Goal: Use online tool/utility: Utilize a website feature to perform a specific function

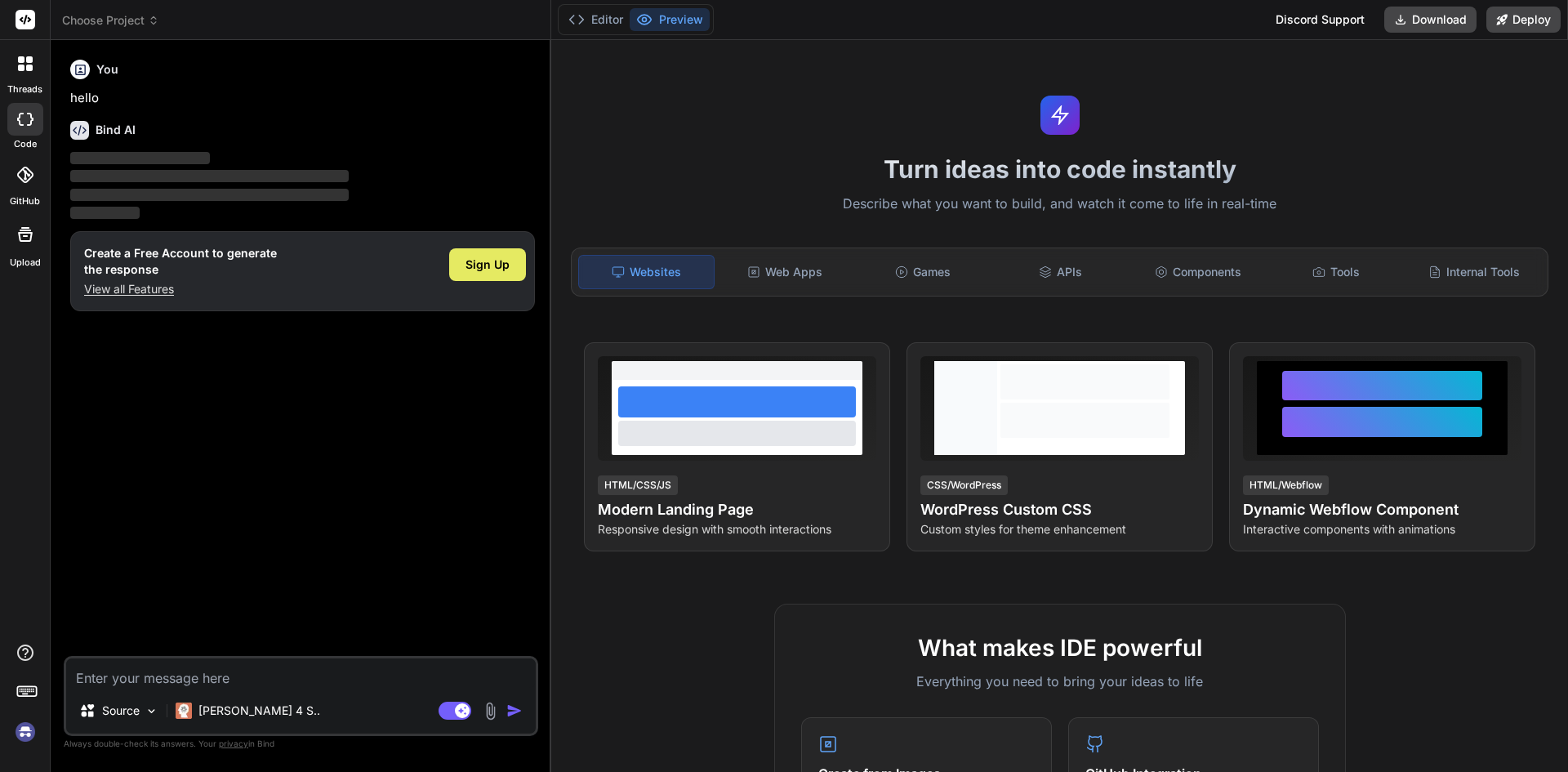
click at [470, 261] on span "Sign Up" at bounding box center [487, 264] width 44 height 16
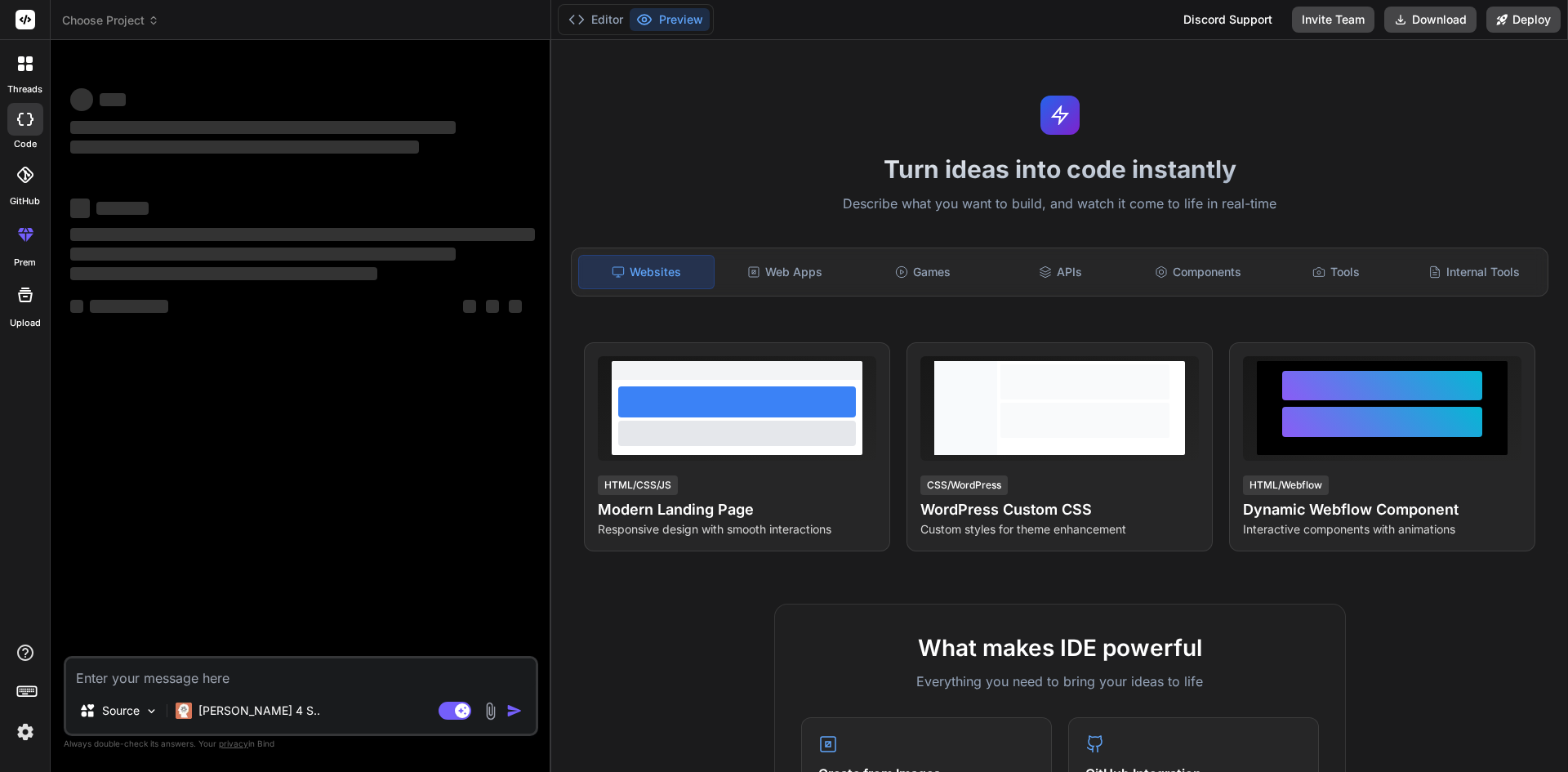
click at [305, 677] on textarea at bounding box center [301, 673] width 469 height 29
type textarea "x"
paste textarea "for (const key of Object.keys(result?.data[0]?.wallFinishesPieChart)) { const v…"
type textarea "for (const key of Object.keys(result?.data[0]?.wallFinishesPieChart)) { const v…"
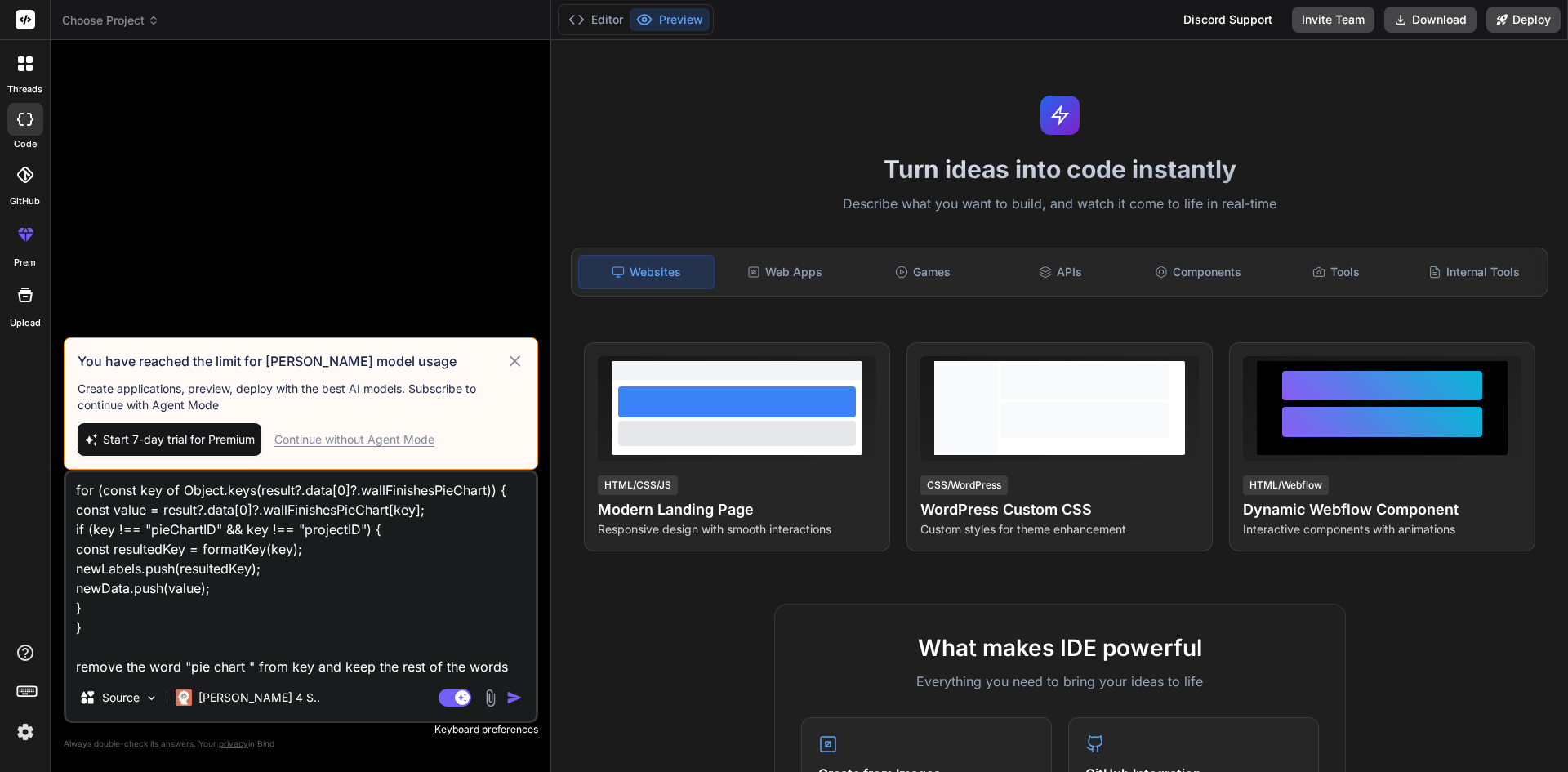
type textarea "x"
type textarea "for (const key of Object.keys(result?.data[0]?.wallFinishesPieChart)) { const v…"
click at [397, 443] on div "Continue without Agent Mode" at bounding box center [354, 439] width 160 height 16
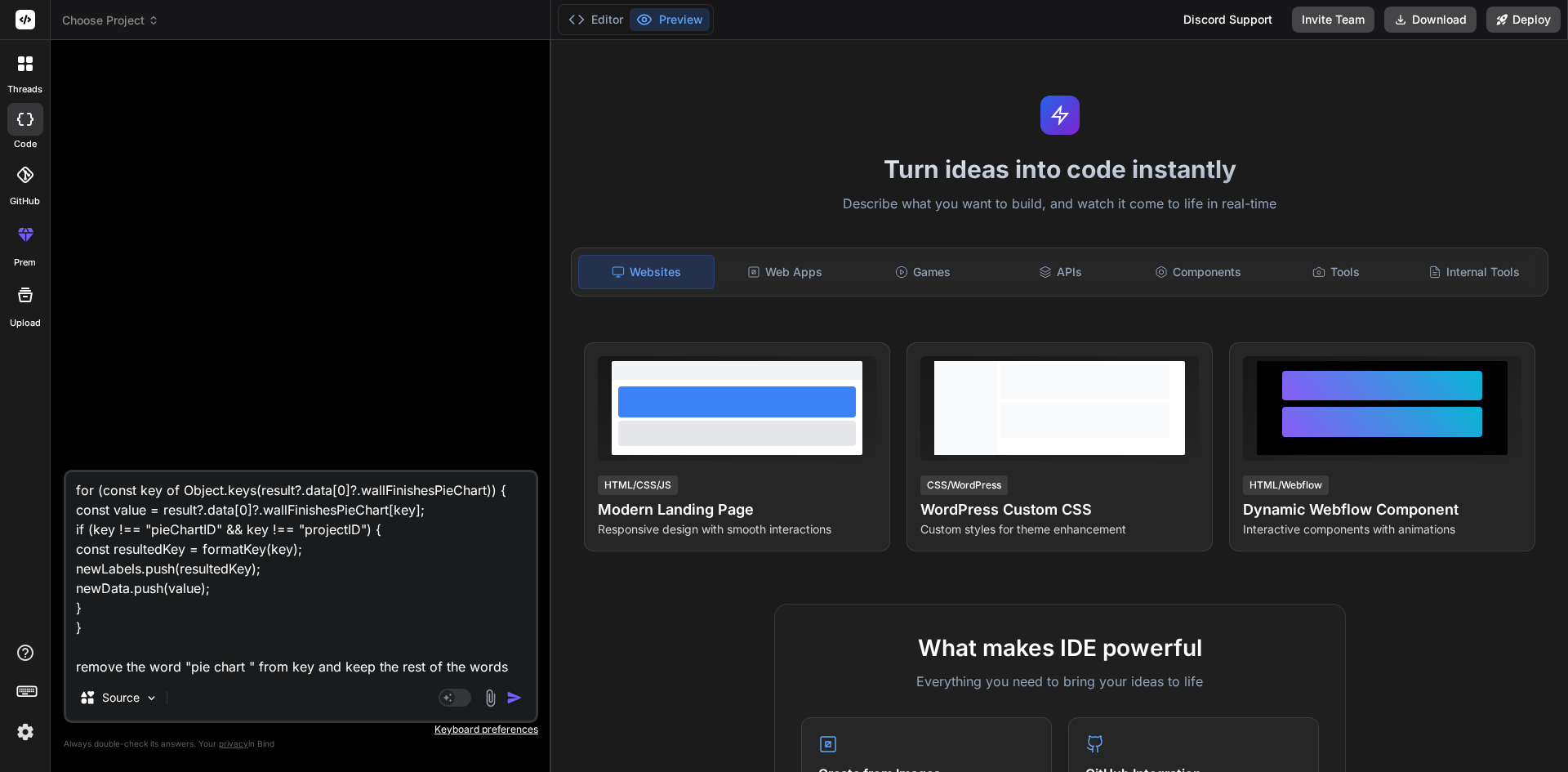
click at [508, 692] on img "button" at bounding box center [515, 698] width 16 height 16
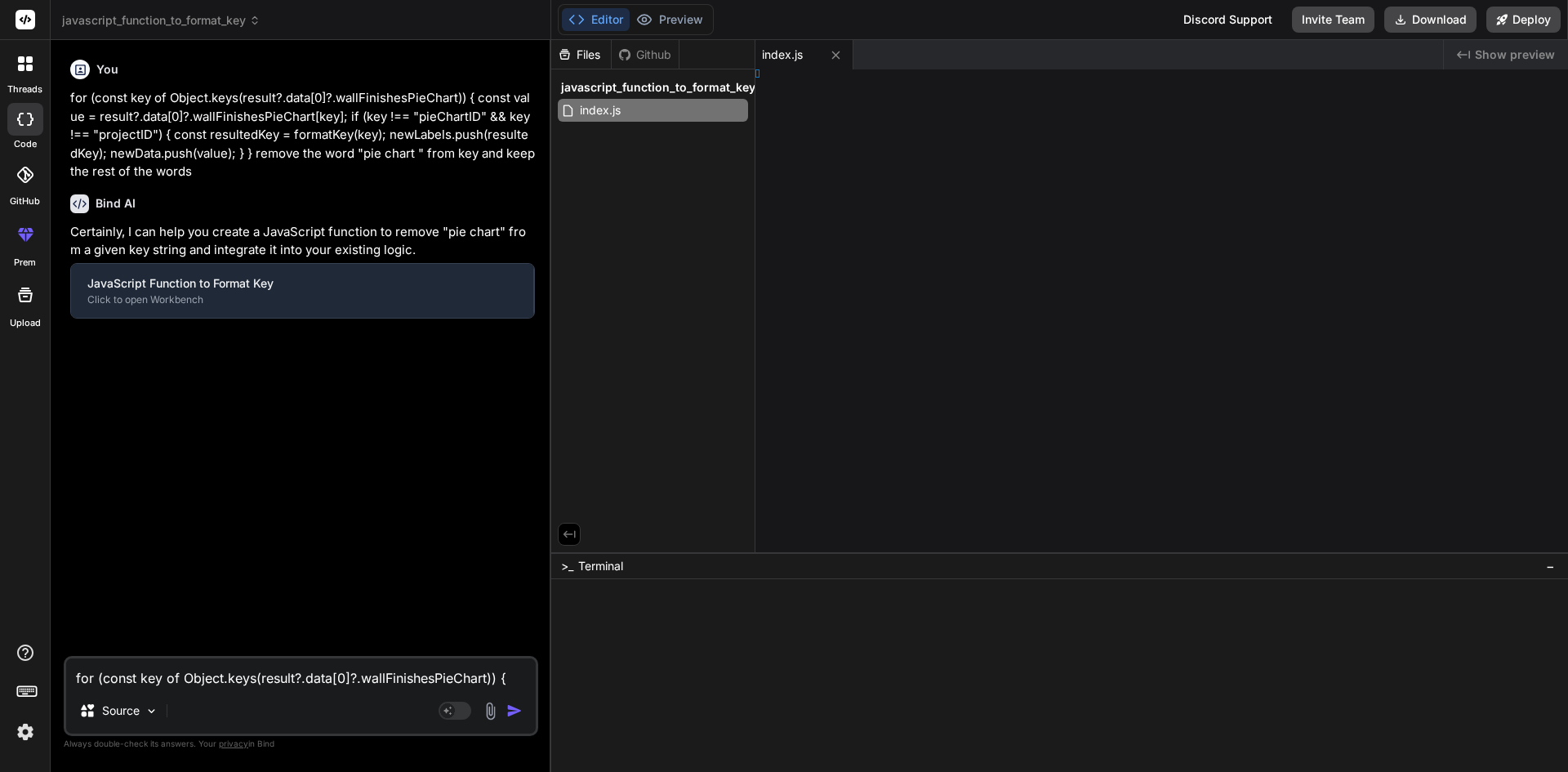
scroll to position [233, 0]
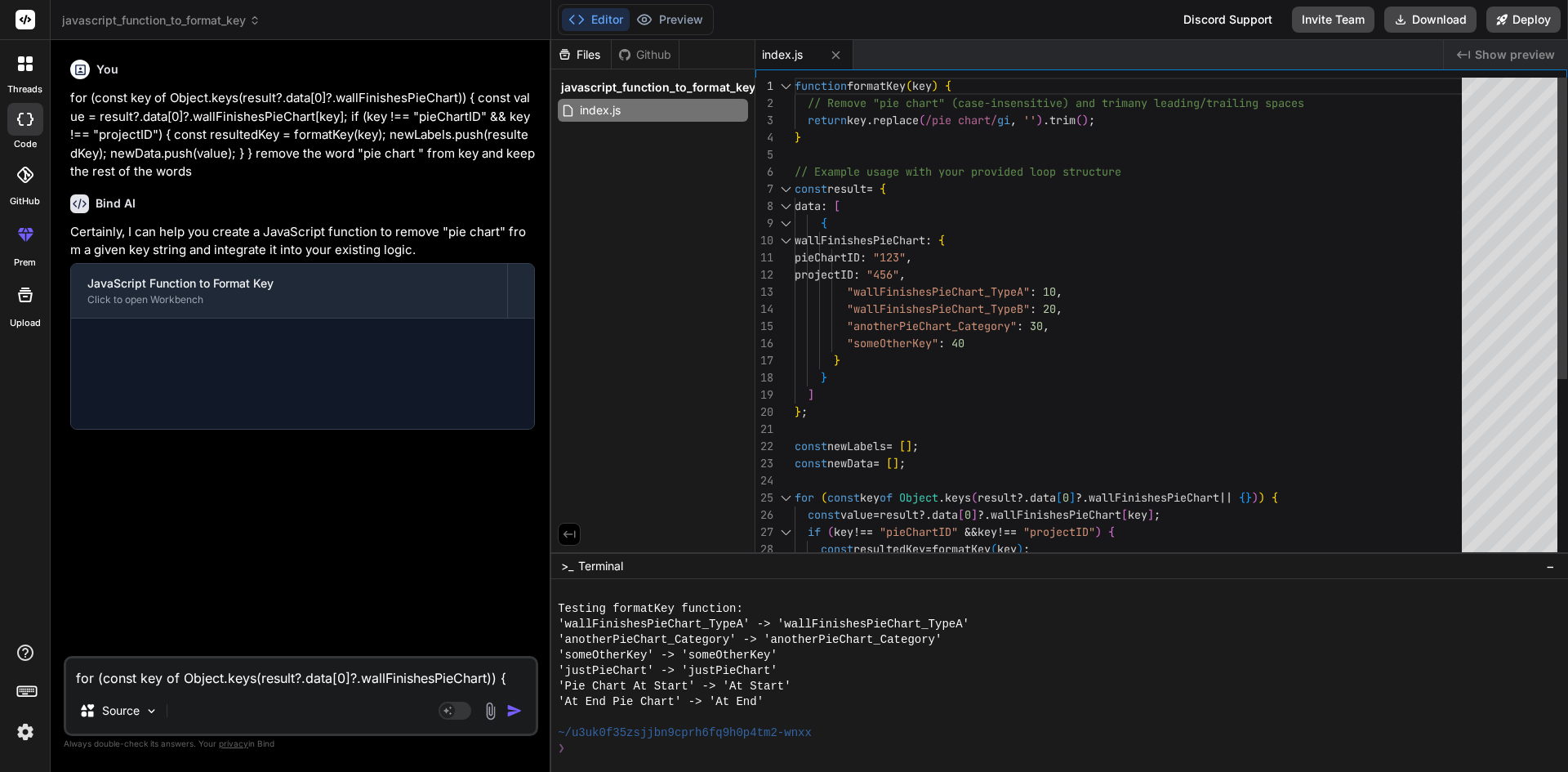
type textarea "x"
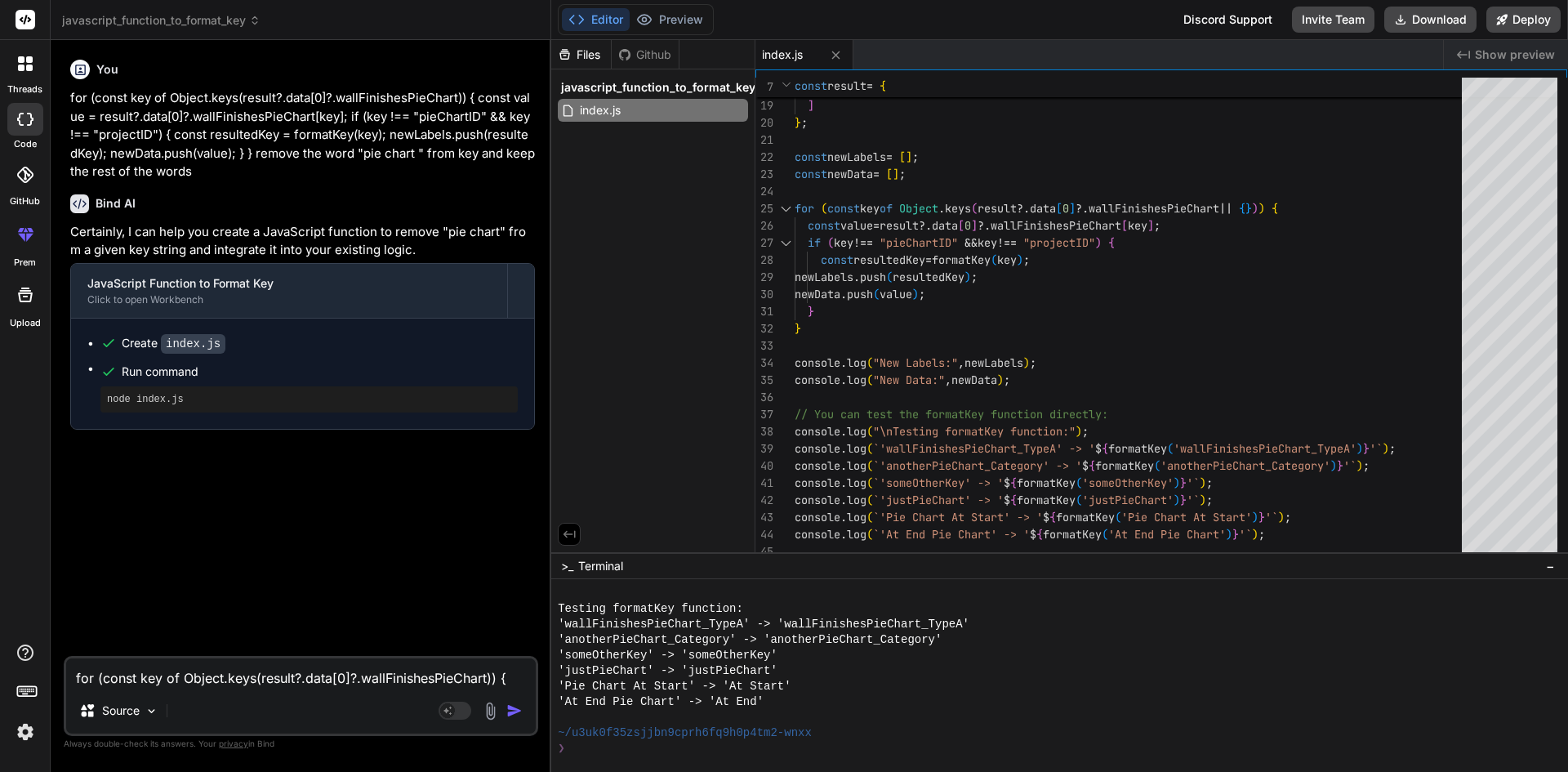
click at [345, 685] on textarea "for (const key of Object.keys(result?.data[0]?.wallFinishesPieChart)) { const v…" at bounding box center [301, 673] width 469 height 29
type textarea "i"
type textarea "x"
type textarea "i"
type textarea "x"
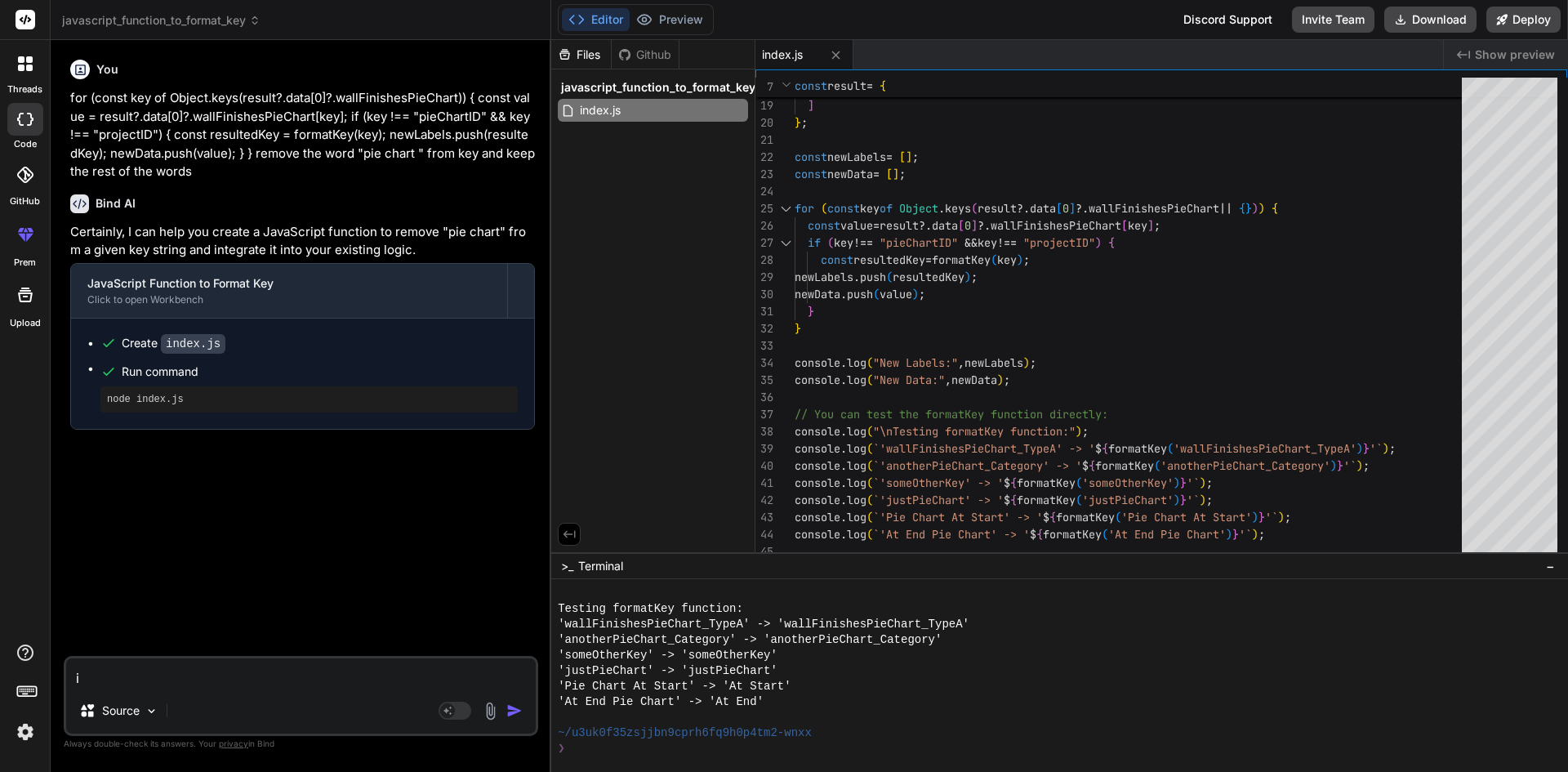
type textarea "i w"
type textarea "x"
type textarea "i wa"
type textarea "x"
type textarea "i wan"
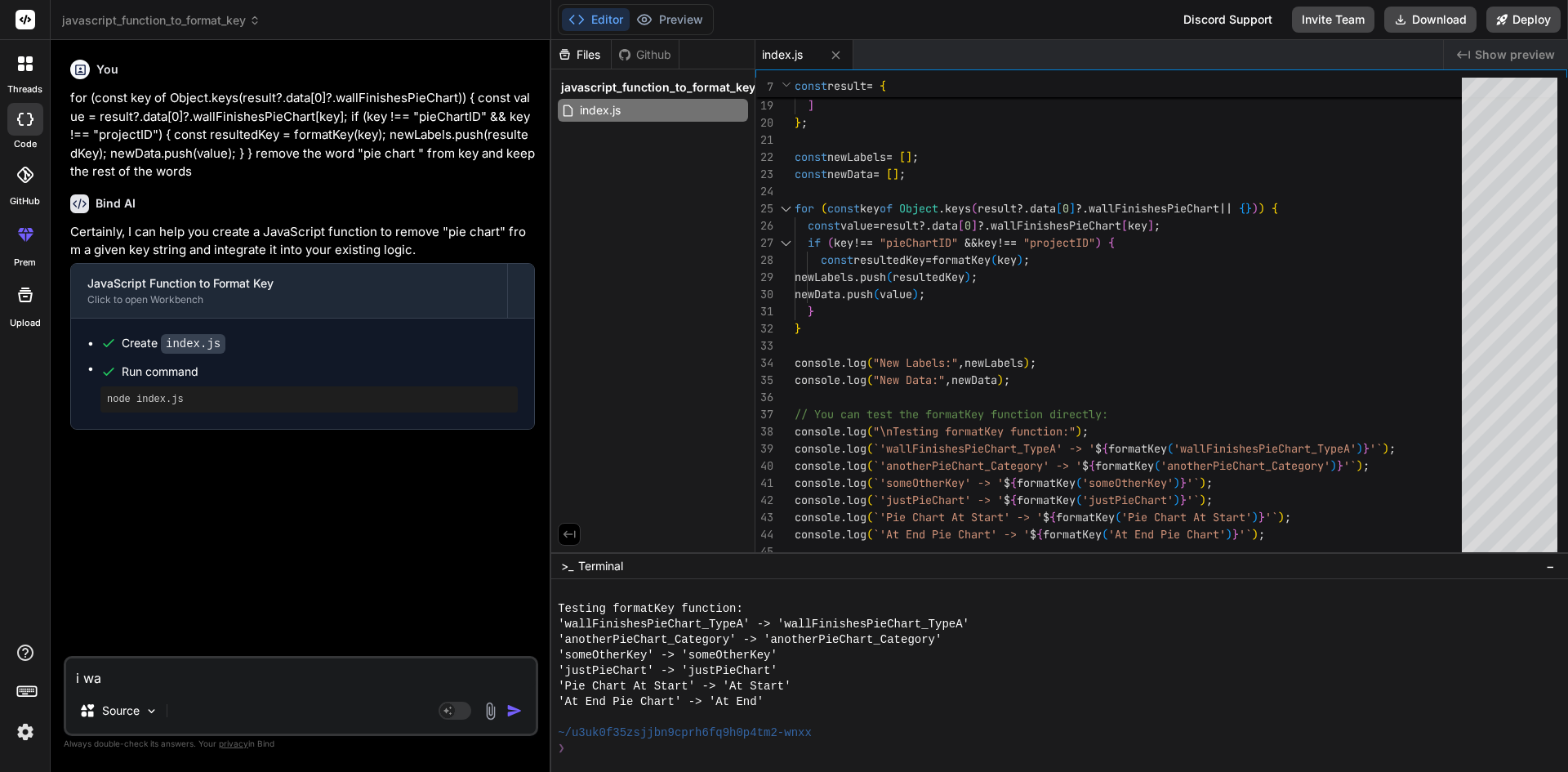
type textarea "x"
type textarea "i want"
type textarea "x"
type textarea "i want"
type textarea "x"
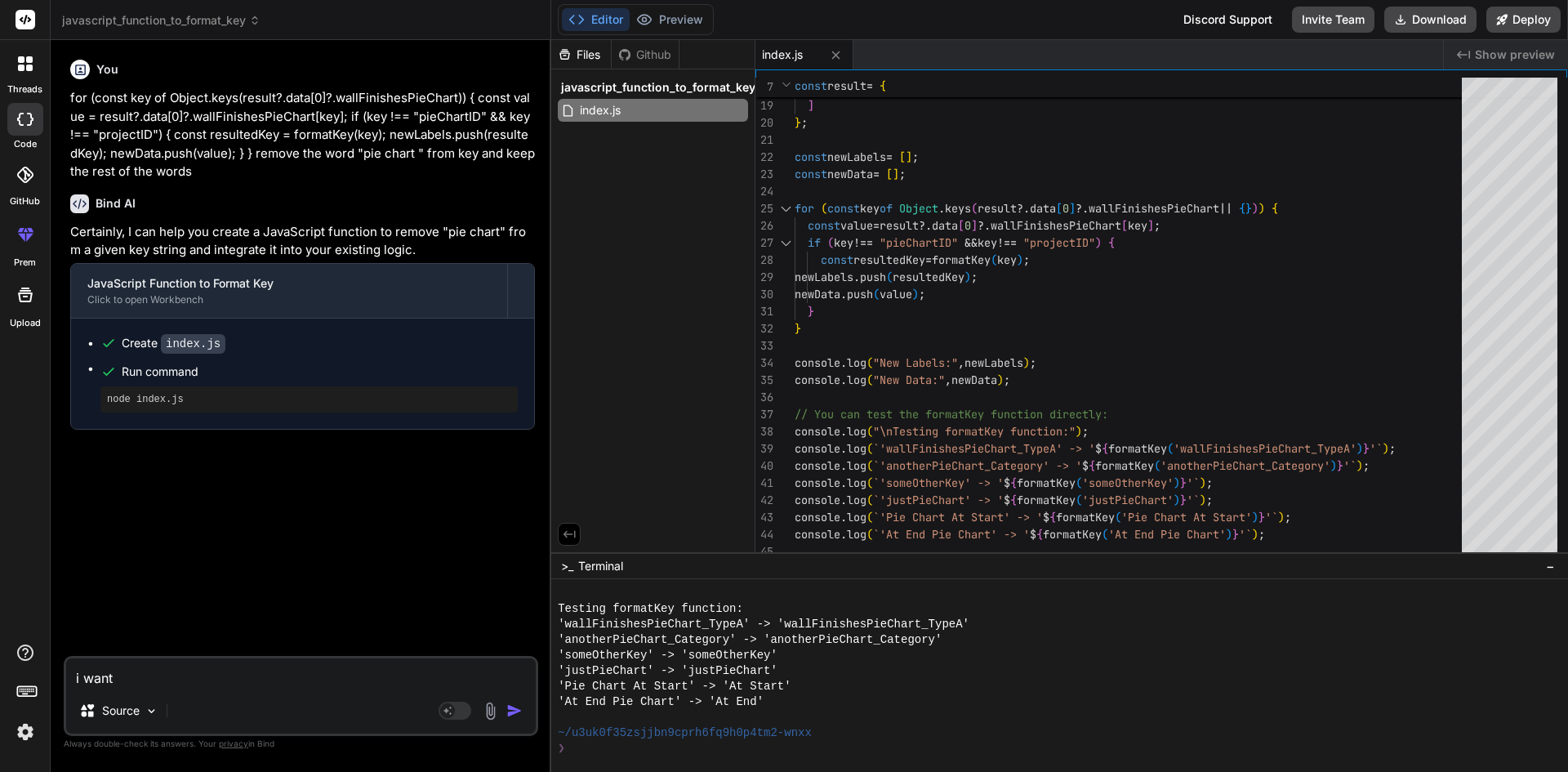
type textarea "i want t"
type textarea "x"
type textarea "i want to"
type textarea "x"
type textarea "i want to"
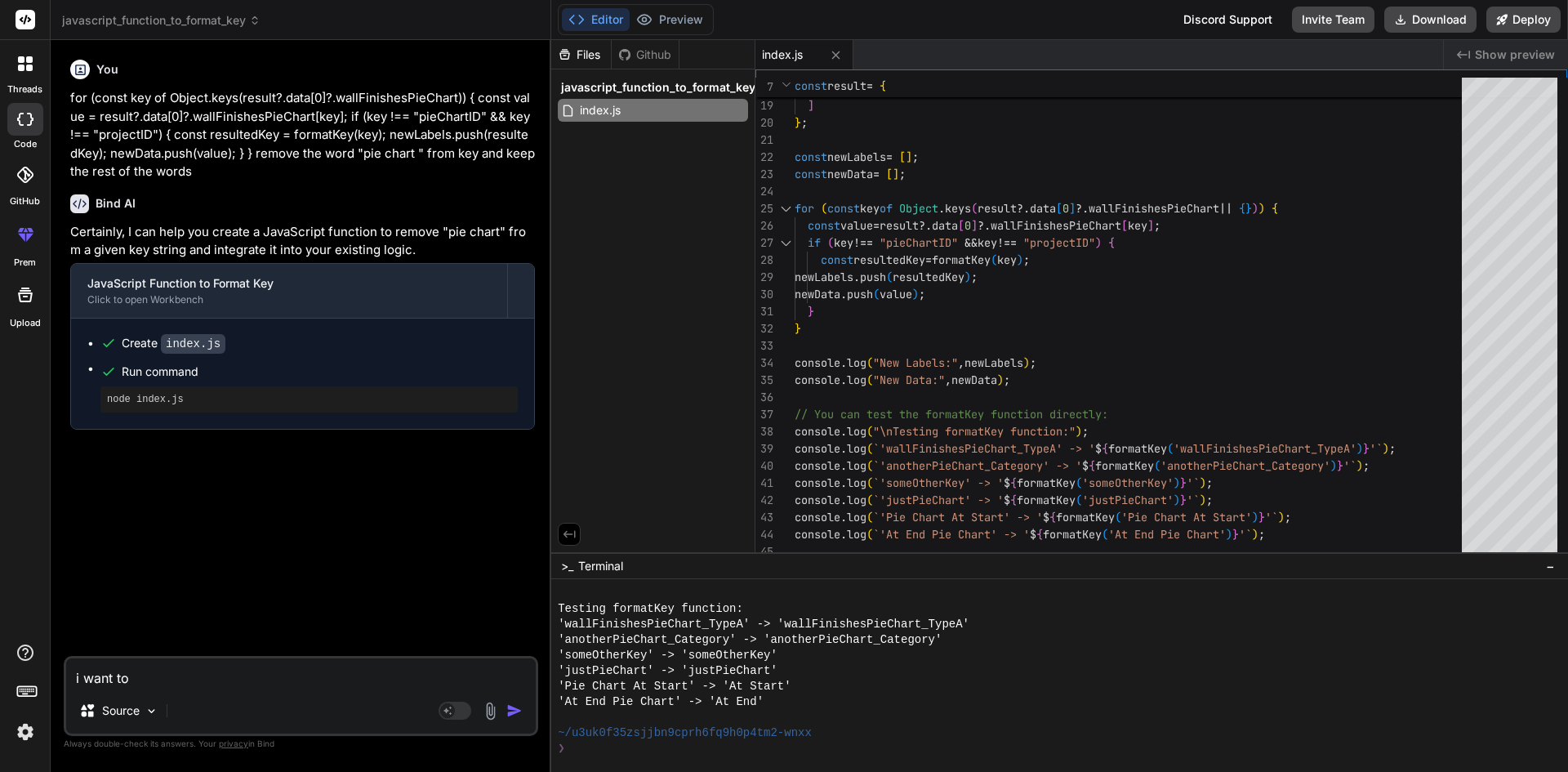
type textarea "x"
type textarea "i want to r"
type textarea "x"
type textarea "i want to re"
type textarea "x"
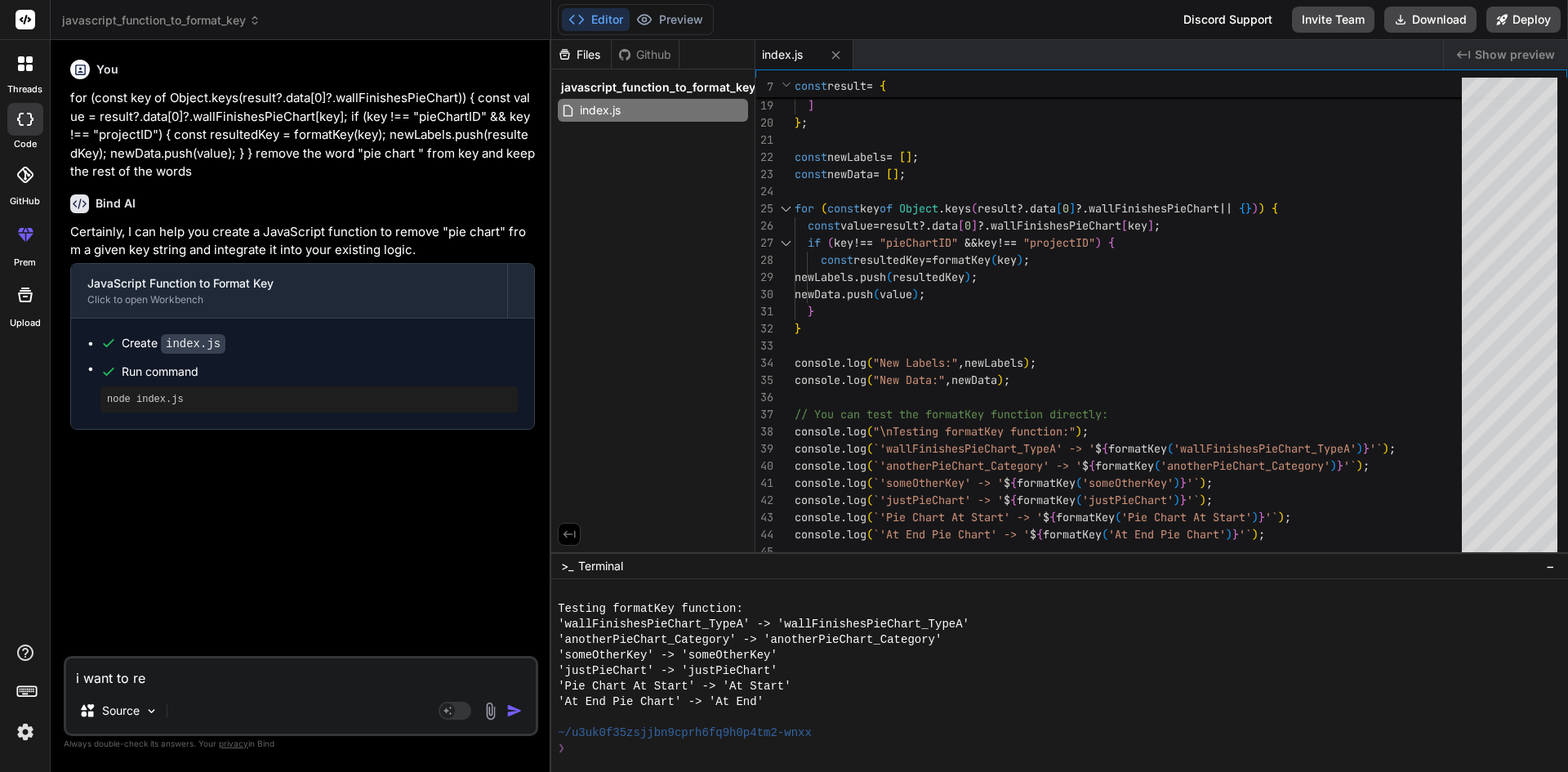
type textarea "i want to rem"
type textarea "x"
type textarea "i want to remo"
type textarea "x"
type textarea "i want to remov"
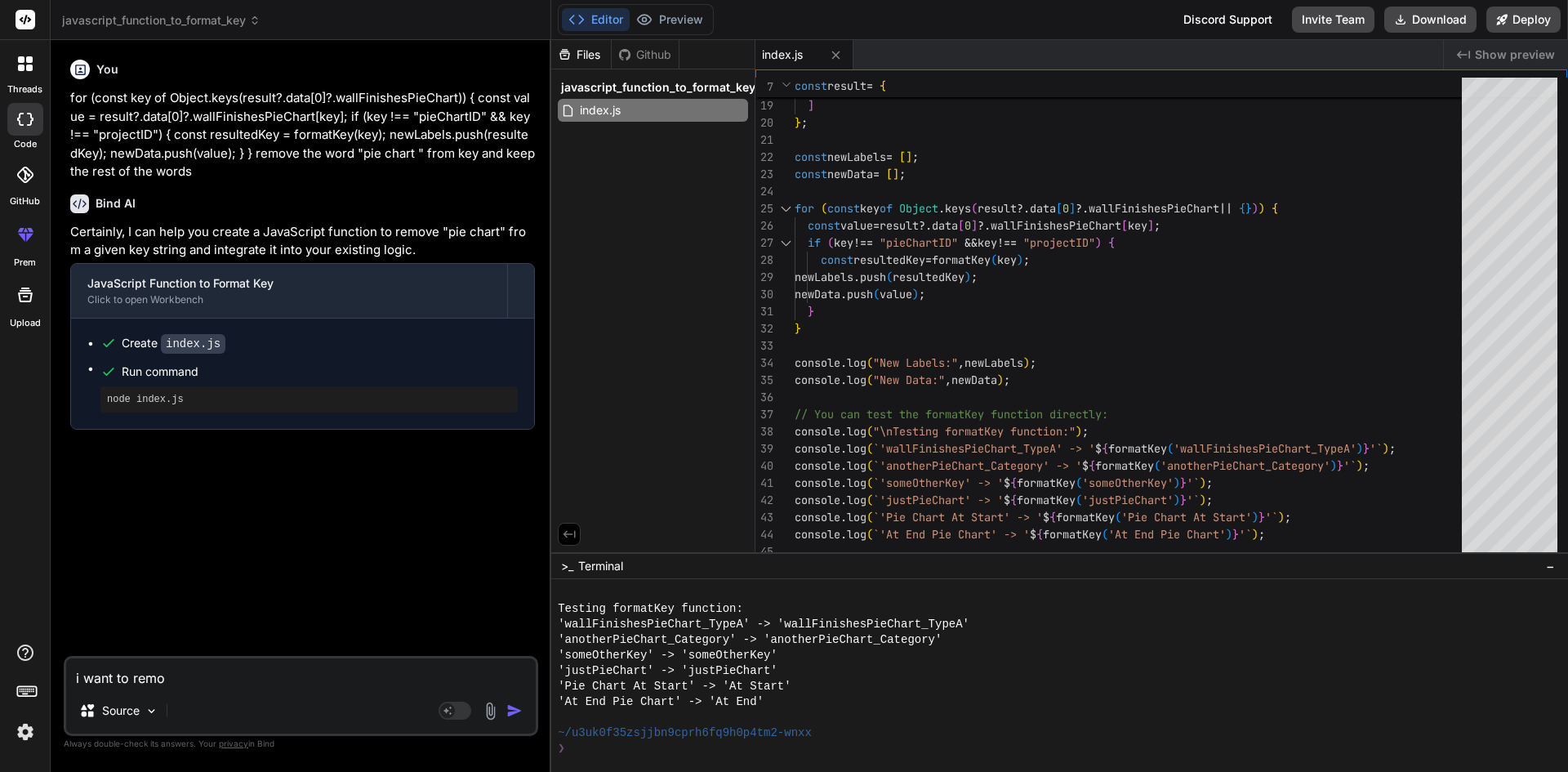
type textarea "x"
type textarea "i want to remove"
type textarea "x"
type textarea "i want to remove"
type textarea "x"
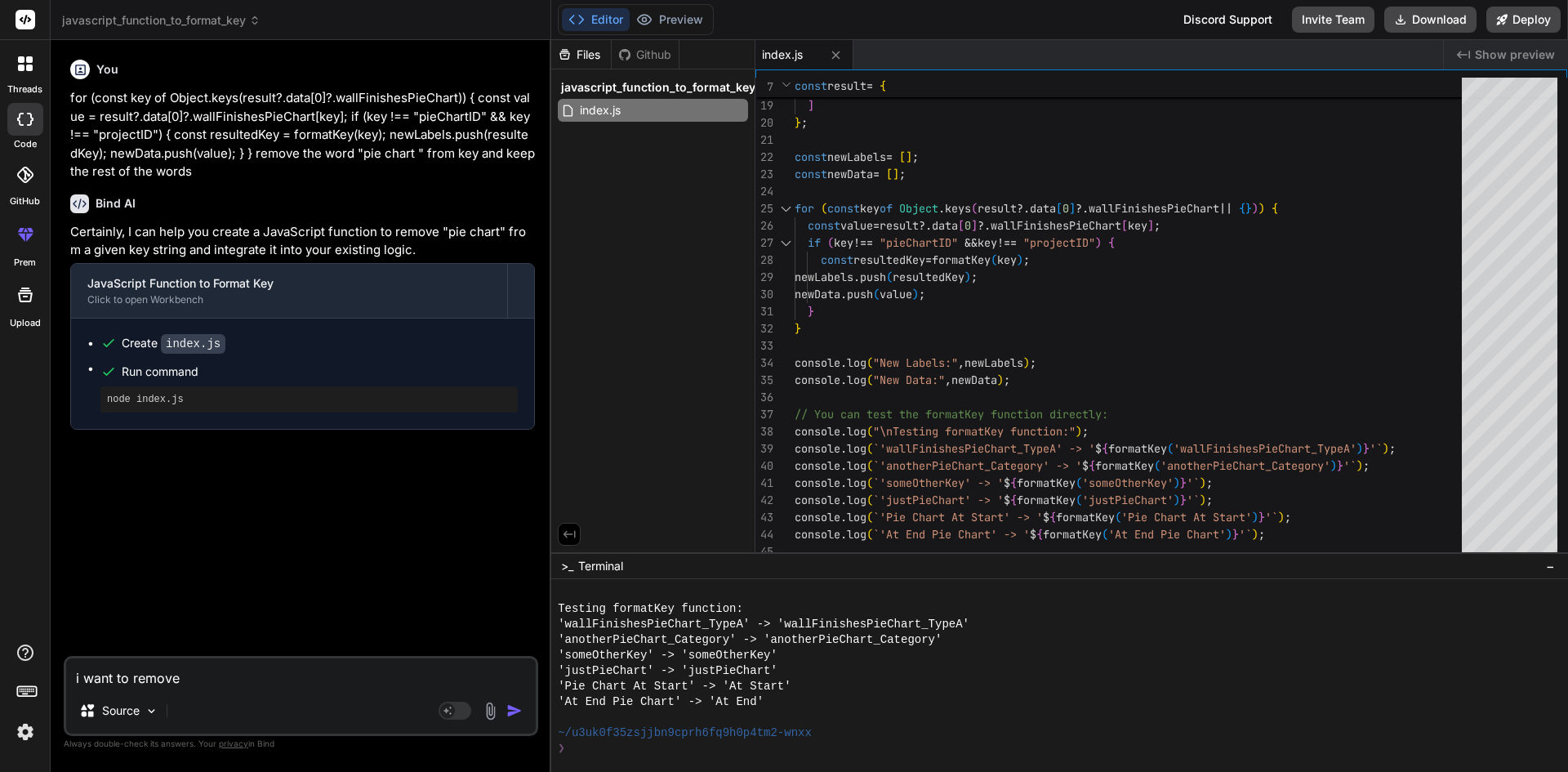
type textarea "i want to remove t"
type textarea "x"
type textarea "i want to remove th"
type textarea "x"
type textarea "i want to remove the"
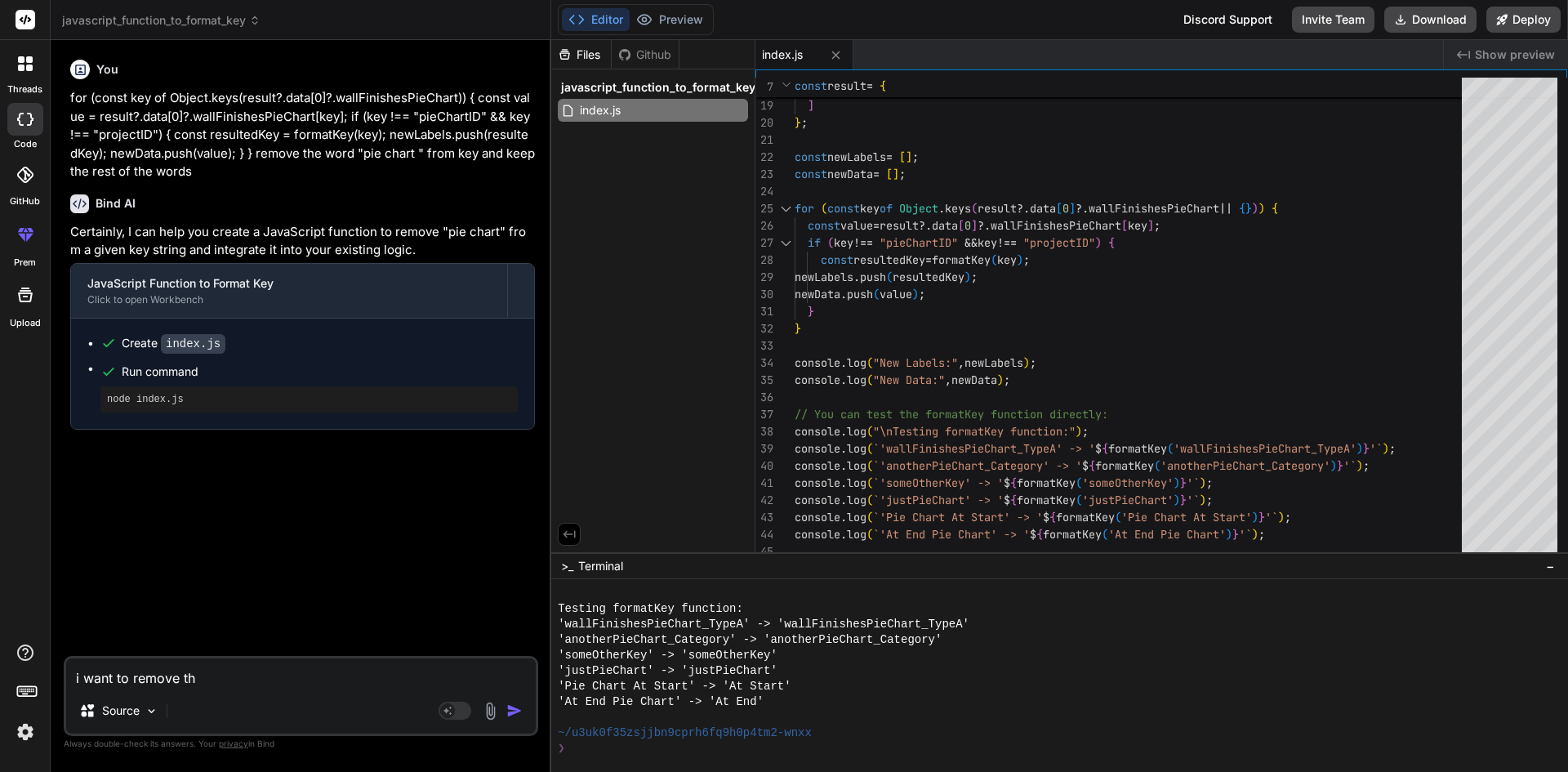
type textarea "x"
type textarea "i want to remove the"
type textarea "x"
type textarea "i want to remove the w"
type textarea "x"
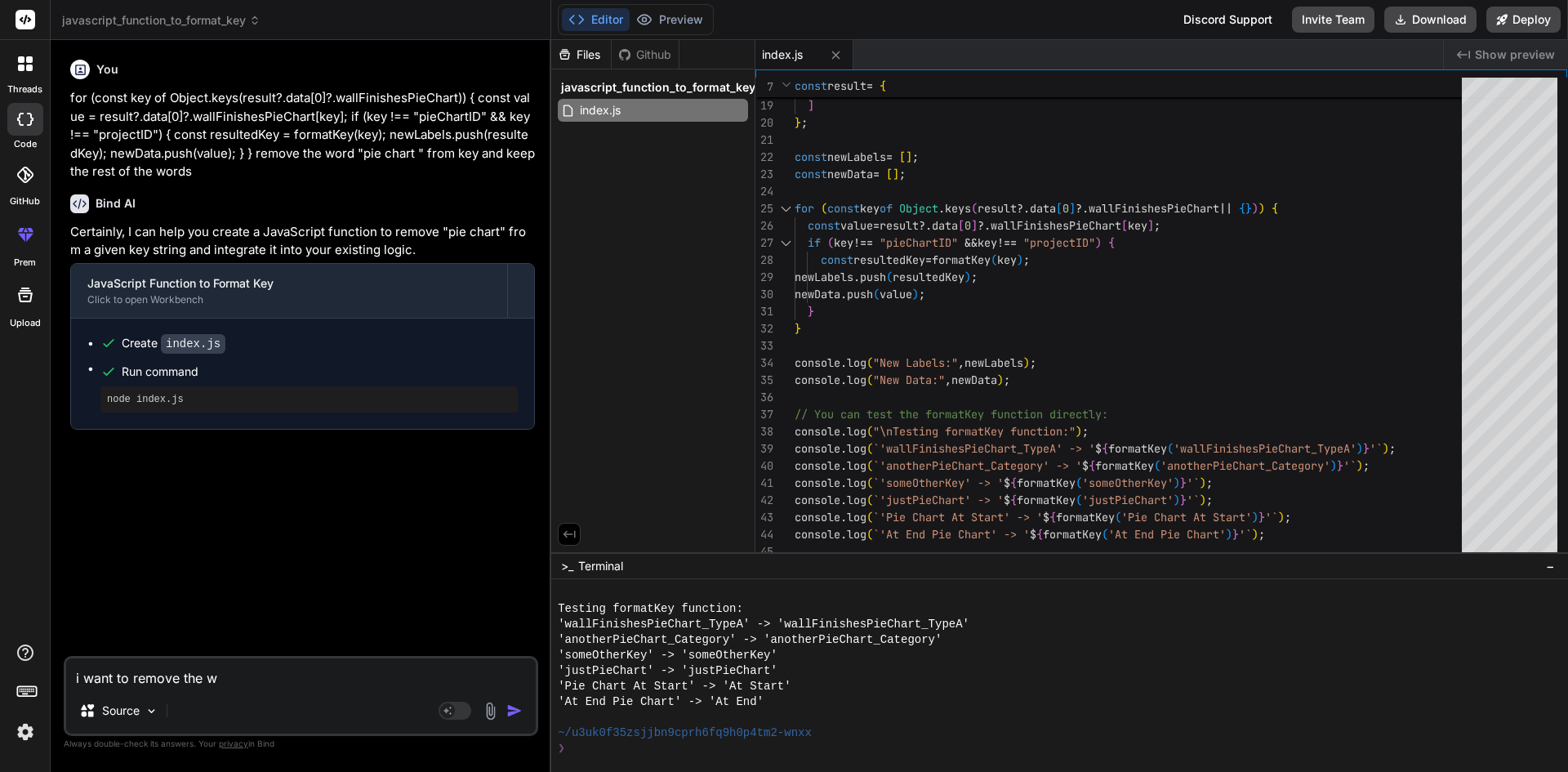
type textarea "i want to remove the wo"
type textarea "x"
type textarea "i want to remove the wor"
type textarea "x"
type textarea "i want to remove the word"
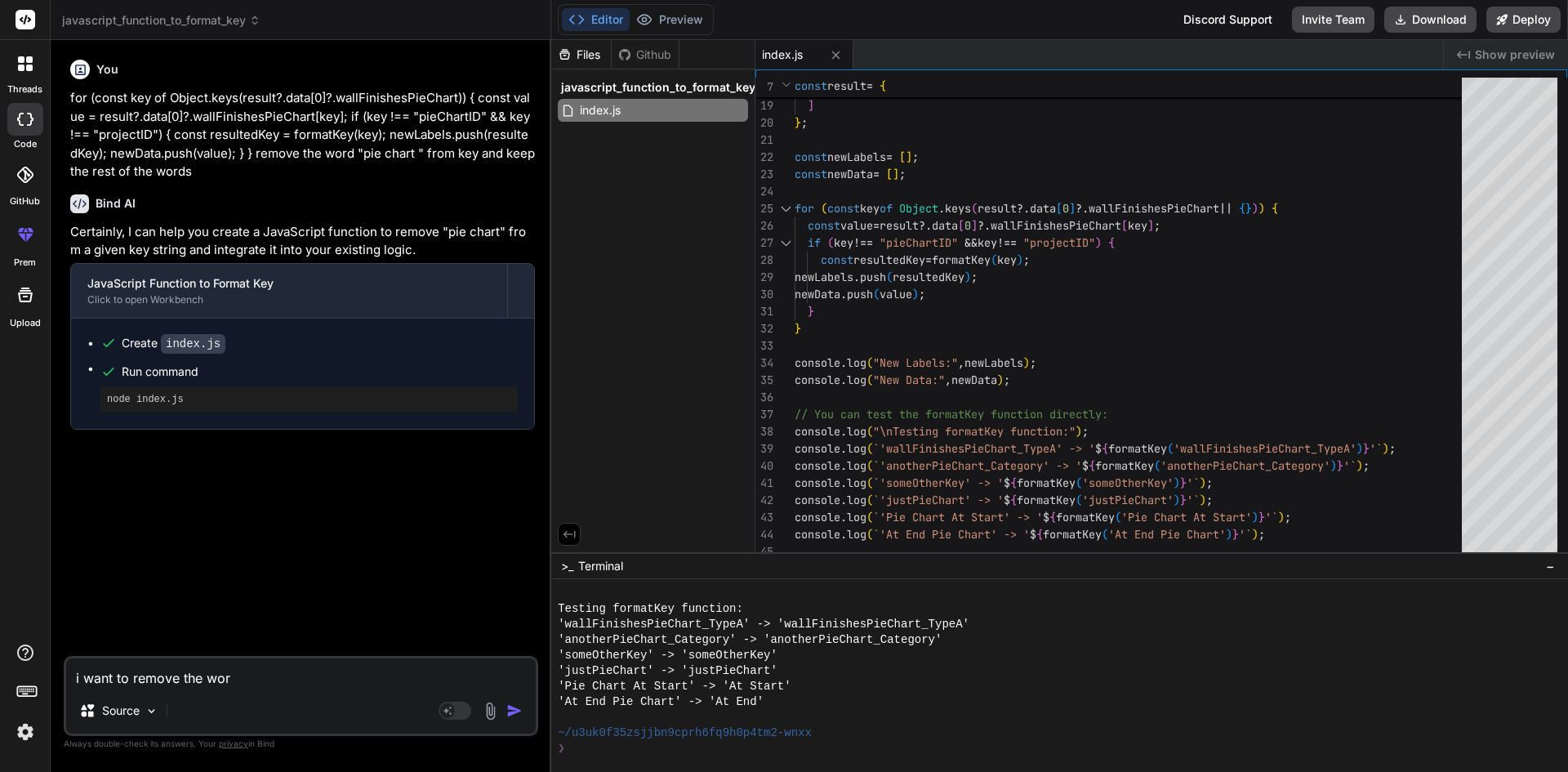
type textarea "x"
type textarea "i want to remove the word"
type textarea "x"
type textarea "i want to remove the word p"
type textarea "x"
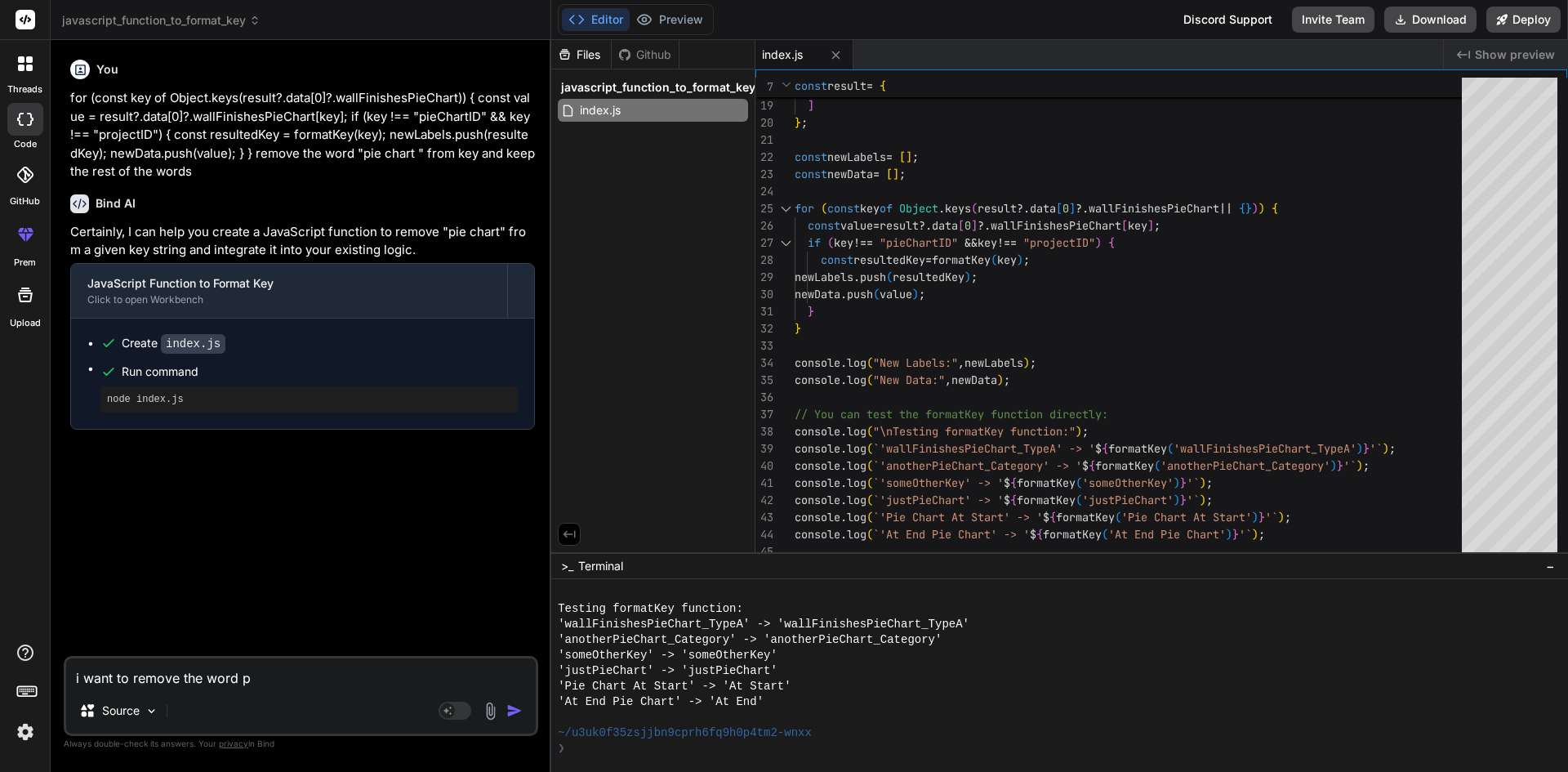
type textarea "i want to remove the word pi"
type textarea "x"
type textarea "i want to remove the word pie"
type textarea "x"
type textarea "i want to remove the word pie"
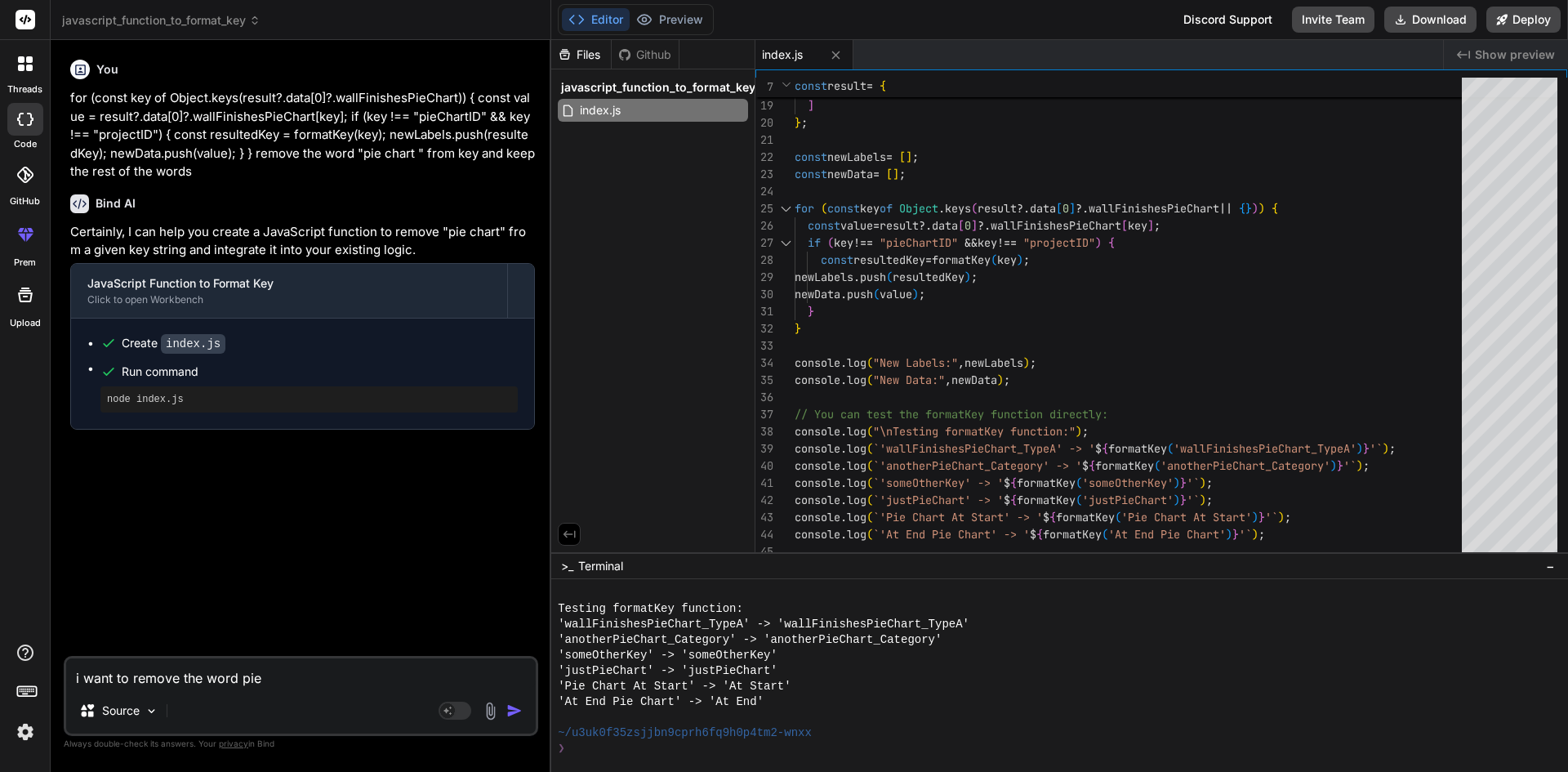
type textarea "x"
type textarea "i want to remove the word pie c"
type textarea "x"
type textarea "i want to remove the word pie ch"
type textarea "x"
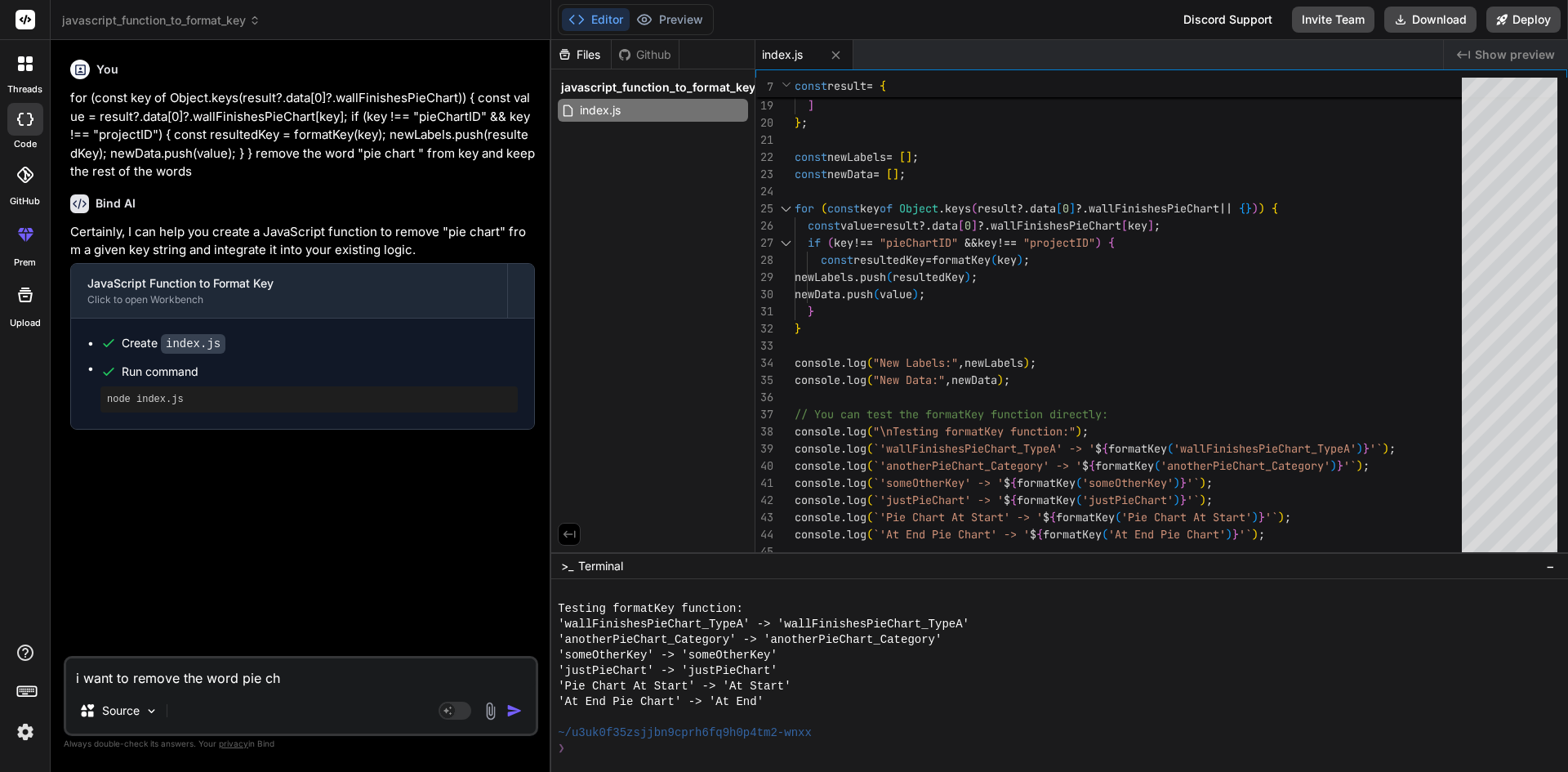
type textarea "i want to remove the word pie cha"
type textarea "x"
type textarea "i want to remove the word pie char"
type textarea "x"
type textarea "i want to remove the word pie chart"
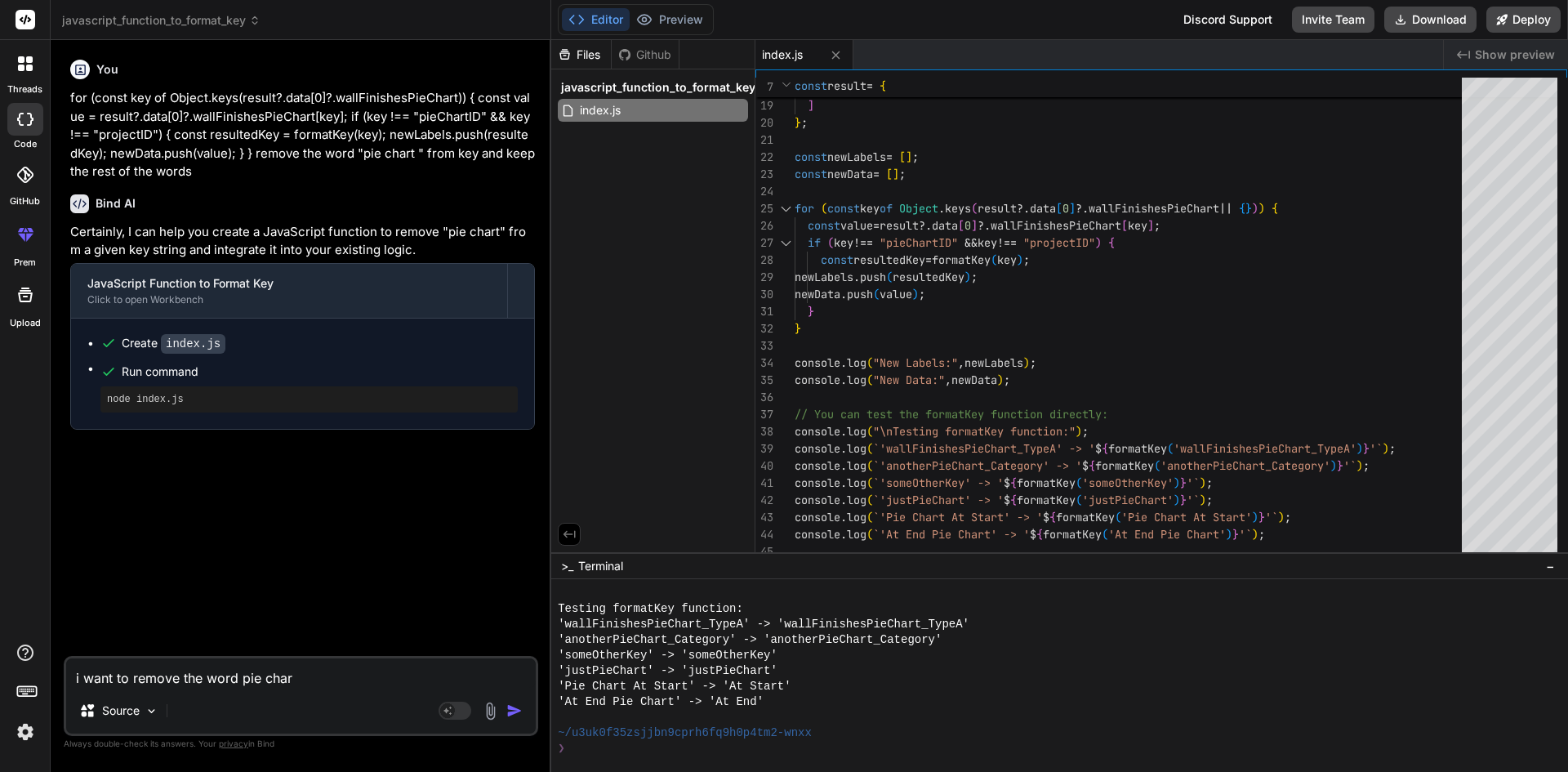
type textarea "x"
type textarea "i want to remove the word pie chart"
type textarea "x"
type textarea "i want to remove the word pie chart f"
type textarea "x"
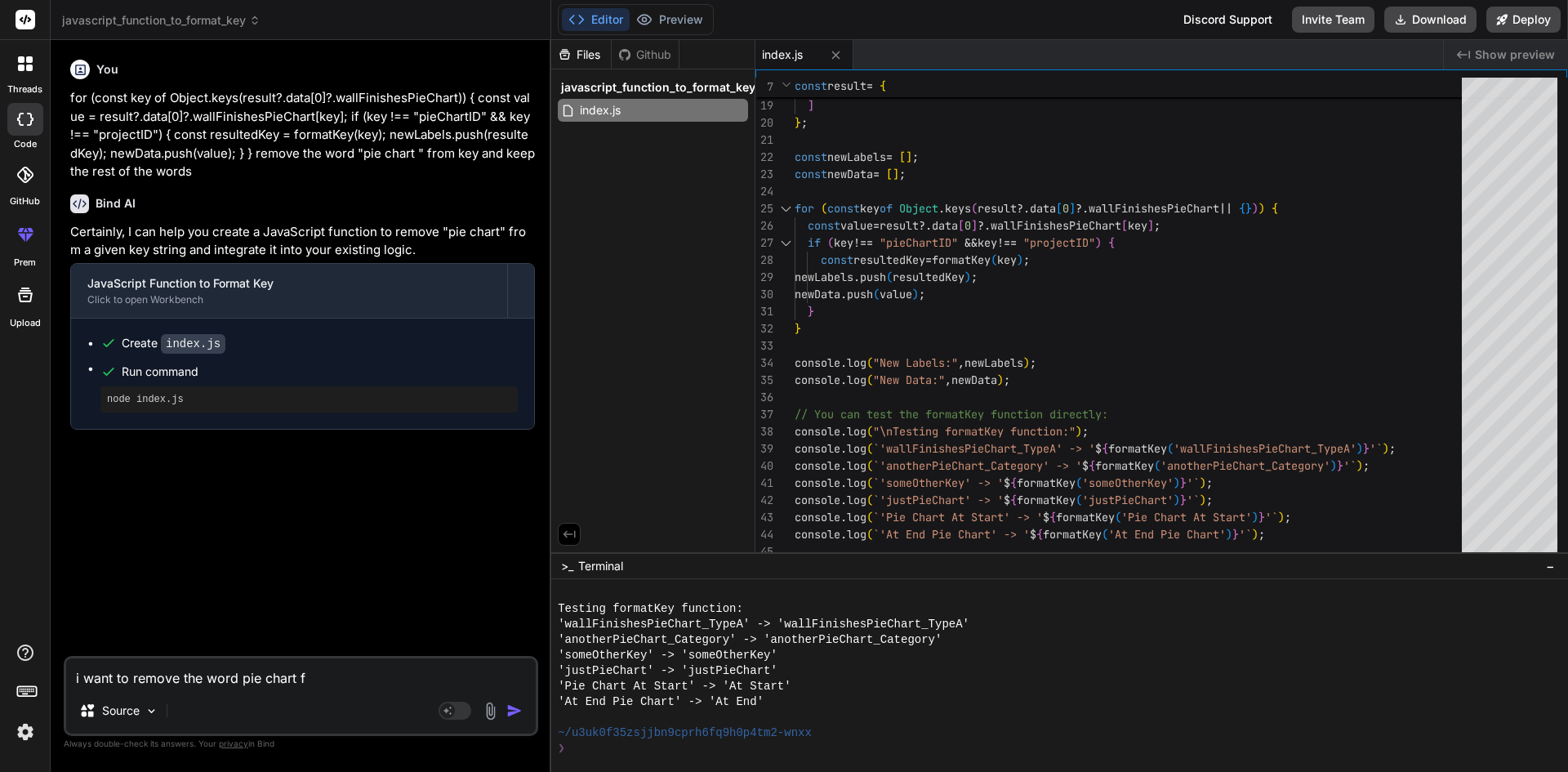
type textarea "i want to remove the word pie chart fr"
type textarea "x"
type textarea "i want to remove the word pie chart fro"
type textarea "x"
type textarea "i want to remove the word pie chart fron"
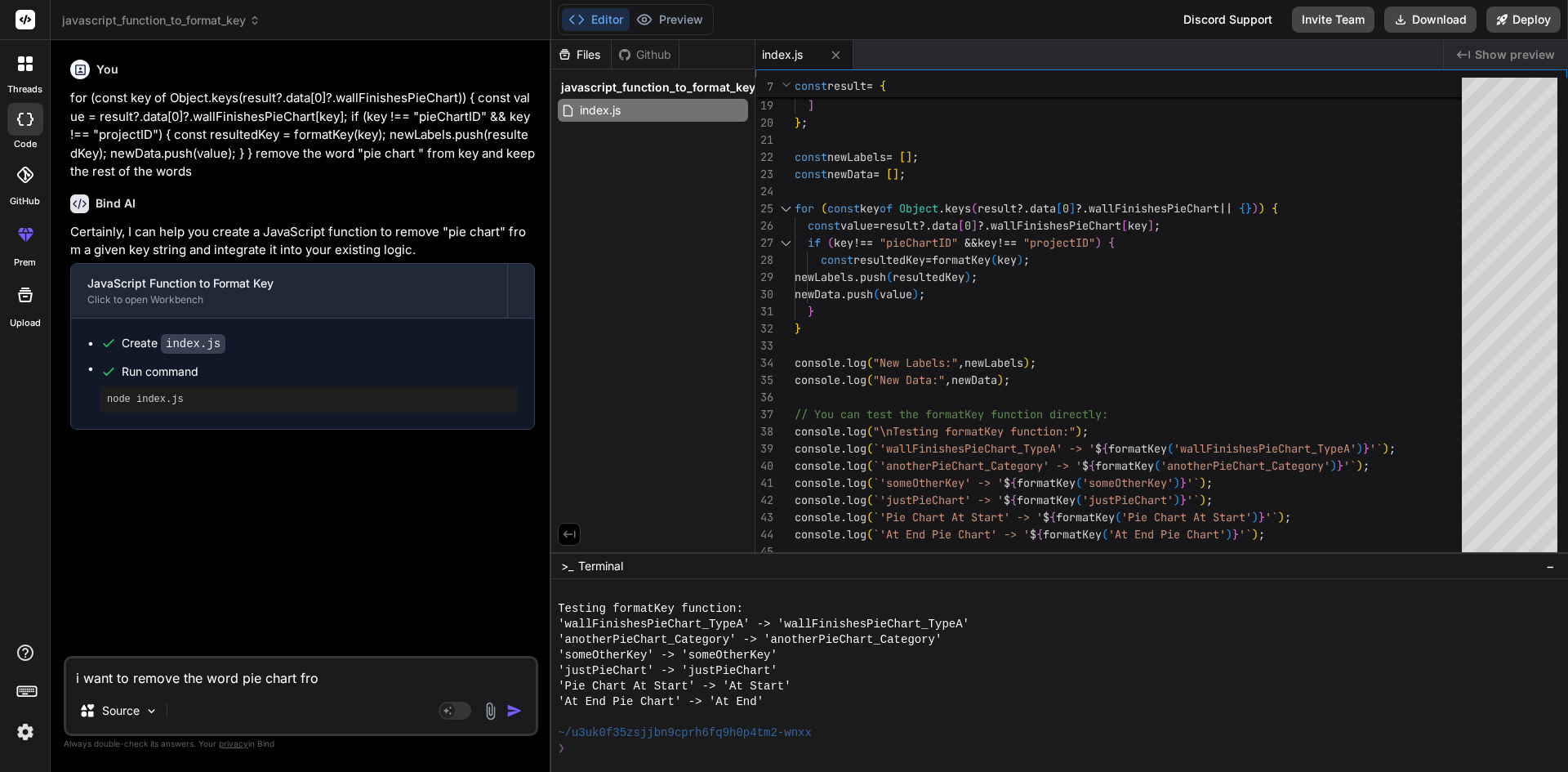
type textarea "x"
type textarea "i want to remove the word pie chart fron"
type textarea "x"
type textarea "i want to remove the word pie chart fron"
type textarea "x"
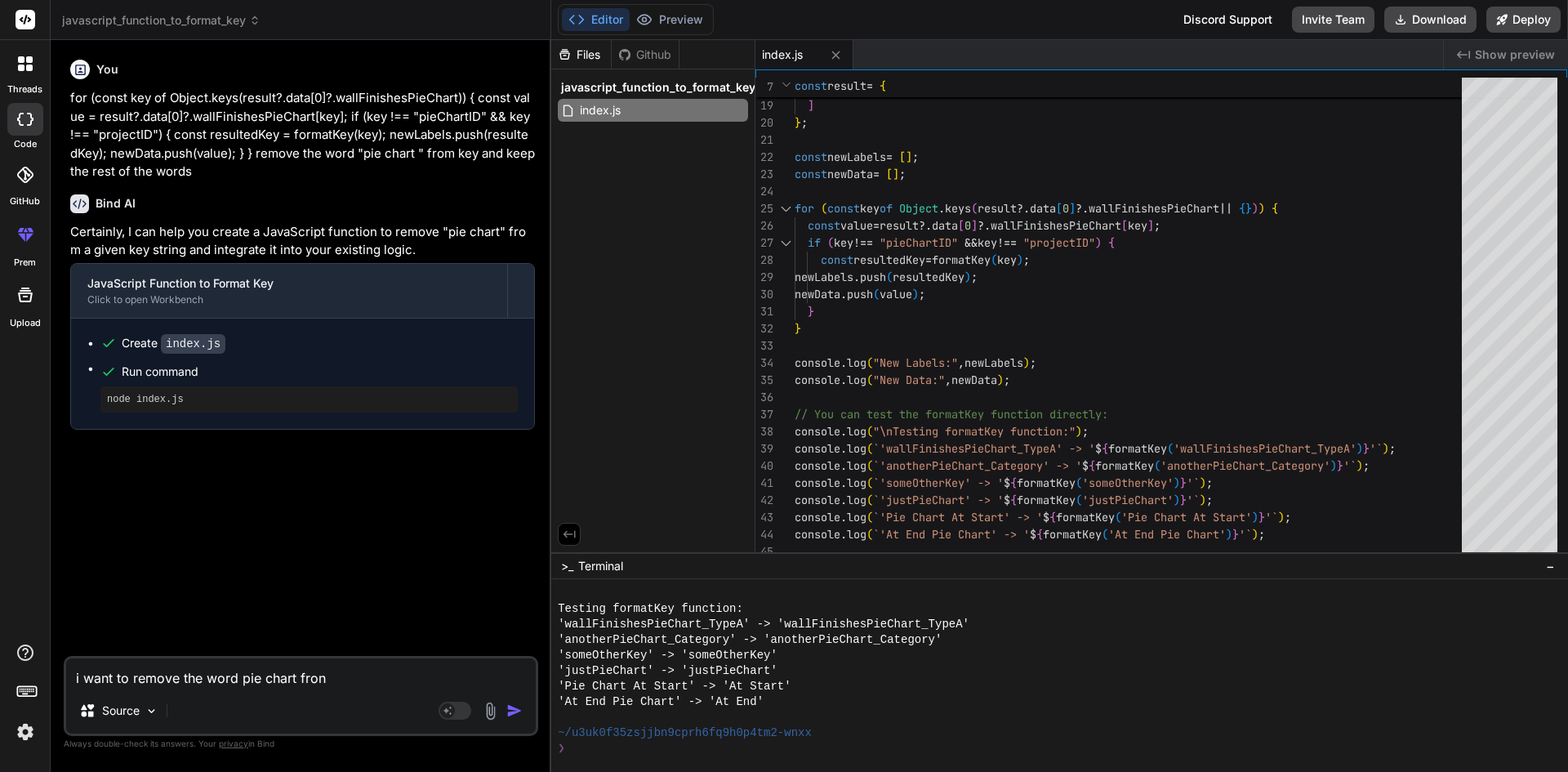
type textarea "i want to remove the word pie chart fro"
type textarea "x"
type textarea "i want to remove the word pie chart from"
type textarea "x"
type textarea "i want to remove the word pie chart from"
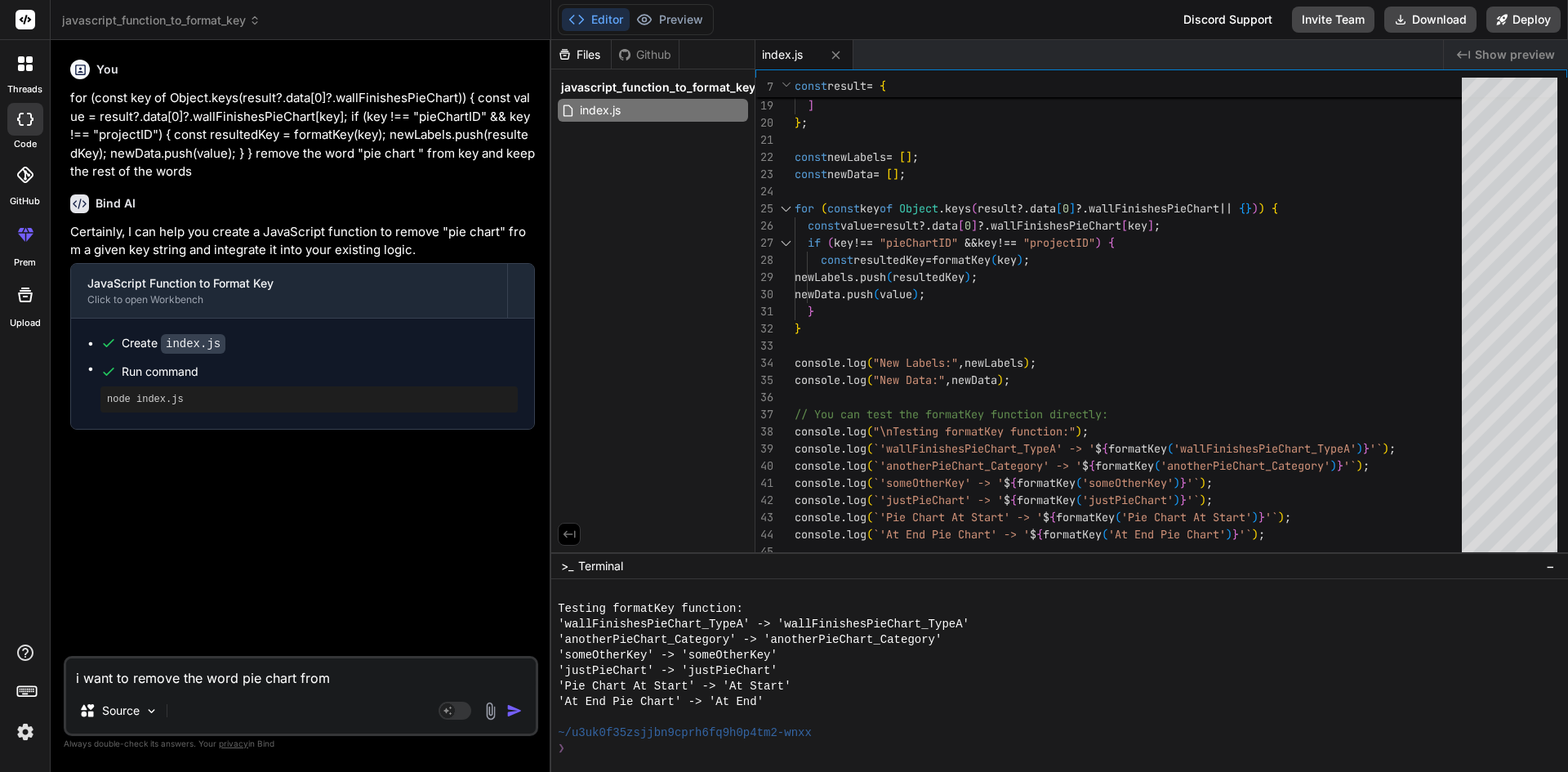
type textarea "x"
type textarea "i want to remove the word pie chart from t"
type textarea "x"
type textarea "i want to remove the word pie chart from th"
type textarea "x"
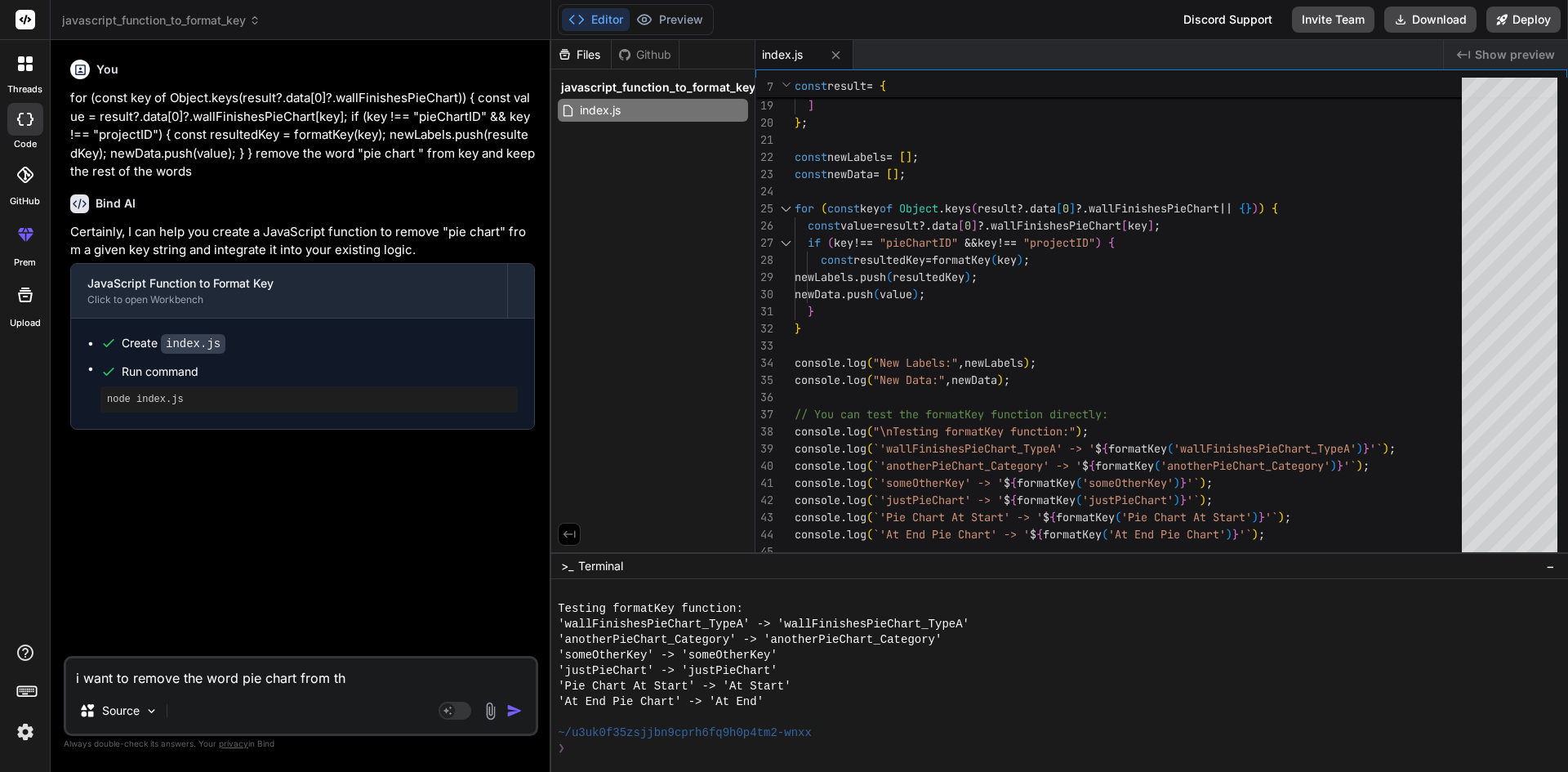
type textarea "i want to remove the word pie chart from the"
type textarea "x"
type textarea "i want to remove the word pie chart from the"
type textarea "x"
type textarea "i want to remove the word pie chart from the l"
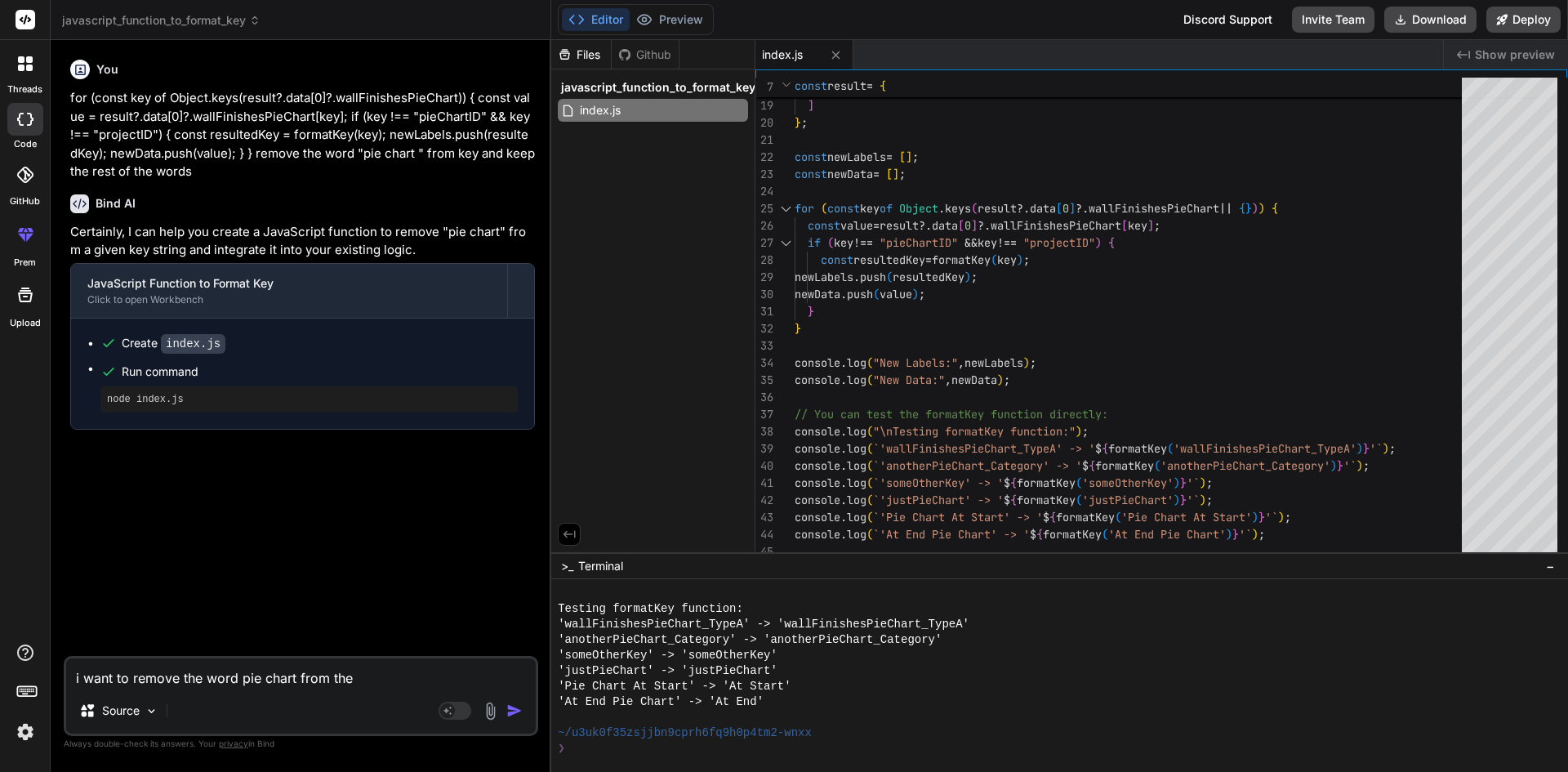
type textarea "x"
type textarea "i want to remove the word pie chart from the le"
type textarea "x"
type textarea "i want to remove the word pie chart from the leg"
type textarea "x"
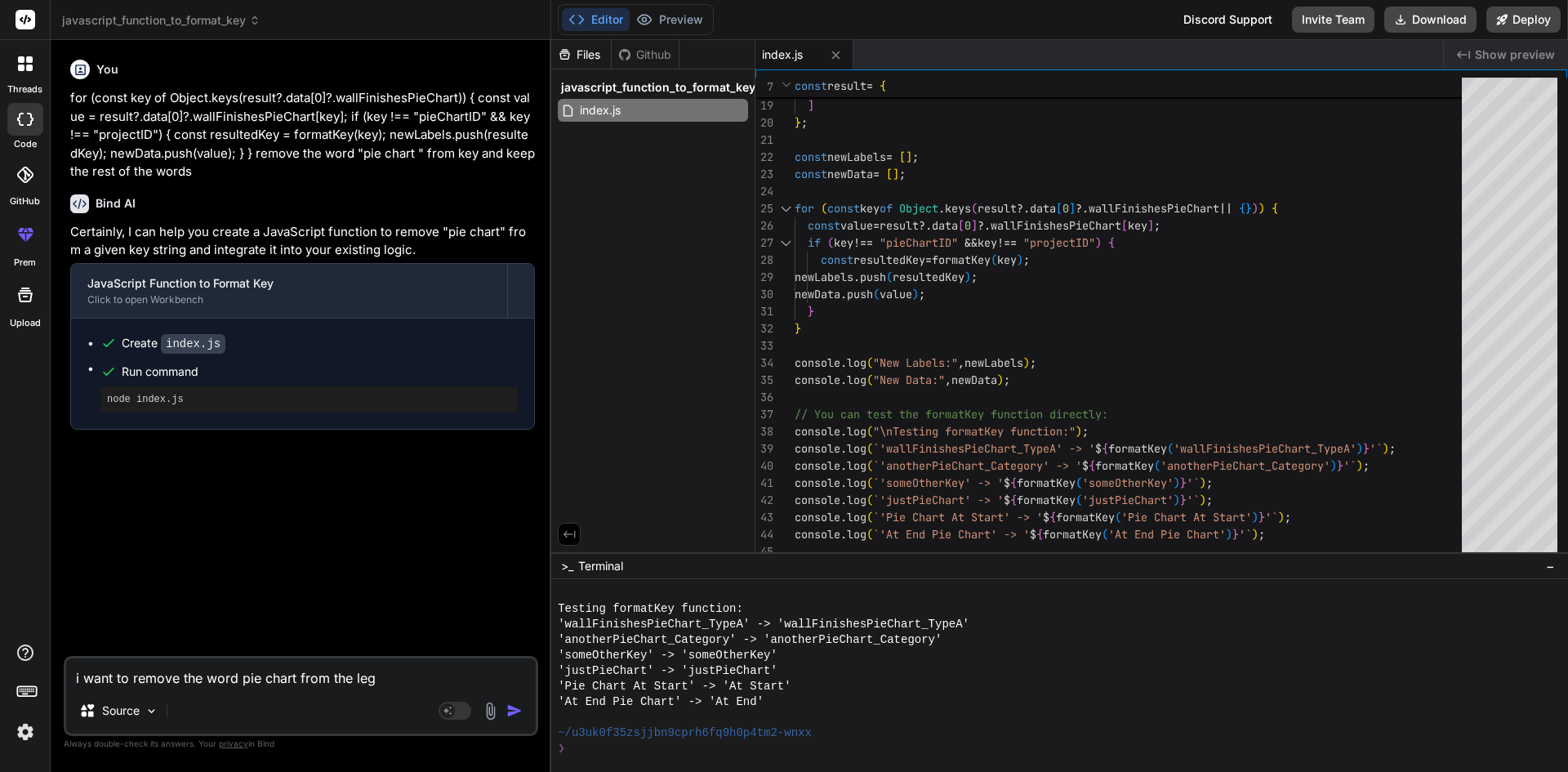
type textarea "i want to remove the word pie chart from the lege"
type textarea "x"
type textarea "i want to remove the word pie chart from the legen"
type textarea "x"
type textarea "i want to remove the word pie chart from the legend"
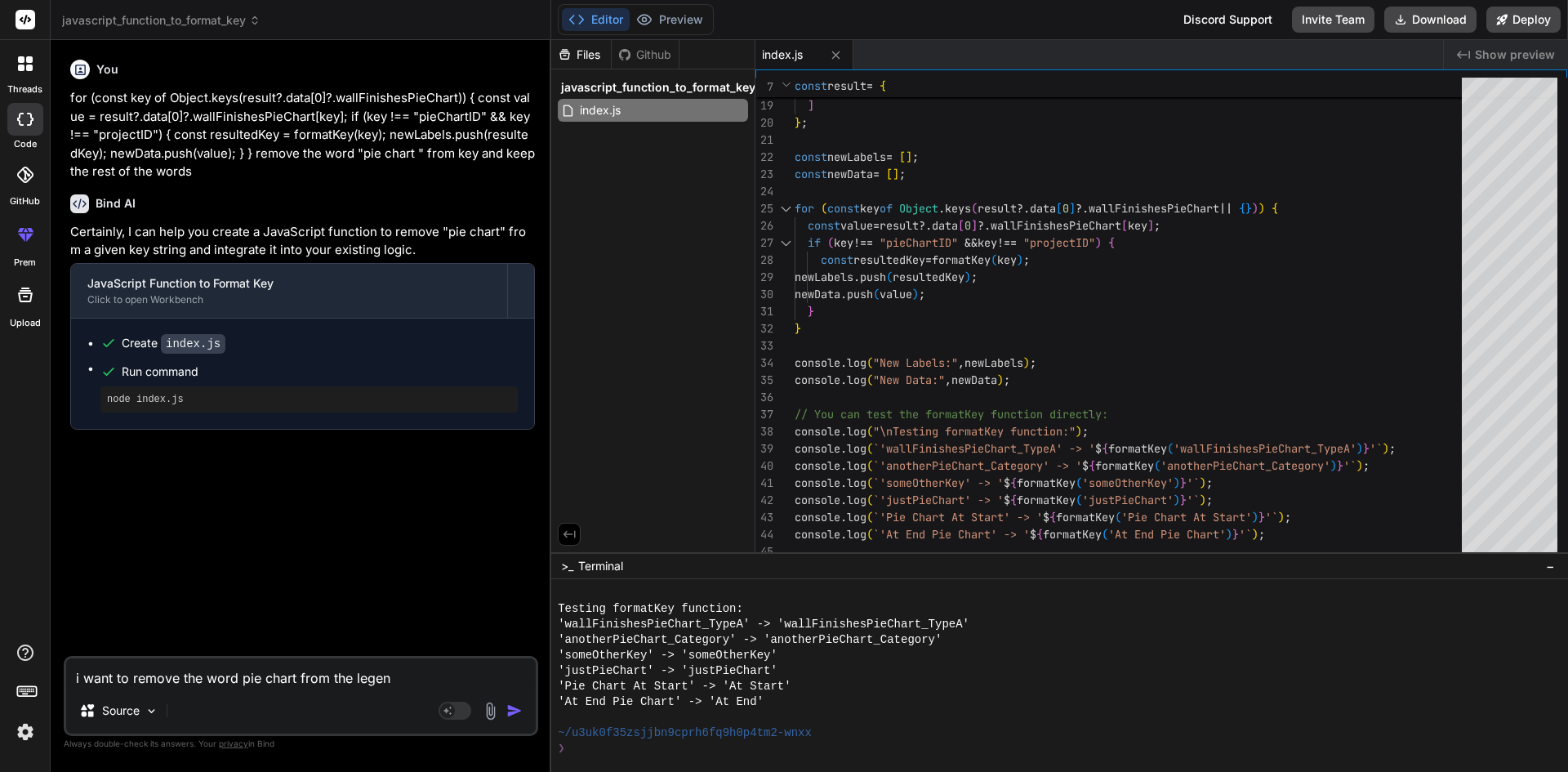
type textarea "x"
type textarea "i want to remove the word pie chart from the legends"
type textarea "x"
type textarea "i want to remove the word pie chart from the legends"
type textarea "x"
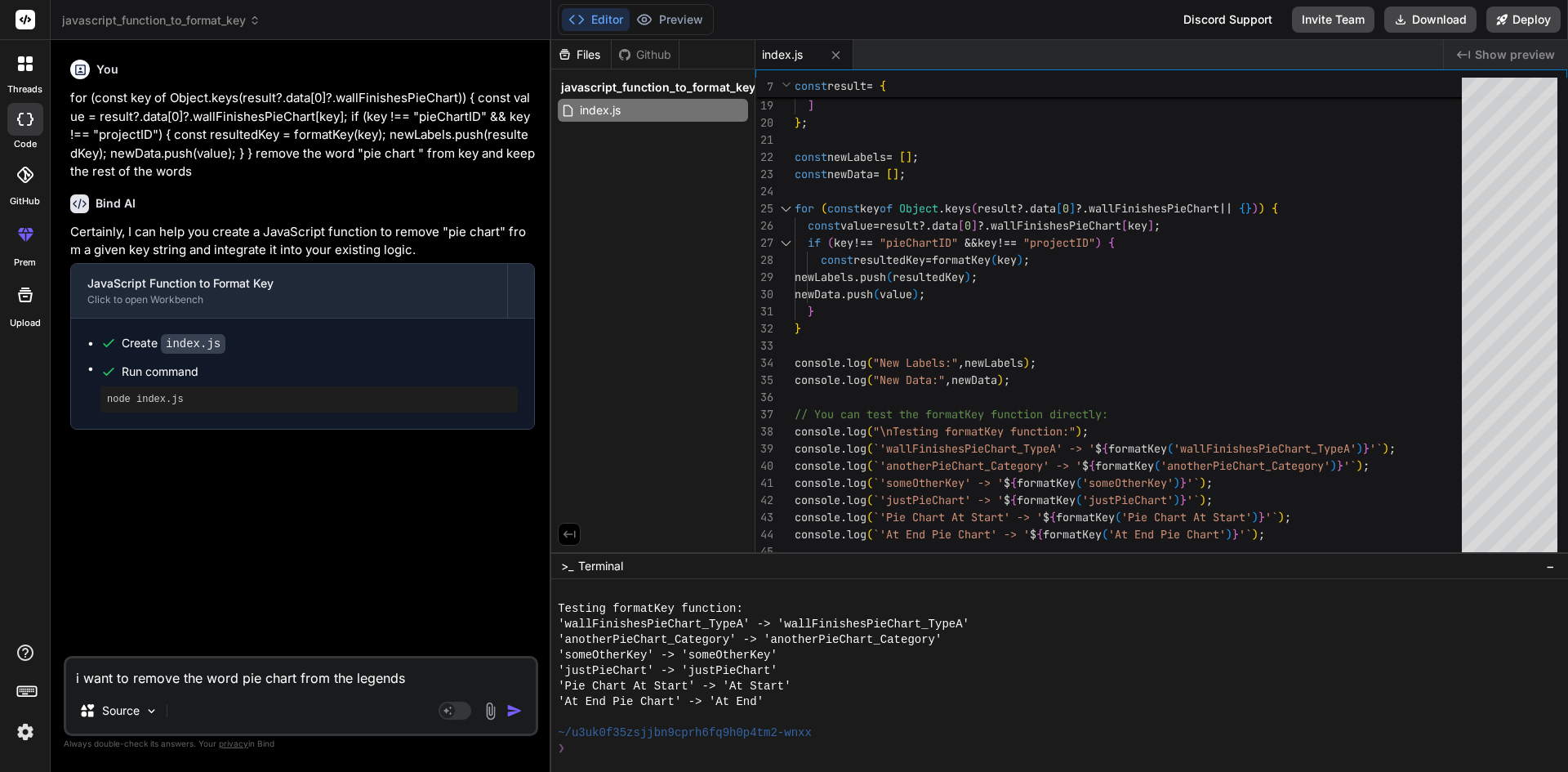
type textarea "i want to remove the word pie chart from the legends i"
type textarea "x"
type textarea "i want to remove the word pie chart from the legends ie"
type textarea "x"
type textarea "i want to remove the word pie chart from the legends ie."
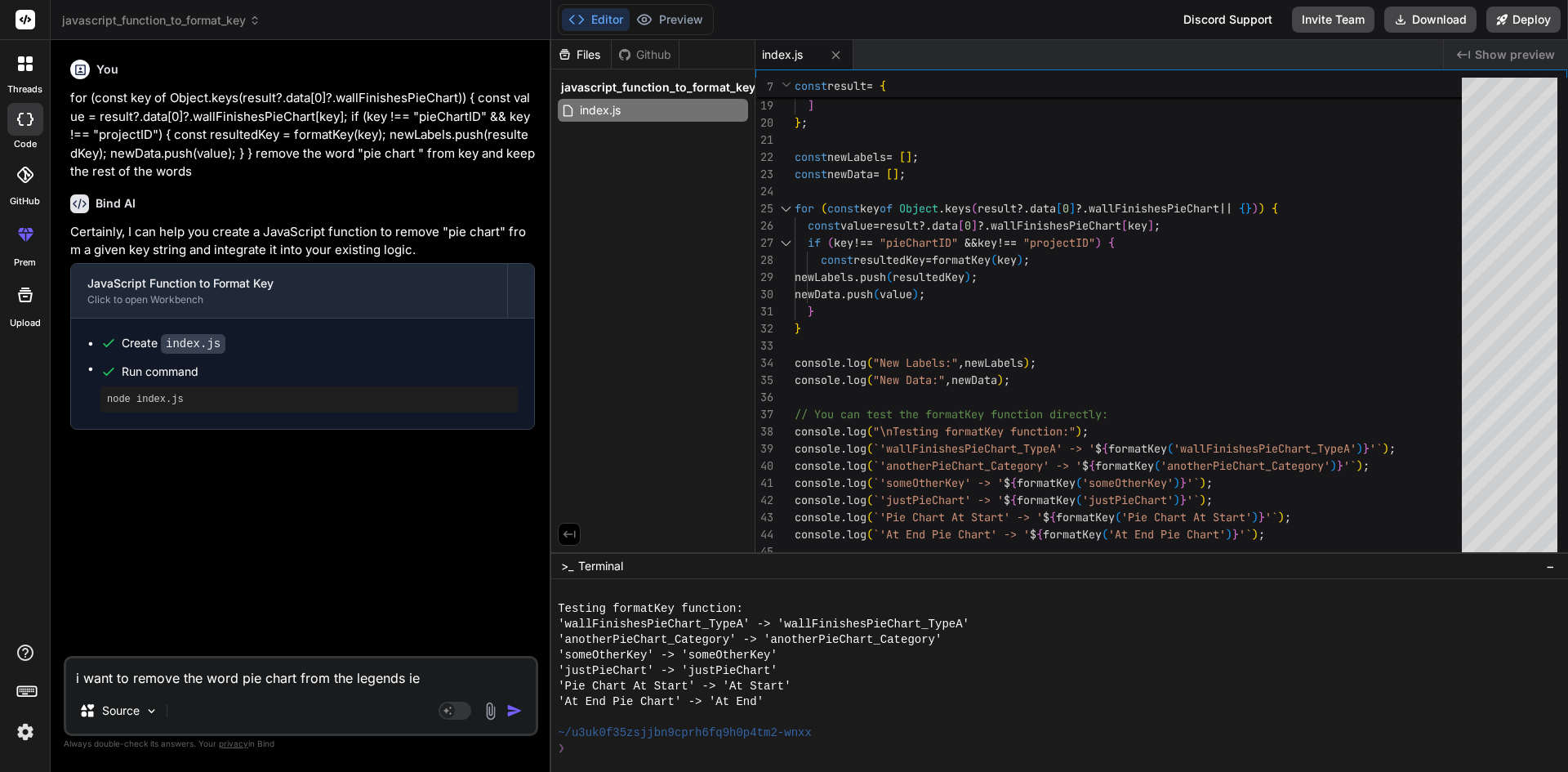
type textarea "x"
type textarea "i want to remove the word pie chart from the legends ie.,"
type textarea "x"
type textarea "i want to remove the word pie chart from the legends ie.,"
type textarea "x"
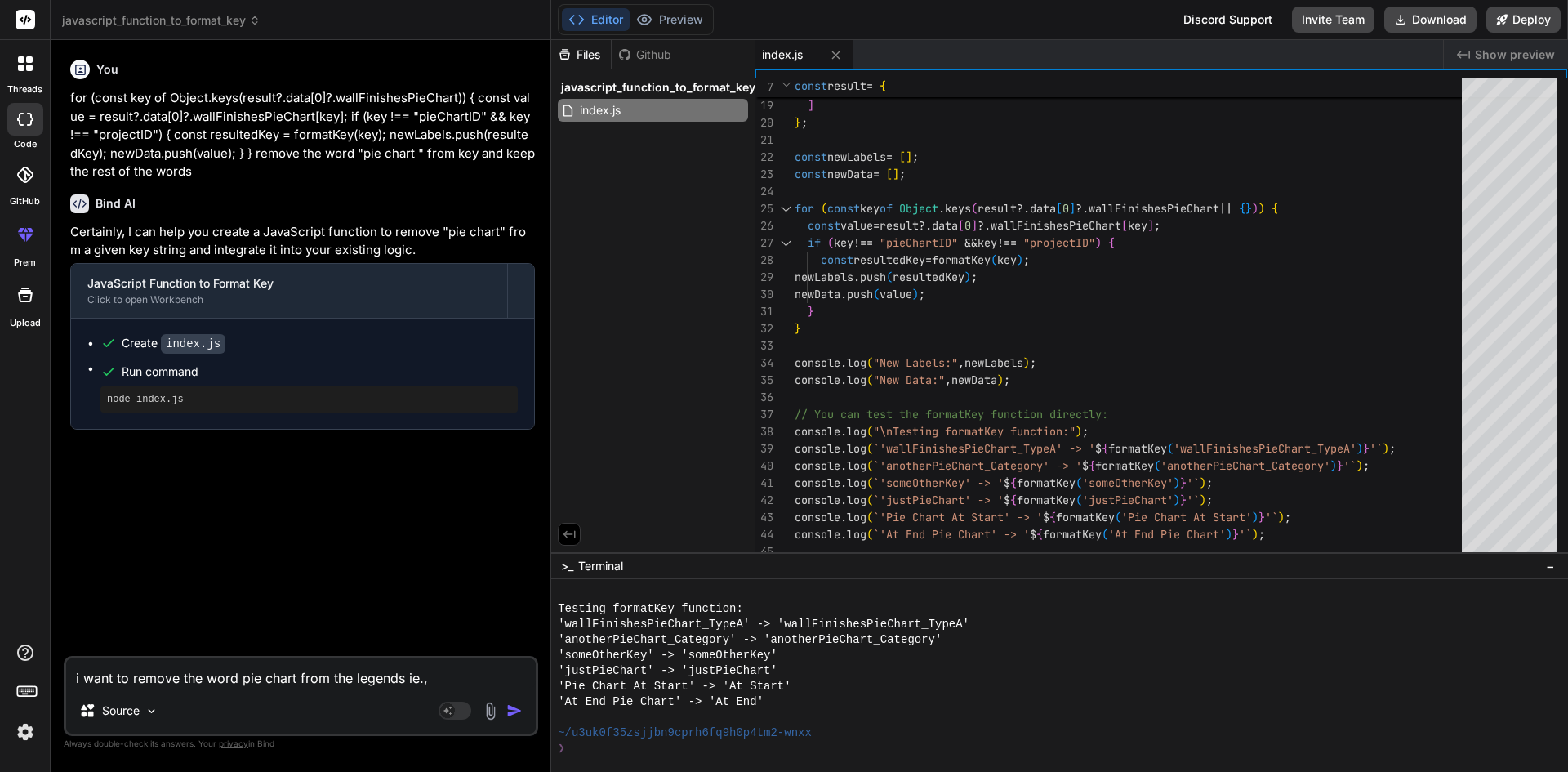
type textarea "i want to remove the word pie chart from the legends ie., k"
type textarea "x"
type textarea "i want to remove the word pie chart from the legends ie., ke"
type textarea "x"
type textarea "i want to remove the word pie chart from the legends ie., ket"
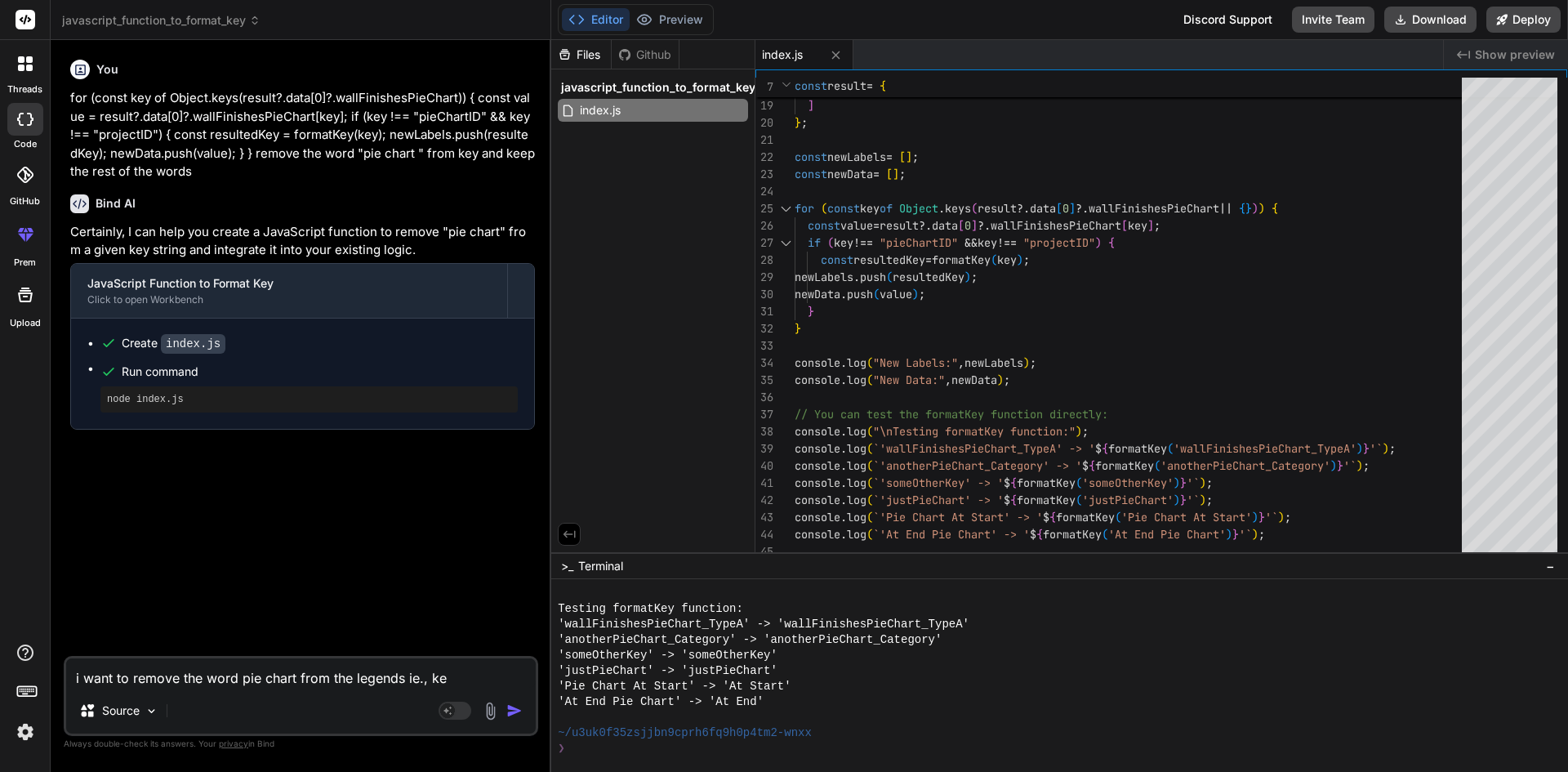
type textarea "x"
type textarea "i want to remove the word pie chart from the legends ie., kets"
type textarea "x"
type textarea "i want to remove the word pie chart from the legends ie., ket"
type textarea "x"
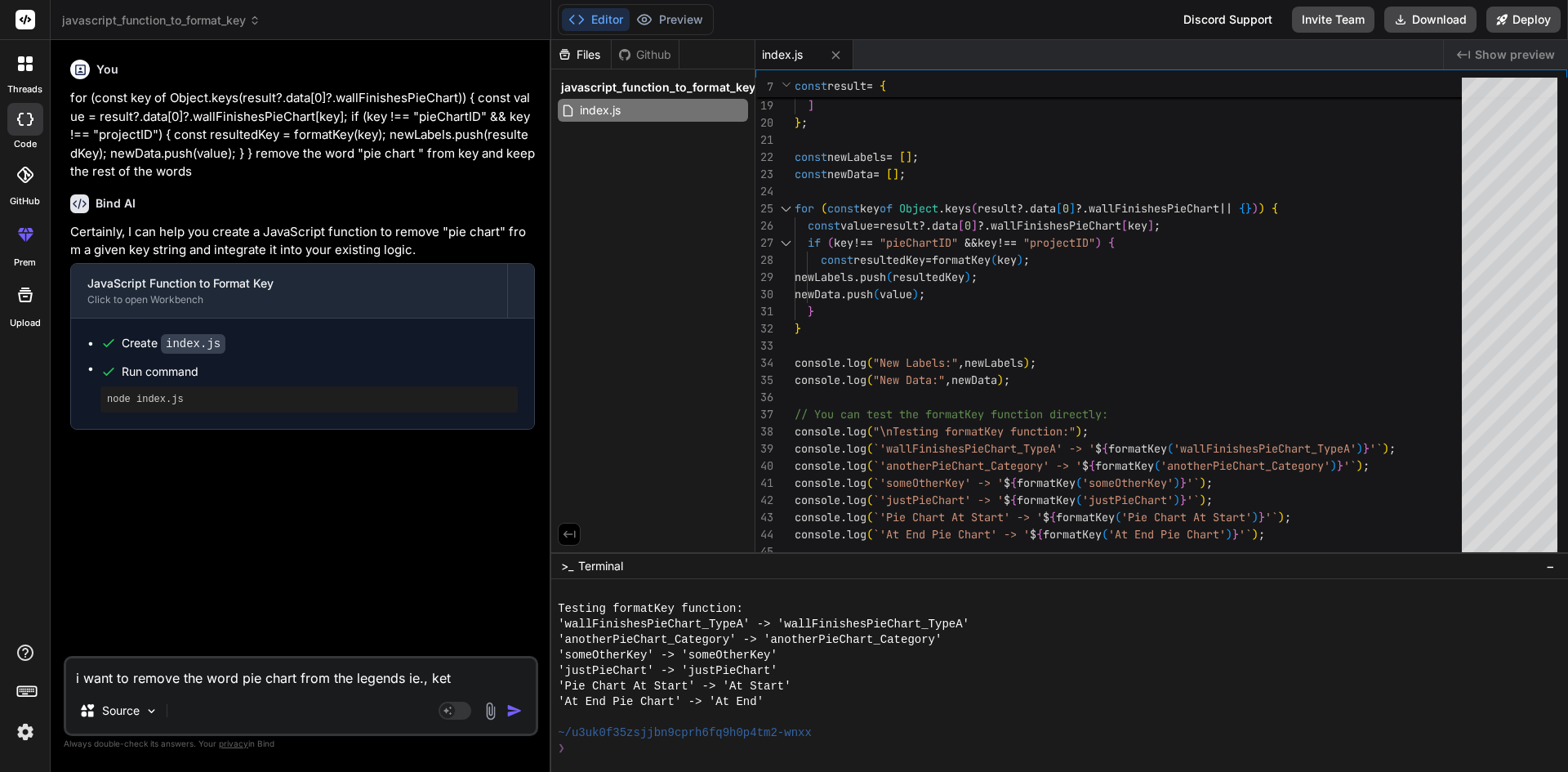
type textarea "i want to remove the word pie chart from the legends ie., ke"
type textarea "x"
type textarea "i want to remove the word pie chart from the legends ie., k"
type textarea "x"
type textarea "i want to remove the word pie chart from the legends ie.,"
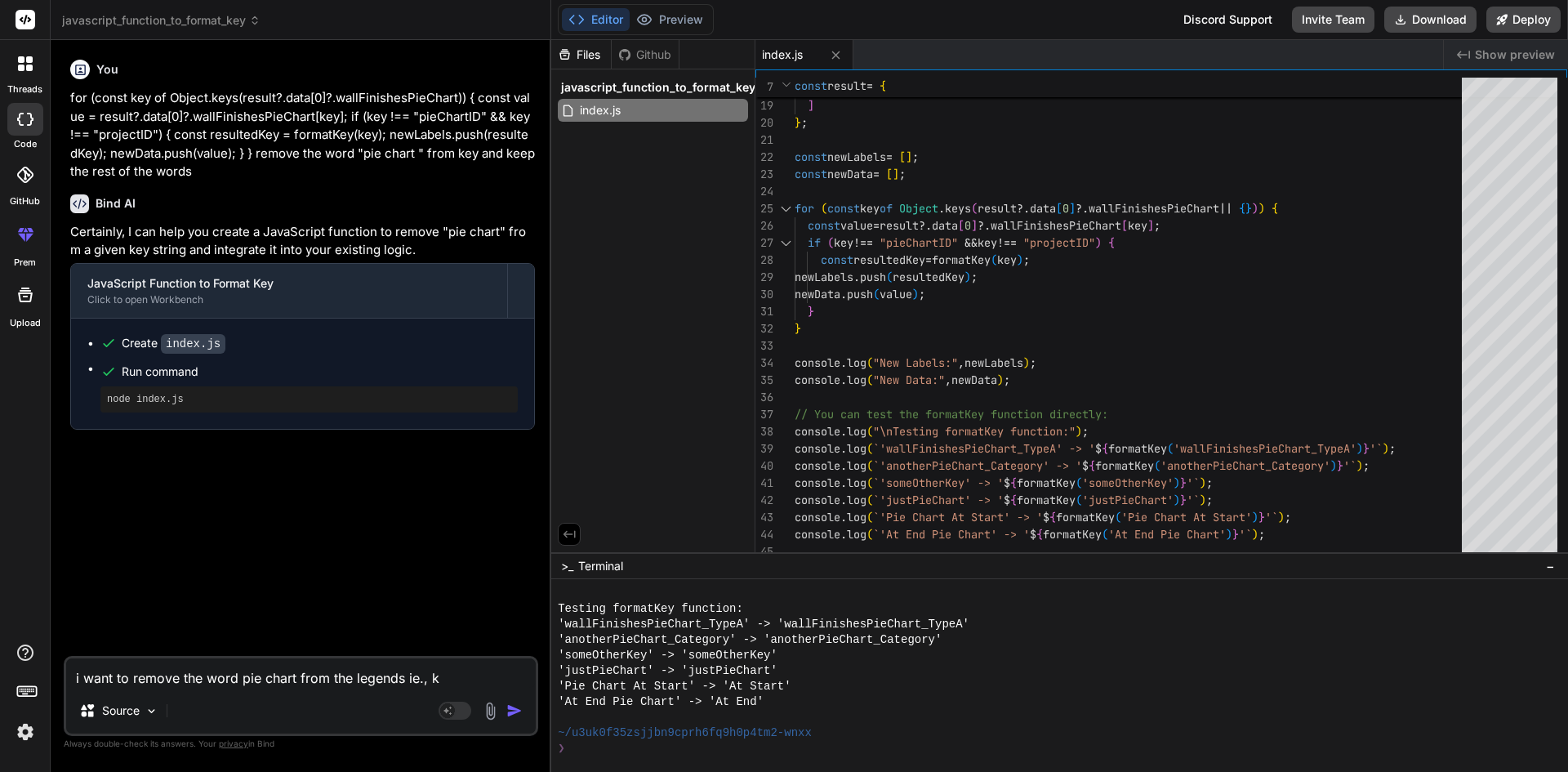
type textarea "x"
paste textarea "const formatKey = (key) => { return key .split(/(?=[A-Z])/) .map((word) => word…"
type textarea "i want to remove the word pie chart from the legends ie., const formatKey = (ke…"
type textarea "x"
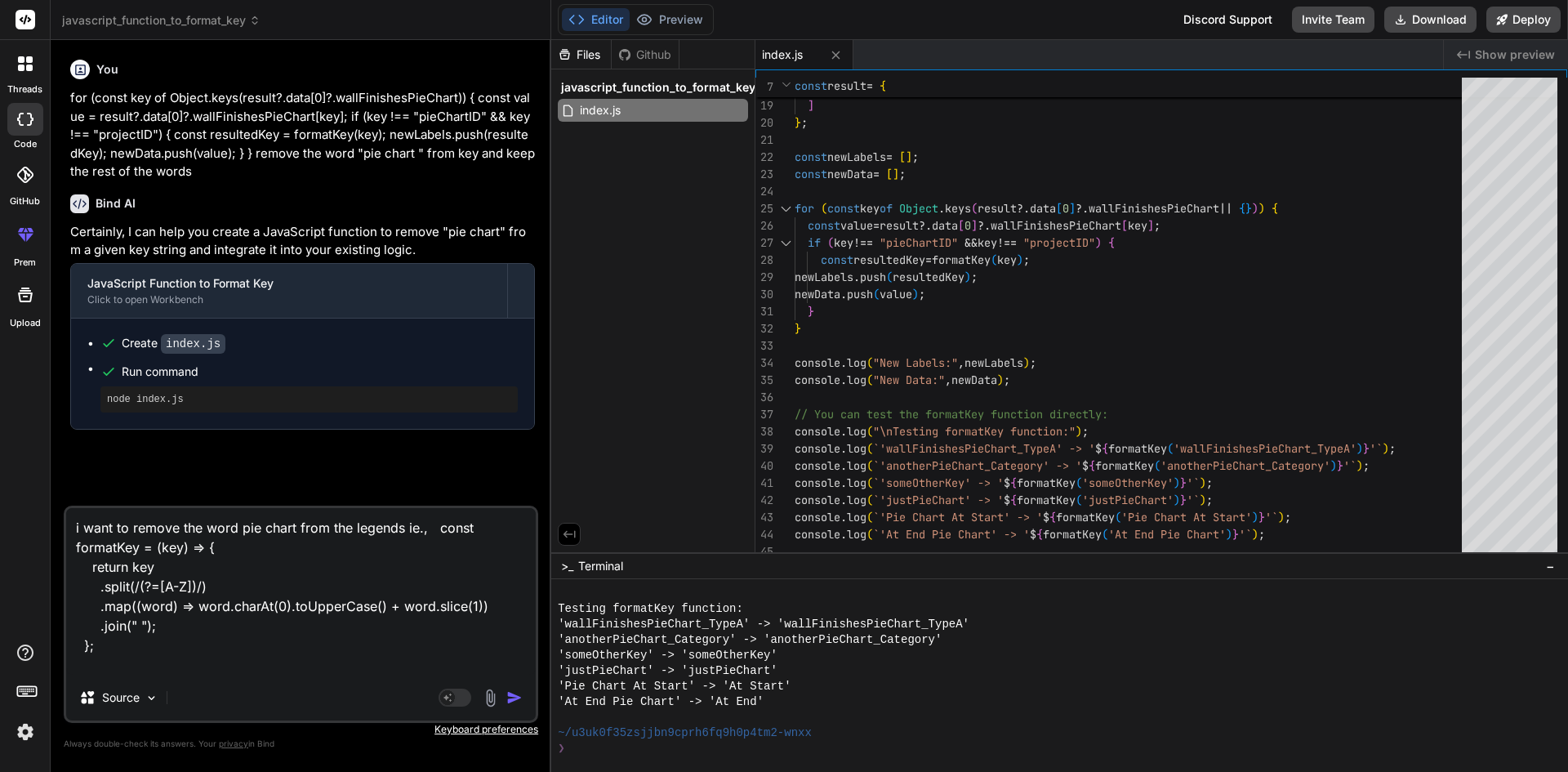
click at [489, 527] on textarea "i want to remove the word pie chart from the legends ie., const formatKey = (ke…" at bounding box center [301, 591] width 469 height 167
type textarea "i want to remove the word pie chart from the legends ie., constformatKey = (key…"
type textarea "x"
type textarea "i want to remove the word pie chart from the legends ie., consformatKey = (key)…"
type textarea "x"
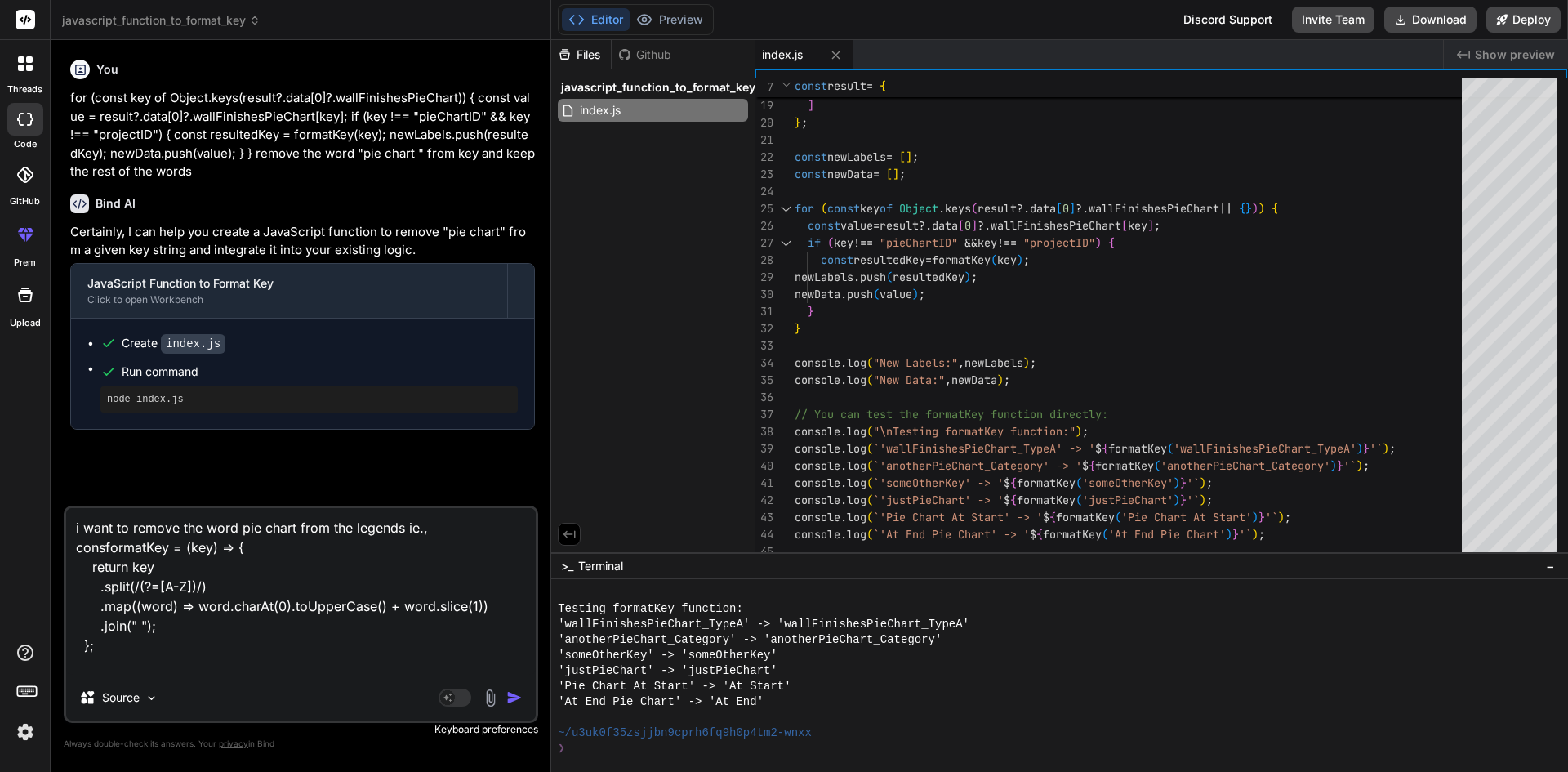
type textarea "i want to remove the word pie chart from the legends ie., constformatKey = (key…"
type textarea "x"
type textarea "i want to remove the word pie chart from the legends ie., const formatKey = (ke…"
type textarea "x"
click at [432, 535] on textarea "i want to remove the word pie chart from the legends ie., const formatKey = (ke…" at bounding box center [301, 591] width 469 height 167
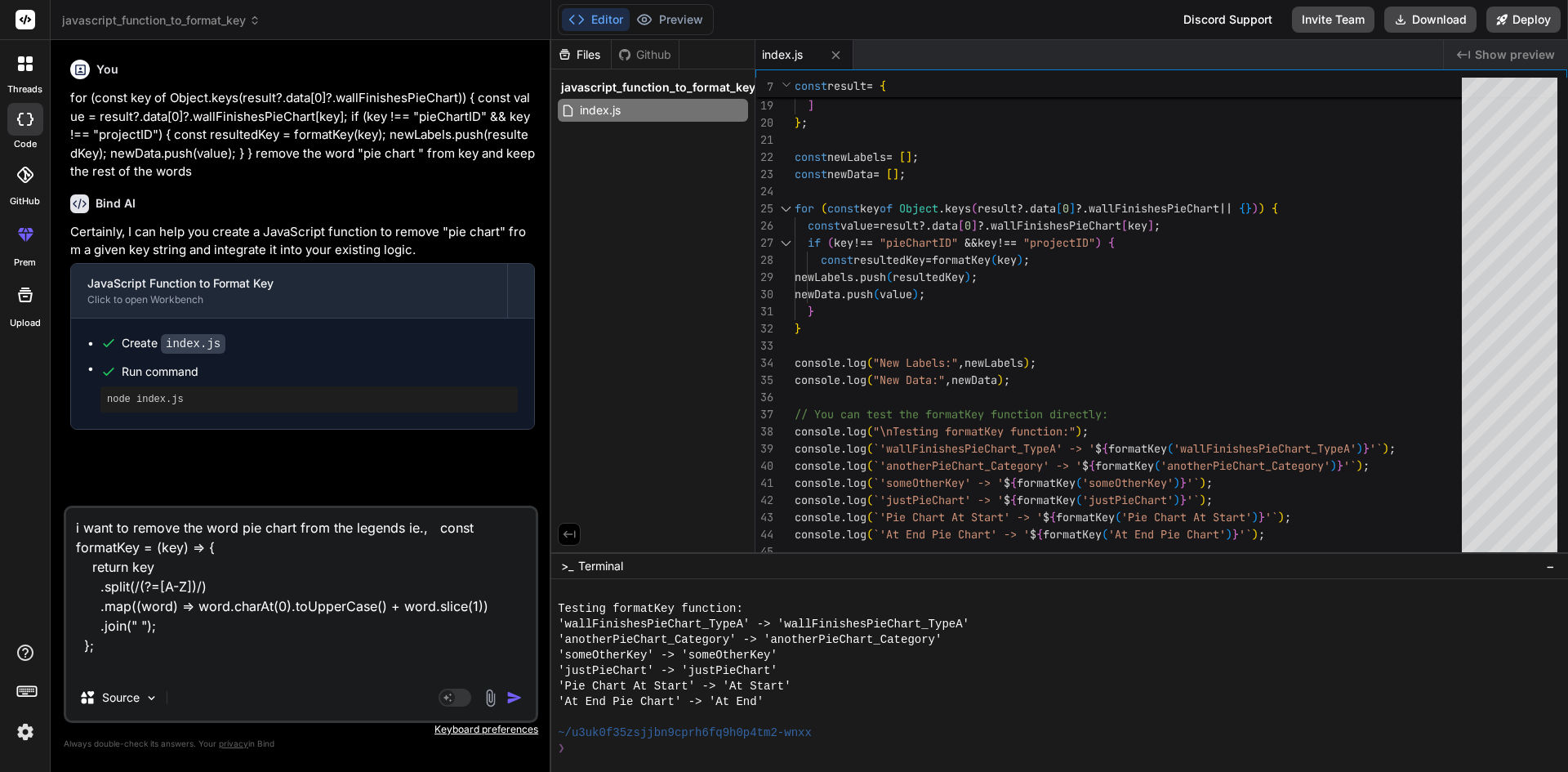
type textarea "i want to remove the word pie chart from the legends ie., r const formatKey = (…"
type textarea "x"
type textarea "i want to remove the word pie chart from the legends ie., re const formatKey = …"
type textarea "x"
type textarea "i want to remove the word pie chart from the legends ie., res const formatKey =…"
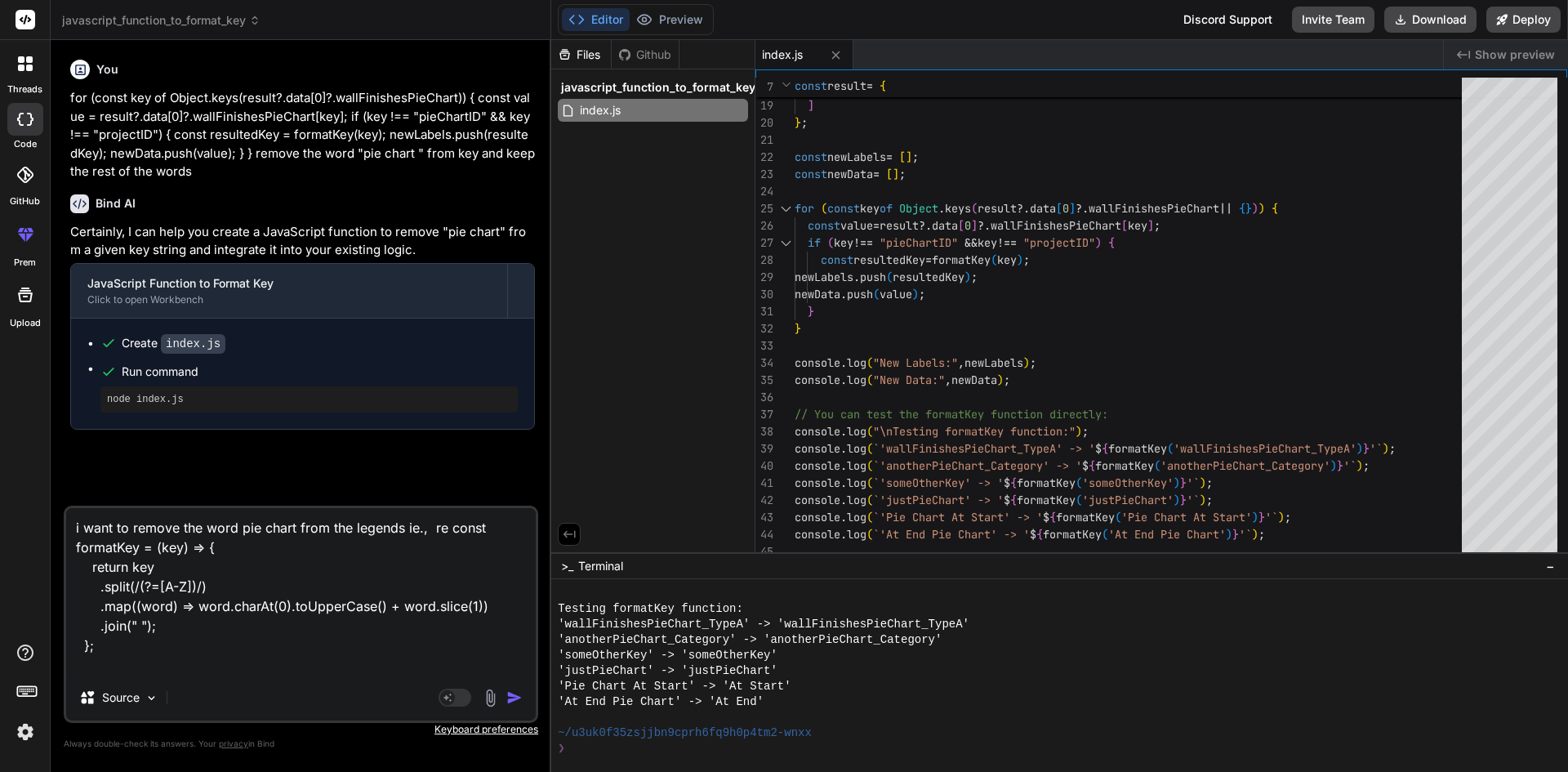
type textarea "x"
type textarea "i want to remove the word pie chart from the legends ie., resu const formatKey …"
type textarea "x"
type textarea "i want to remove the word pie chart from the legends ie., resul const formatKey…"
type textarea "x"
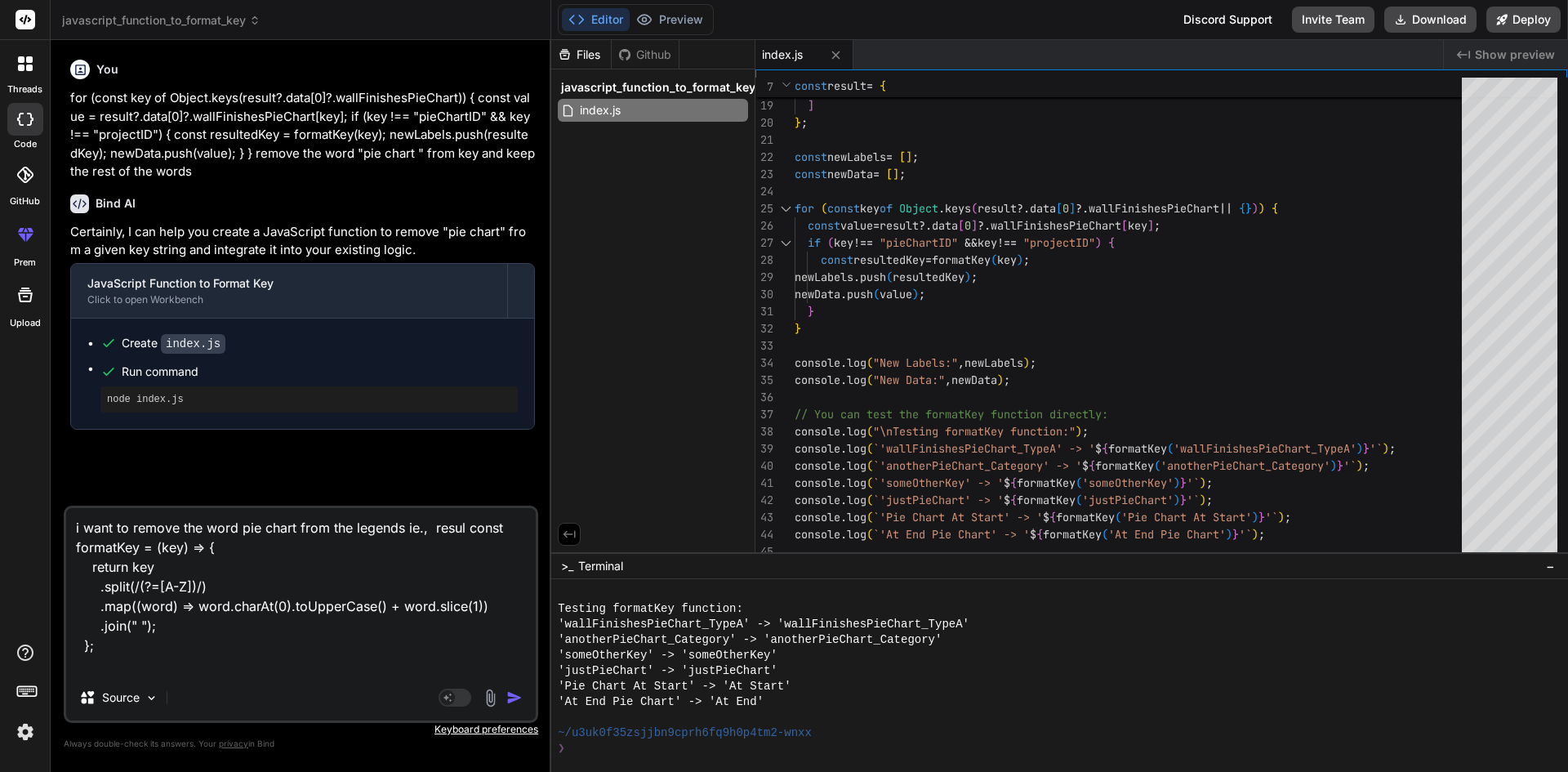
type textarea "i want to remove the word pie chart from the legends ie., result const formatKe…"
type textarea "x"
type textarea "i want to remove the word pie chart from the legends ie., resulte const formatK…"
type textarea "x"
type textarea "i want to remove the word pie chart from the legends ie., resulted const format…"
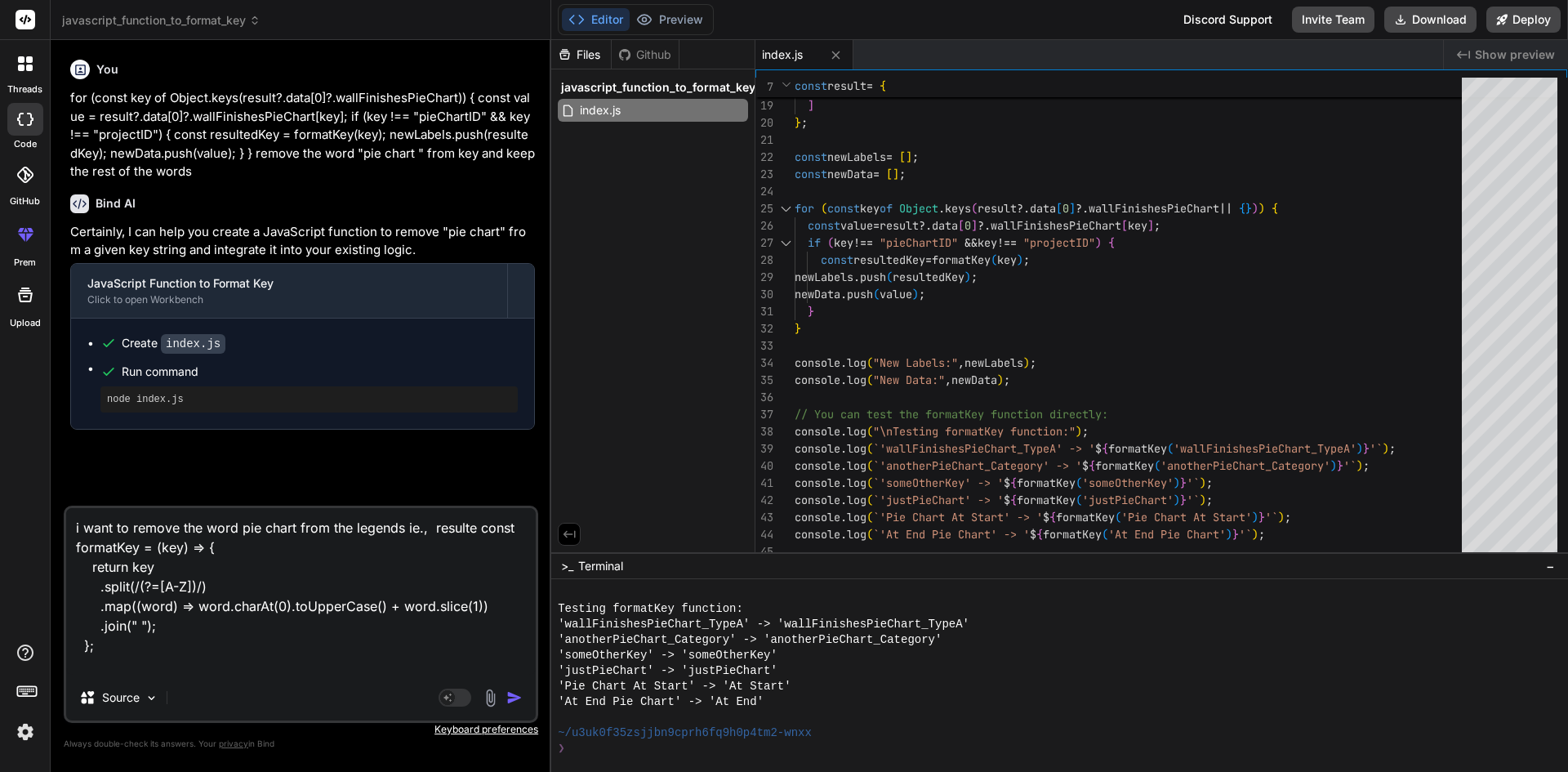
type textarea "x"
type textarea "i want to remove the word pie chart from the legends ie., resulted const format…"
type textarea "x"
type textarea "i want to remove the word pie chart from the legends ie., resulted k const form…"
type textarea "x"
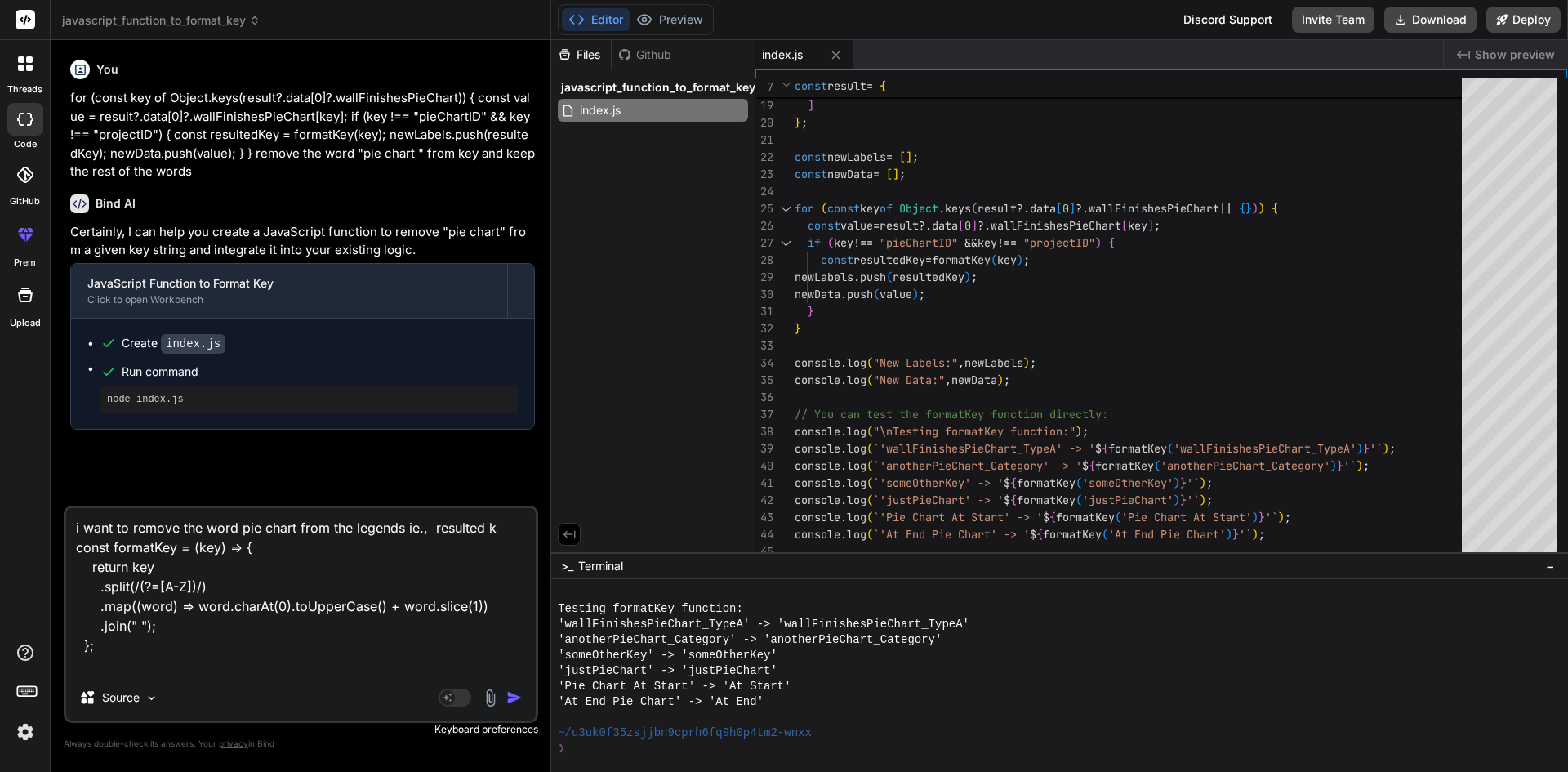
type textarea "i want to remove the word pie chart from the legends ie., resulted ke const for…"
type textarea "x"
type textarea "i want to remove the word pie chart from the legends ie., resulted key const fo…"
type textarea "x"
type textarea "i want to remove the word pie chart from the legends ie., resulted key const fo…"
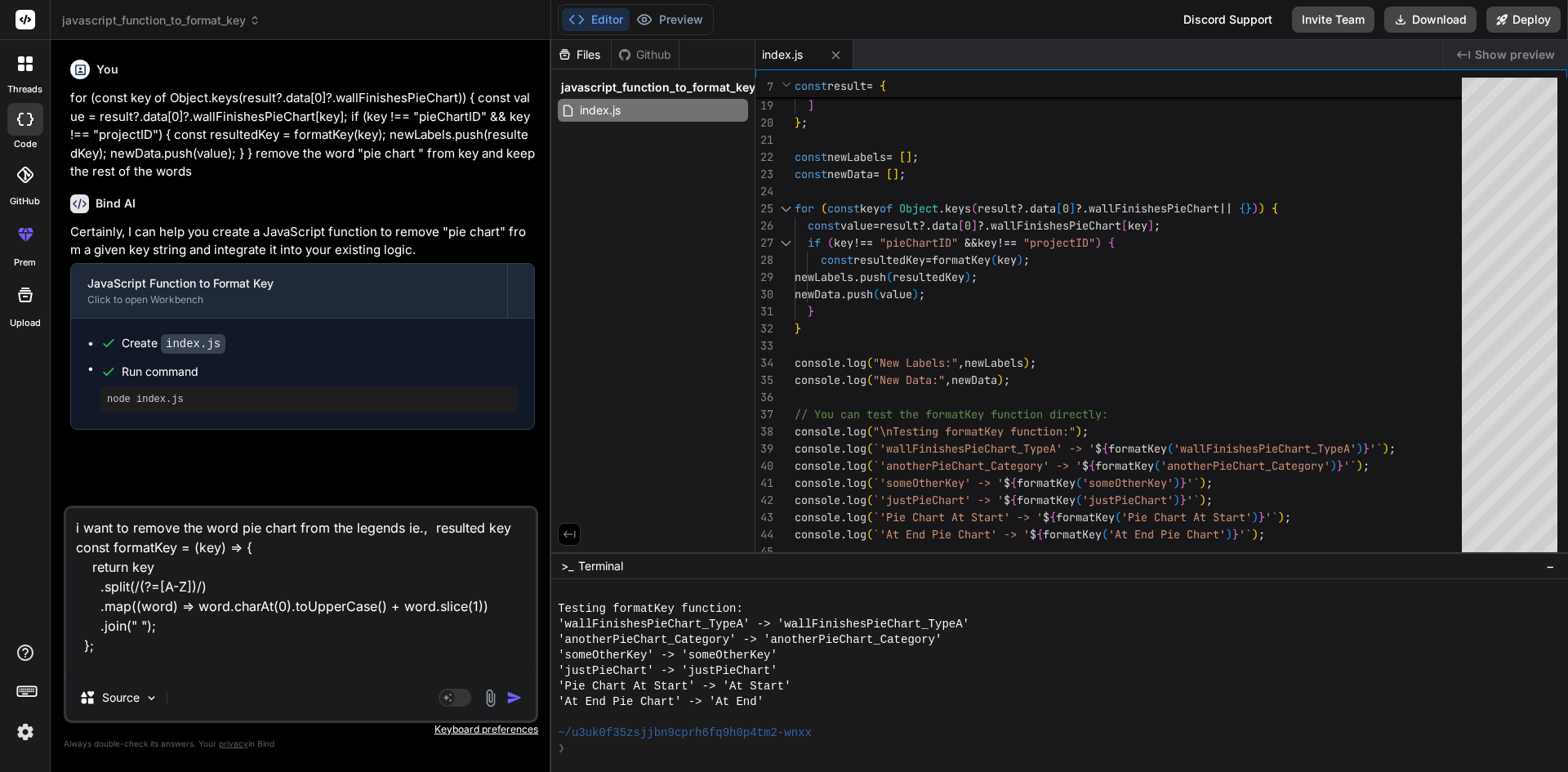
type textarea "x"
type textarea "i want to remove the word pie chart from the legends ie., resulted key const fo…"
type textarea "x"
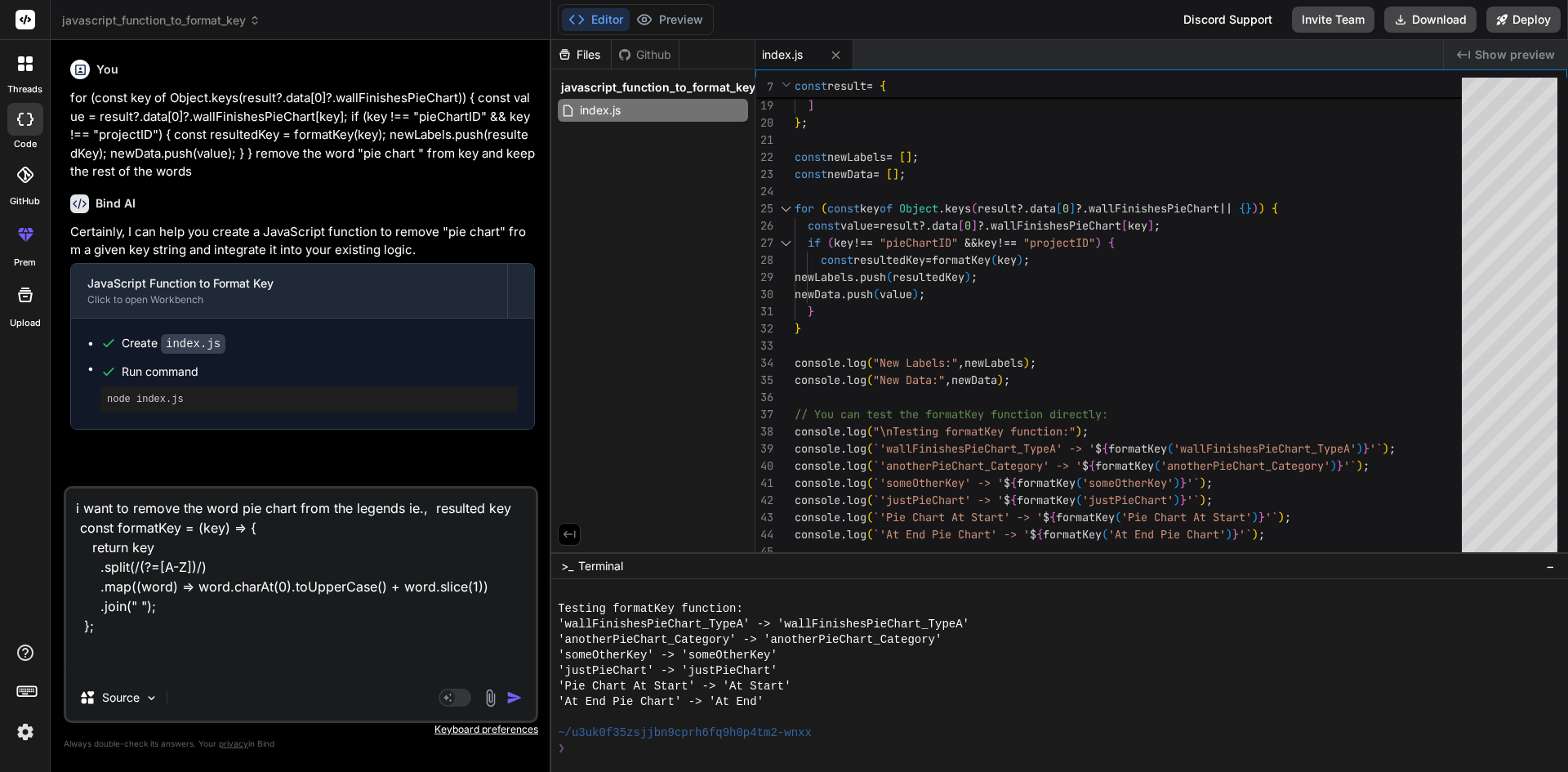
type textarea "i want to remove the word pie chart from the legends ie., resulted key const fo…"
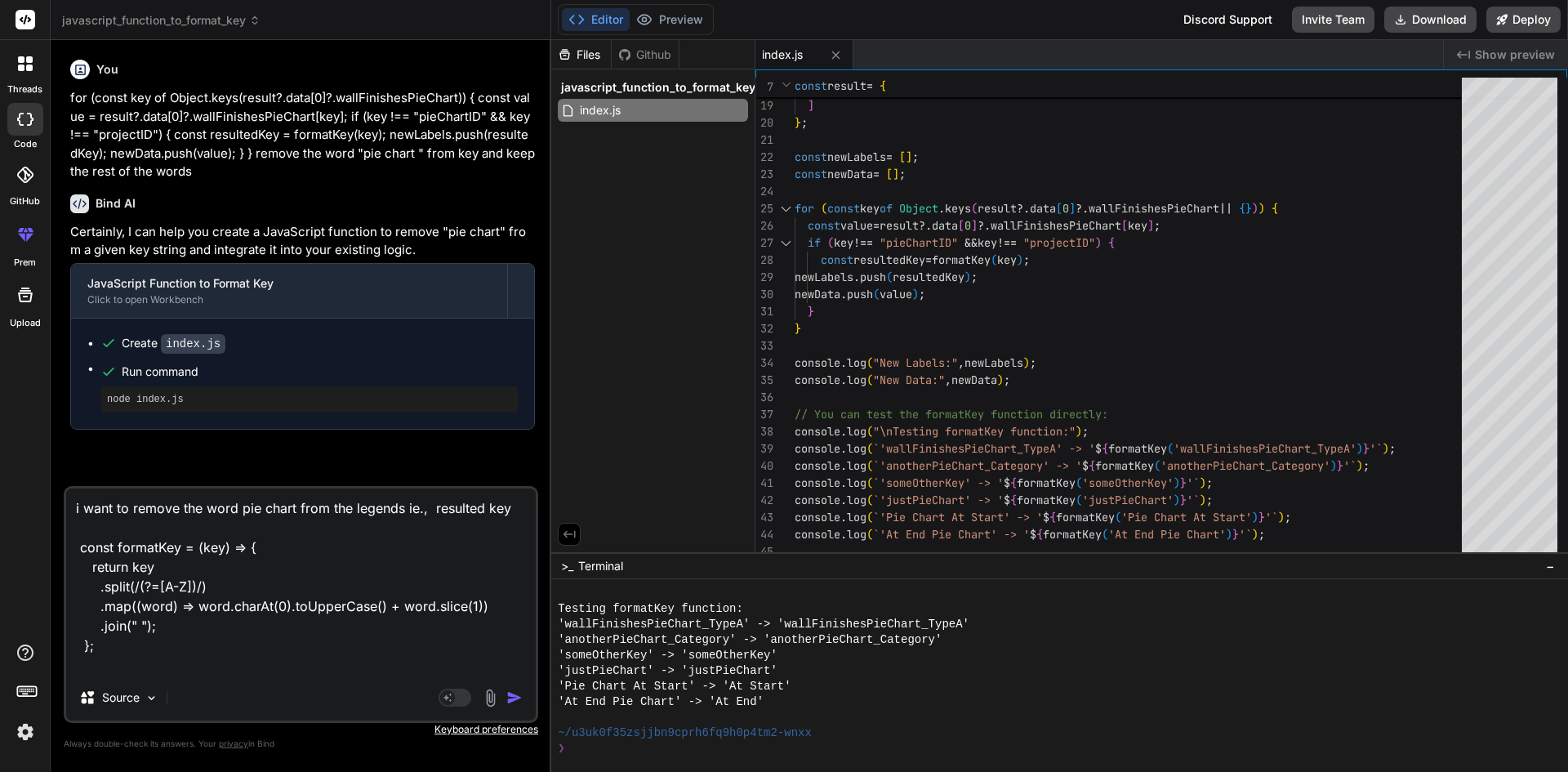
type textarea "x"
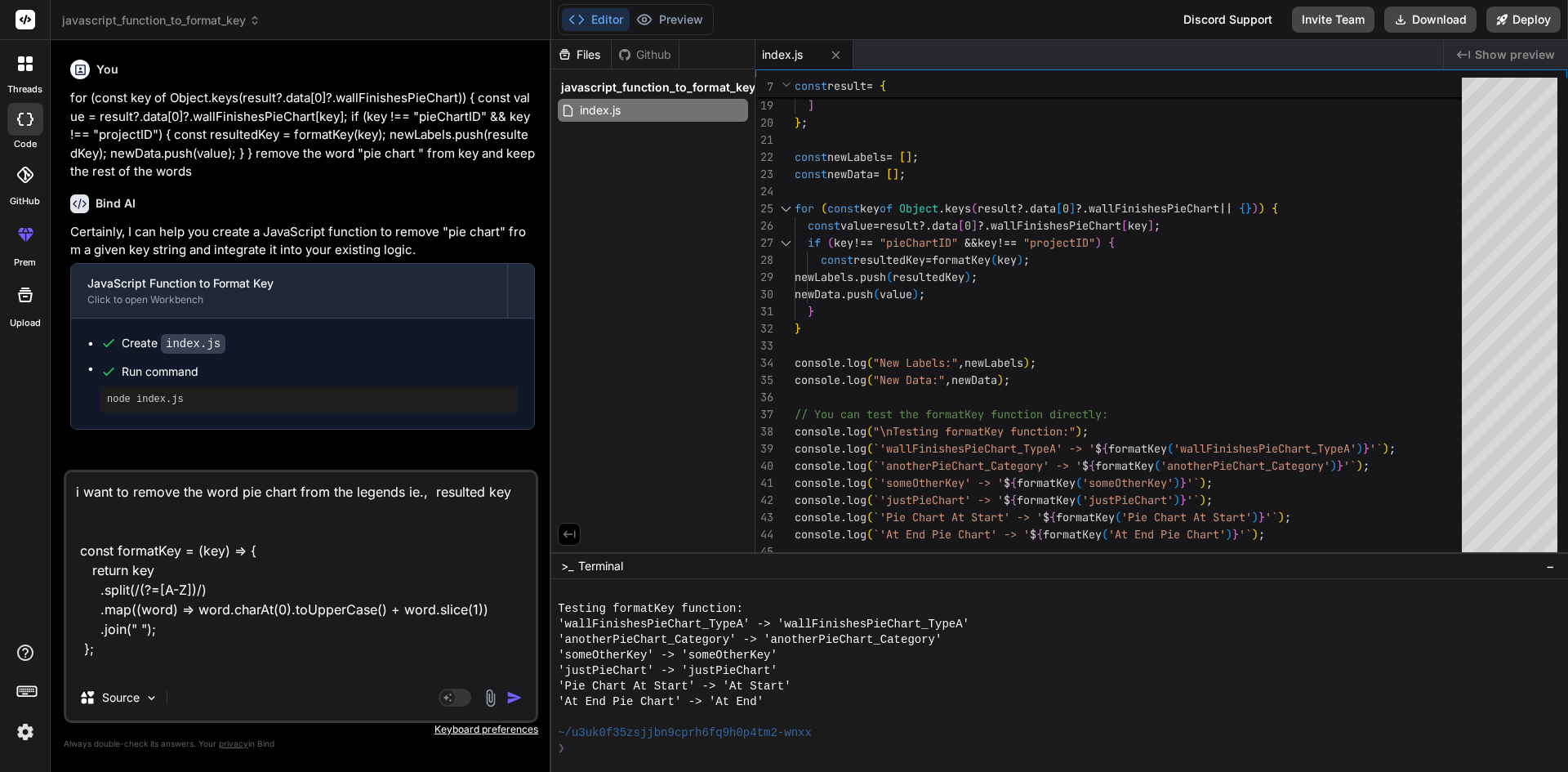
type textarea "i want to remove the word pie chart from the legends ie., resulted key m const …"
type textarea "x"
type textarea "i want to remove the word pie chart from the legends ie., resulted key ma const…"
type textarea "x"
type textarea "i want to remove the word pie chart from the legends ie., resulted key mak cons…"
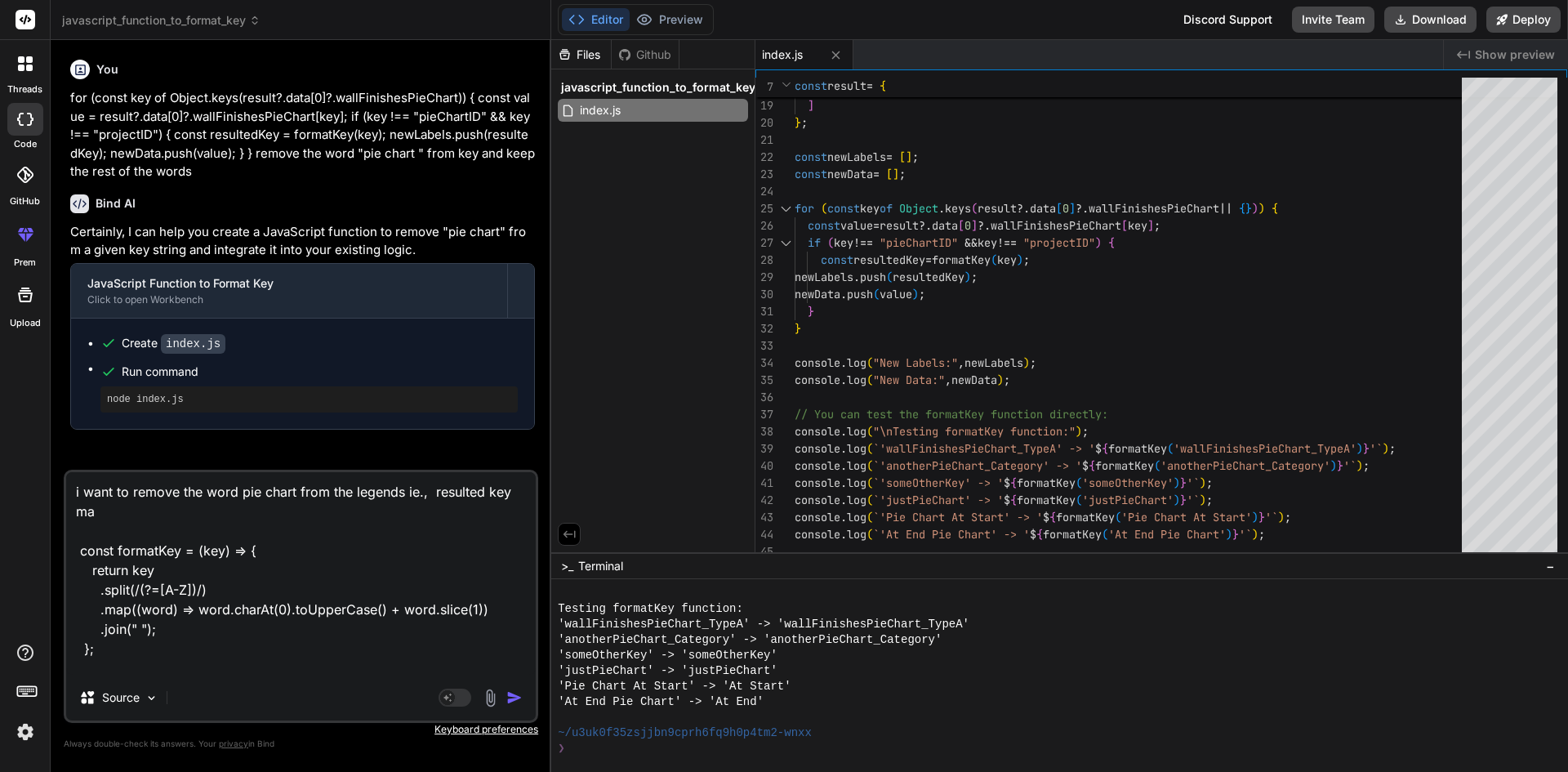
type textarea "x"
type textarea "i want to remove the word pie chart from the legends ie., resulted key make con…"
type textarea "x"
type textarea "i want to remove the word pie chart from the legends ie., resulted key make con…"
type textarea "x"
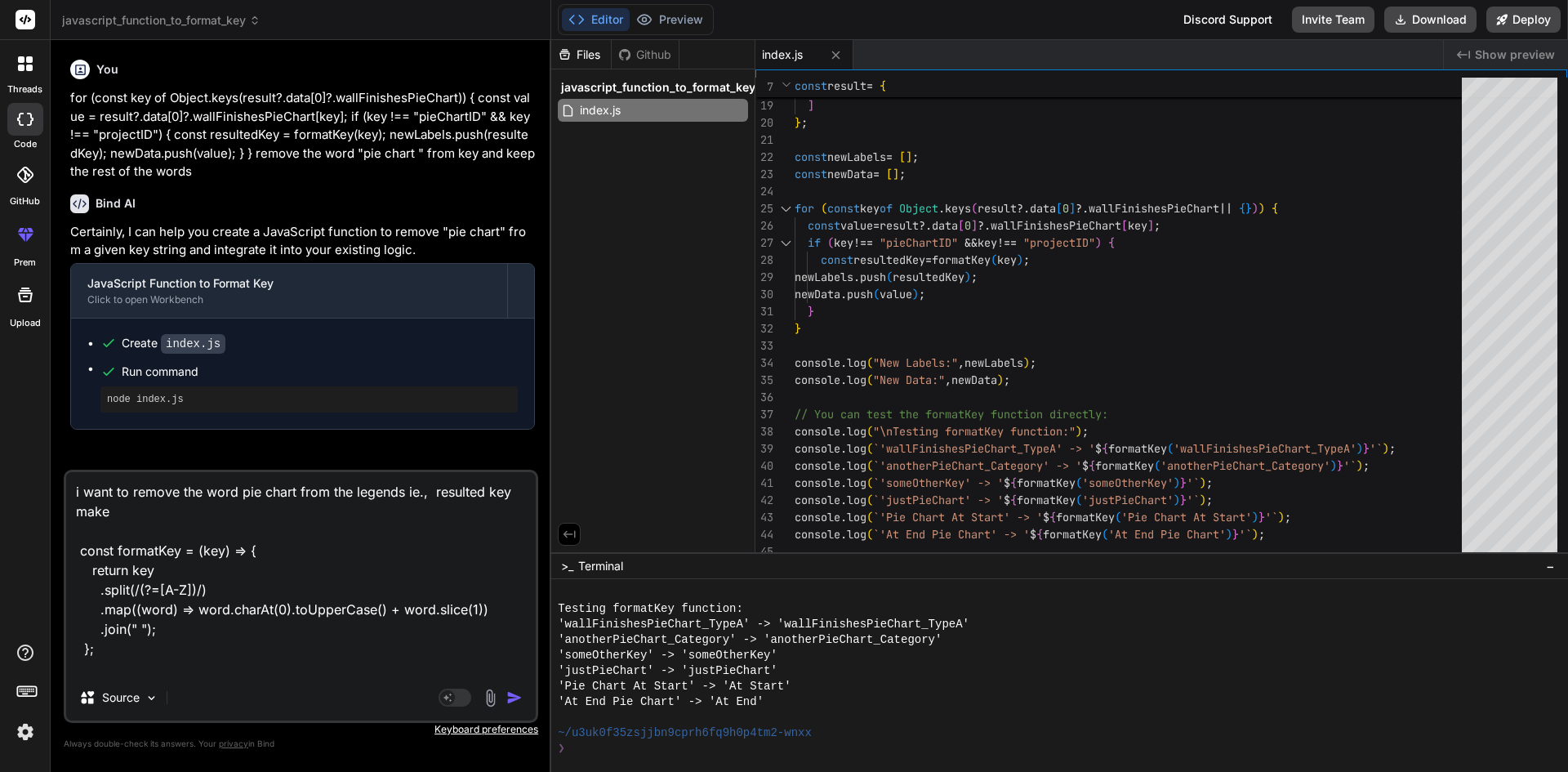
type textarea "i want to remove the word pie chart from the legends ie., resulted key make c c…"
type textarea "x"
type textarea "i want to remove the word pie chart from the legends ie., resulted key make ch …"
type textarea "x"
type textarea "i want to remove the word pie chart from the legends ie., resulted key make cha…"
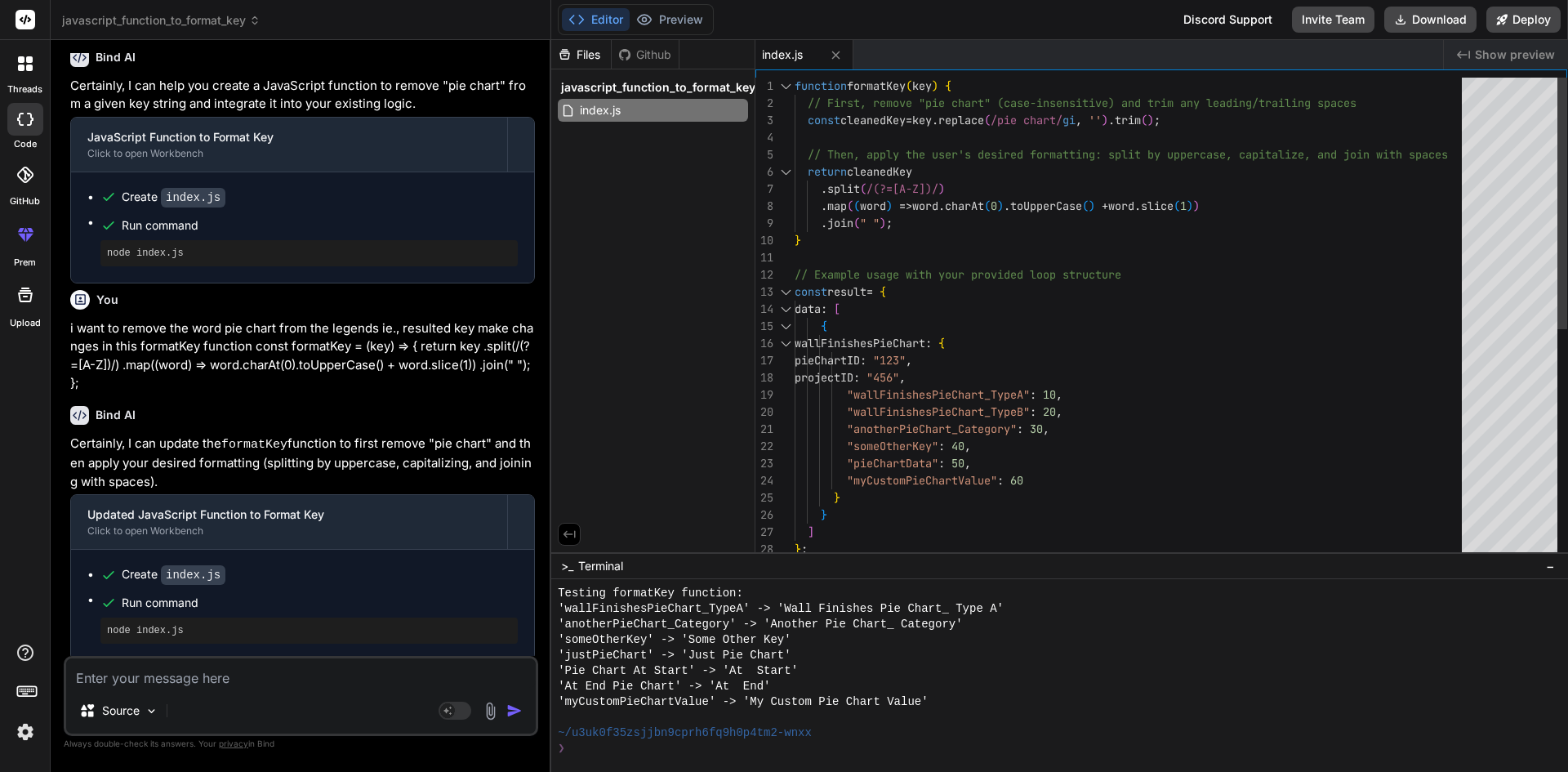
scroll to position [0, 0]
drag, startPoint x: 806, startPoint y: 121, endPoint x: 983, endPoint y: 127, distance: 177.1
click at [955, 130] on div "pieChartID : "123" , projectID : "456" , "wallFinishesPieChart_TypeA" : 10 , "w…" at bounding box center [1133, 541] width 677 height 926
drag, startPoint x: 1205, startPoint y: 119, endPoint x: 961, endPoint y: 109, distance: 244.2
click at [961, 109] on div "pieChartID : "123" , projectID : "456" , "wallFinishesPieChart_TypeA" : 10 , "w…" at bounding box center [1133, 541] width 677 height 926
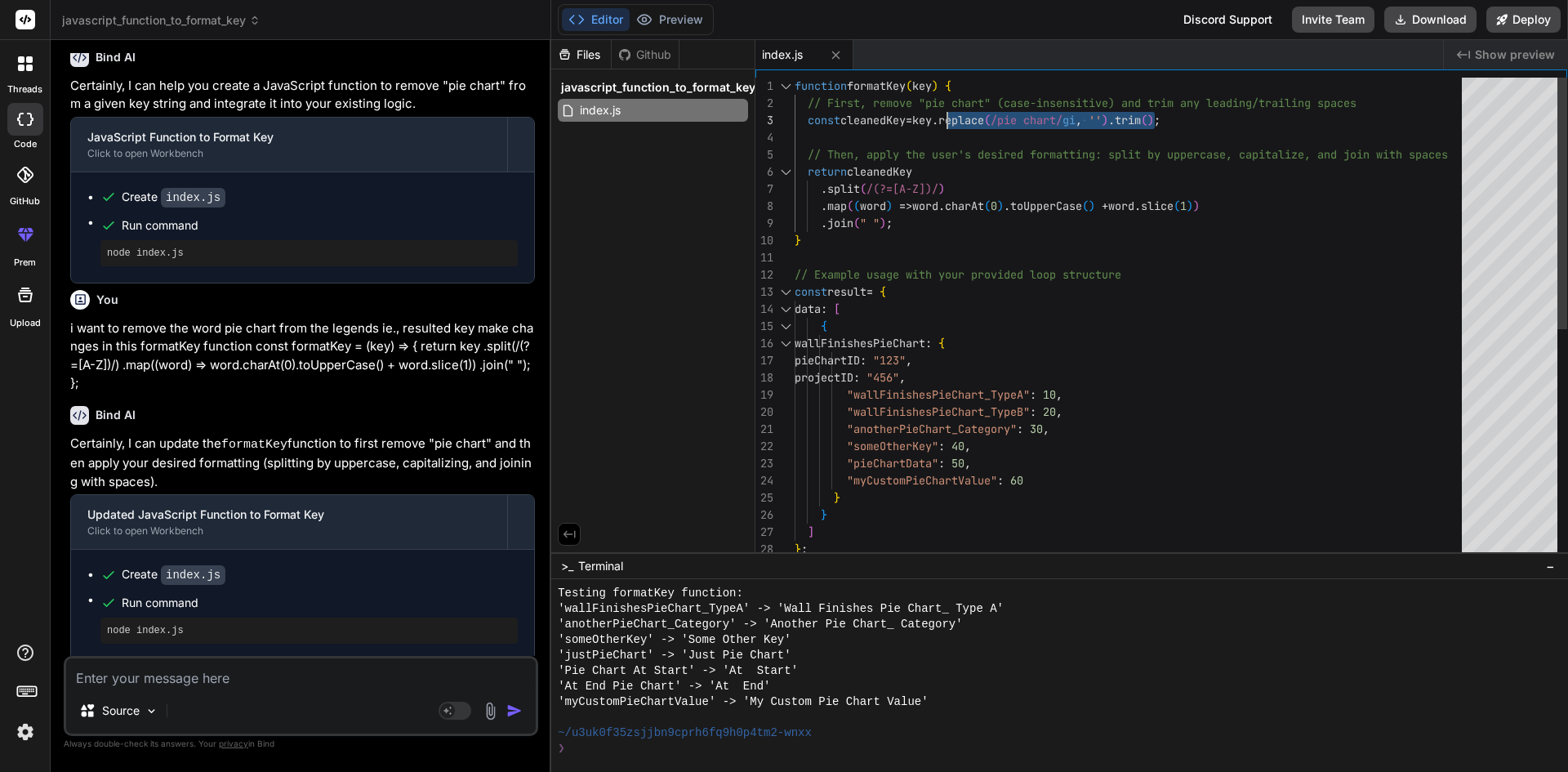
click at [1288, 130] on div "pieChartID : "123" , projectID : "456" , "wallFinishesPieChart_TypeA" : 10 , "w…" at bounding box center [1133, 541] width 677 height 926
drag, startPoint x: 1193, startPoint y: 125, endPoint x: 1082, endPoint y: 122, distance: 111.0
click at [1082, 122] on div "pieChartID : "123" , projectID : "456" , "wallFinishesPieChart_TypeA" : 10 , "w…" at bounding box center [1133, 541] width 677 height 926
drag, startPoint x: 807, startPoint y: 125, endPoint x: 846, endPoint y: 119, distance: 39.5
click at [846, 119] on div "pieChartID : "123" , projectID : "456" , "wallFinishesPieChart_TypeA" : 10 , "w…" at bounding box center [1133, 541] width 677 height 926
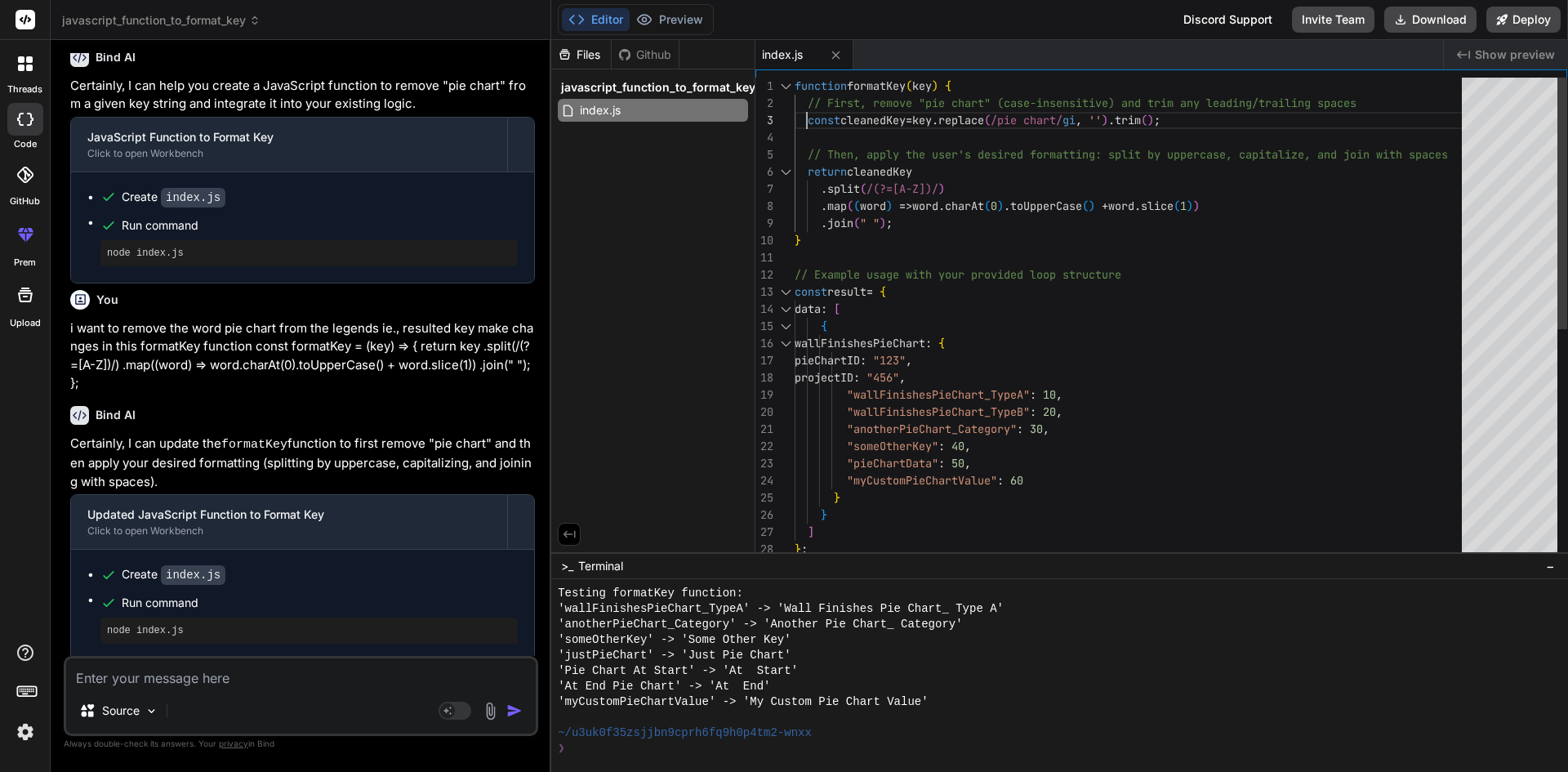
click at [808, 116] on div "pieChartID : "123" , projectID : "456" , "wallFinishesPieChart_TypeA" : 10 , "w…" at bounding box center [1133, 541] width 677 height 926
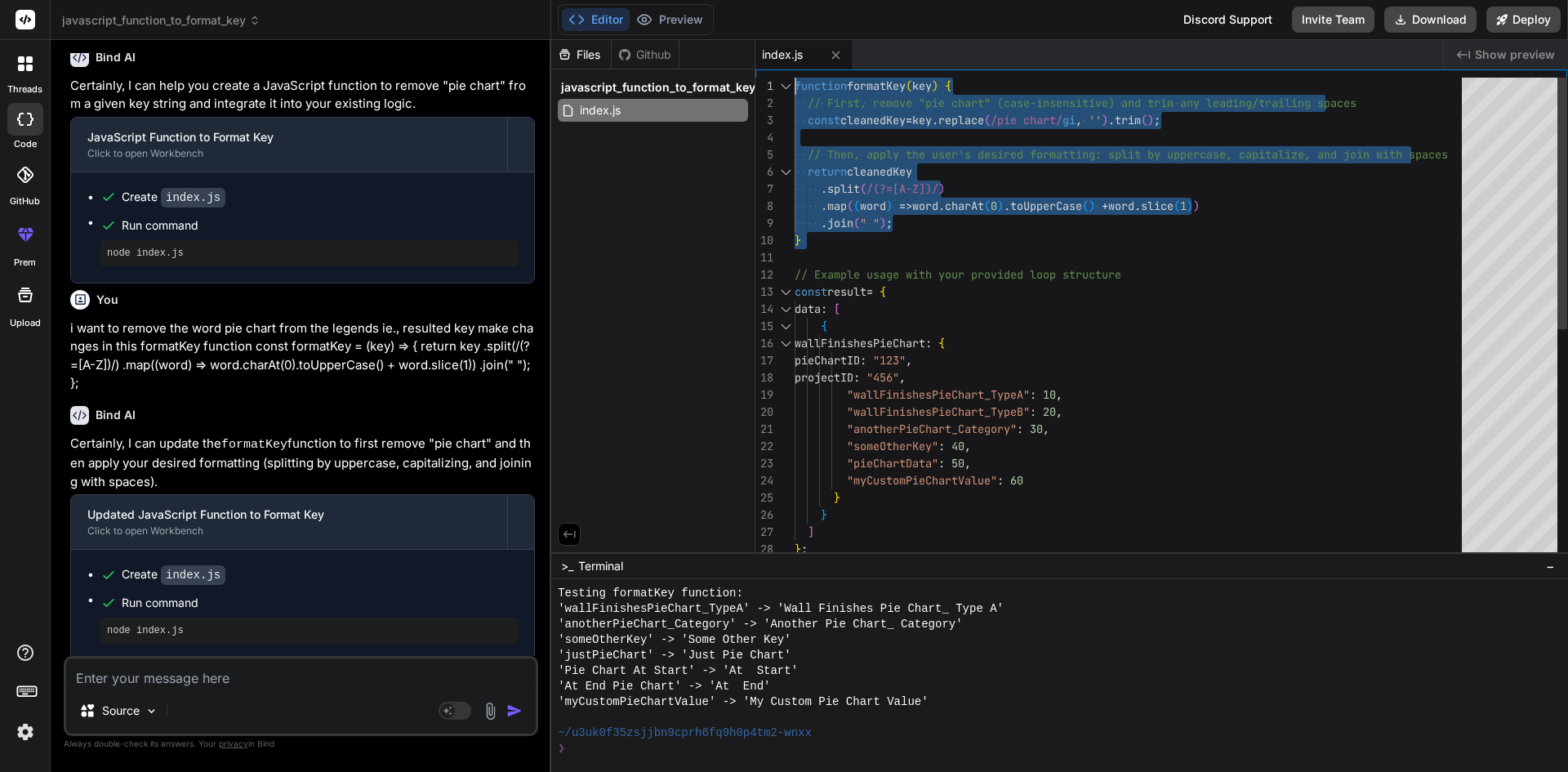
drag, startPoint x: 816, startPoint y: 246, endPoint x: 788, endPoint y: 84, distance: 164.4
click at [795, 84] on div "pieChartID : "123" , projectID : "456" , "wallFinishesPieChart_TypeA" : 10 , "w…" at bounding box center [1133, 541] width 677 height 926
click at [1241, 688] on div "'At End Pie Chart' -> 'At End'" at bounding box center [1052, 686] width 988 height 15
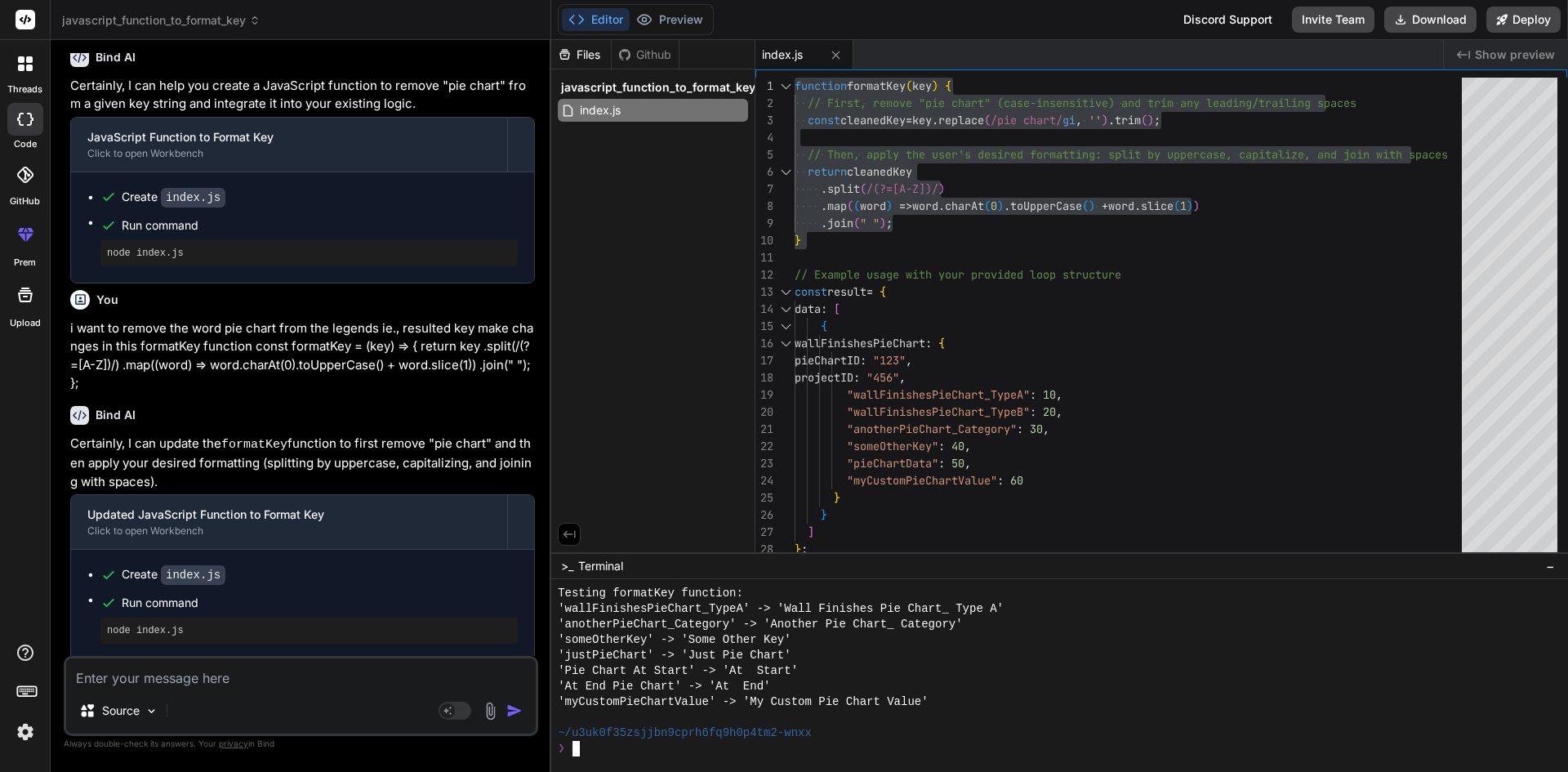
click at [158, 683] on textarea at bounding box center [301, 673] width 469 height 29
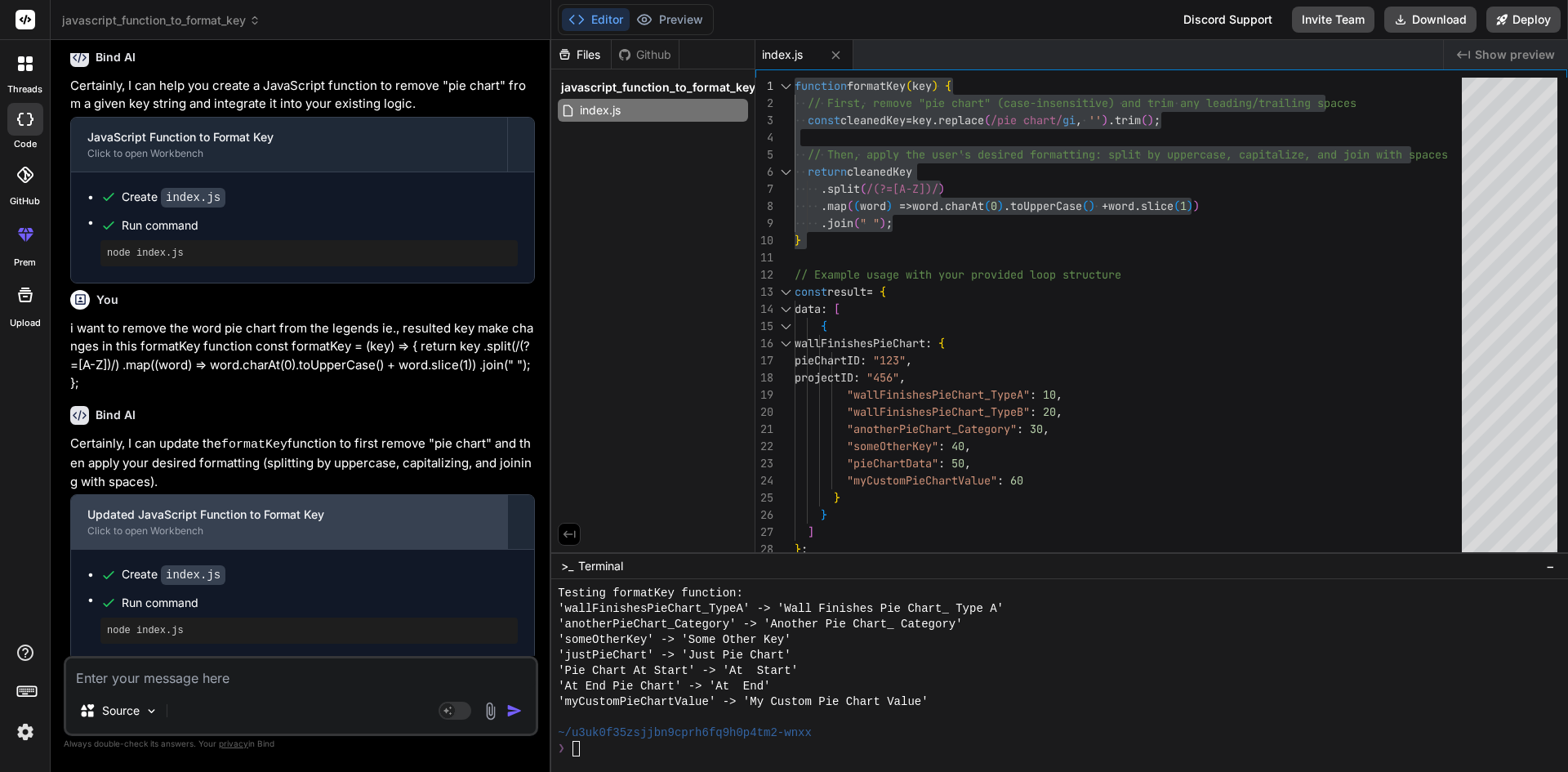
scroll to position [150, 0]
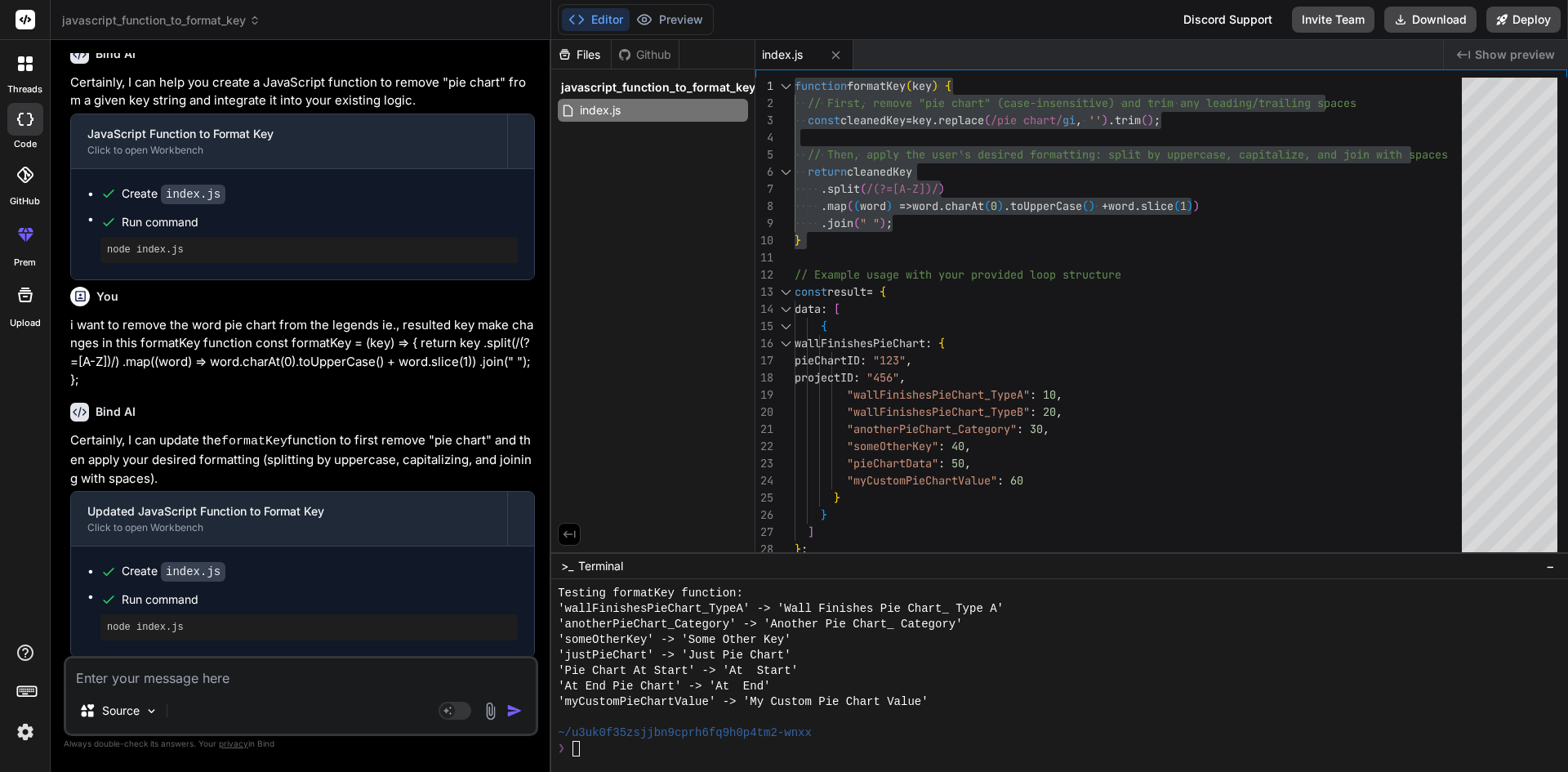
click at [233, 690] on div "Source Agent Mode. When this toggle is activated, AI automatically makes decisi…" at bounding box center [301, 696] width 475 height 80
click at [389, 682] on textarea at bounding box center [301, 673] width 469 height 29
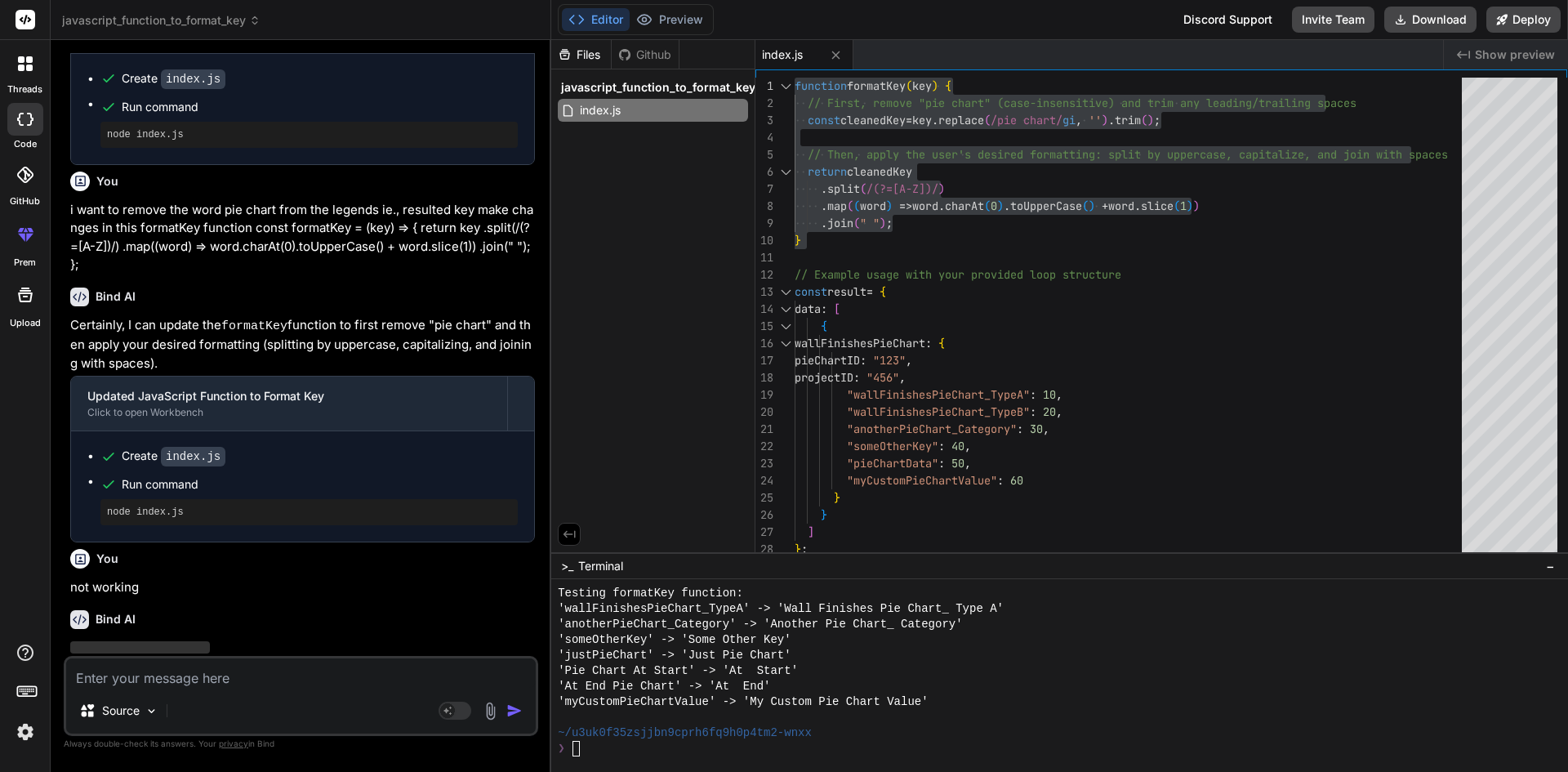
scroll to position [320, 0]
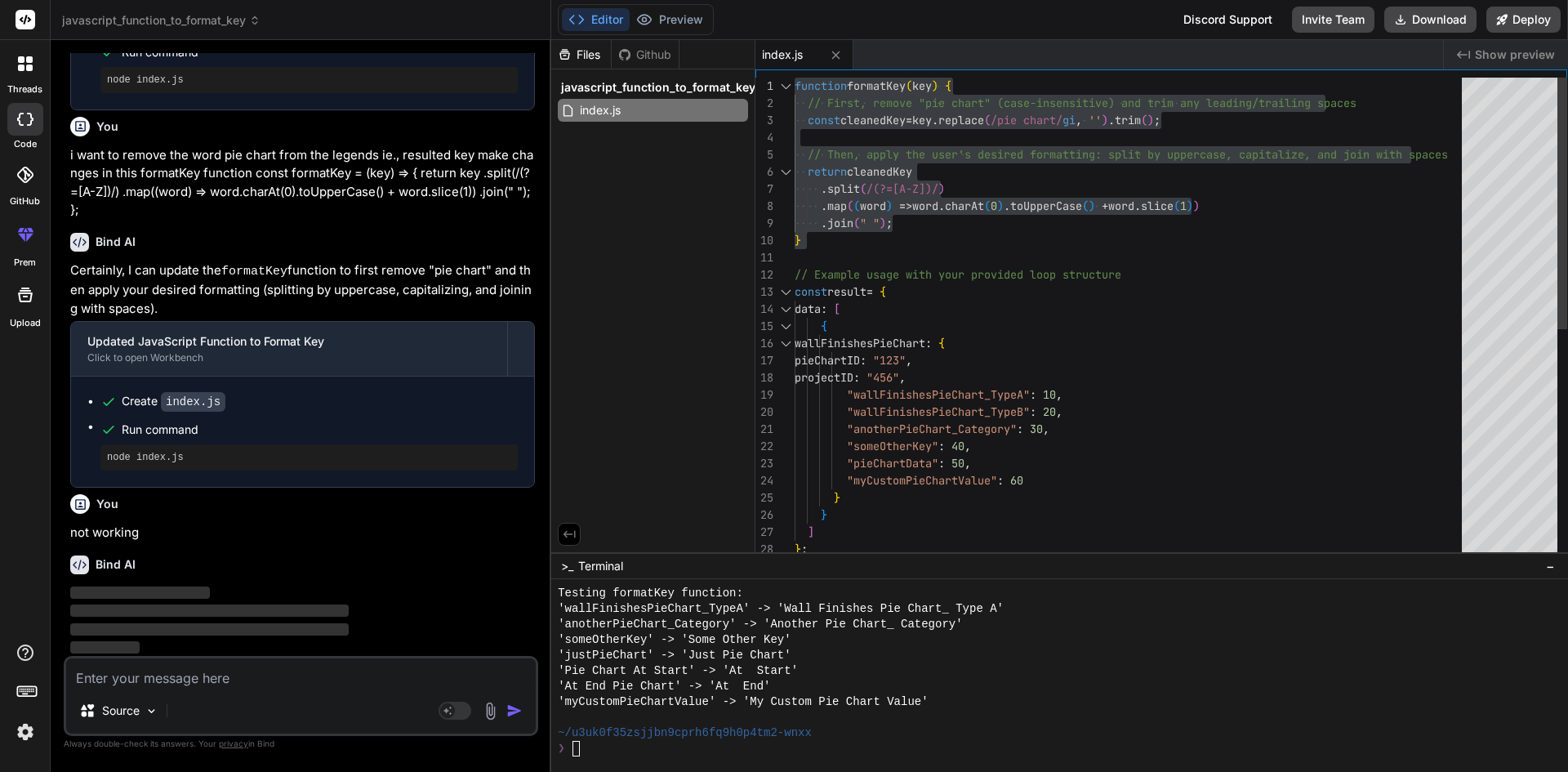
click at [995, 274] on div "pieChartID : "123" , projectID : "456" , "wallFinishesPieChart_TypeA" : 10 , "w…" at bounding box center [1133, 541] width 677 height 926
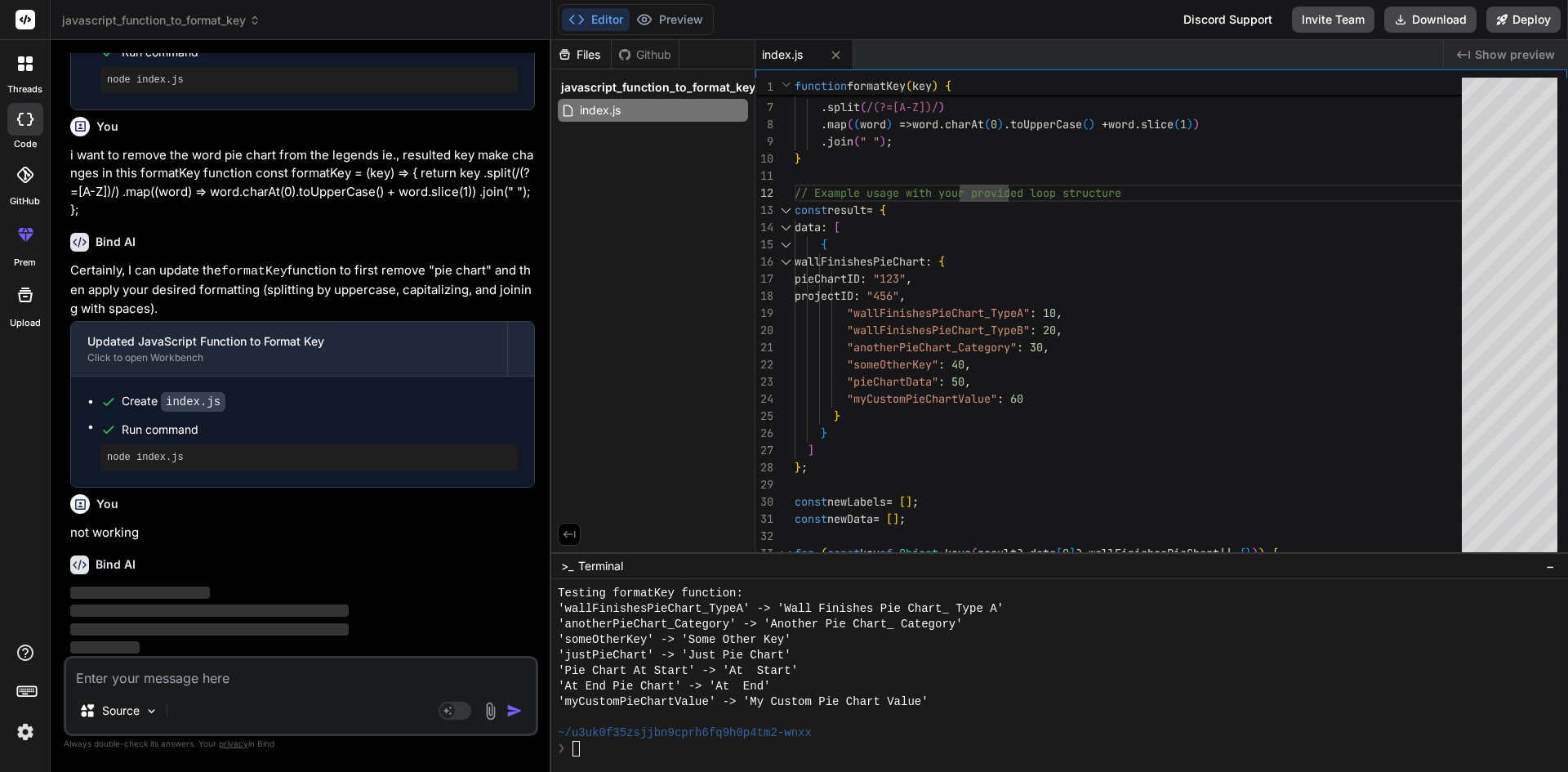
click at [329, 678] on textarea at bounding box center [301, 673] width 469 height 29
paste textarea "import { useState, useEffect } from "react"; import { Card } from "primereact/c…"
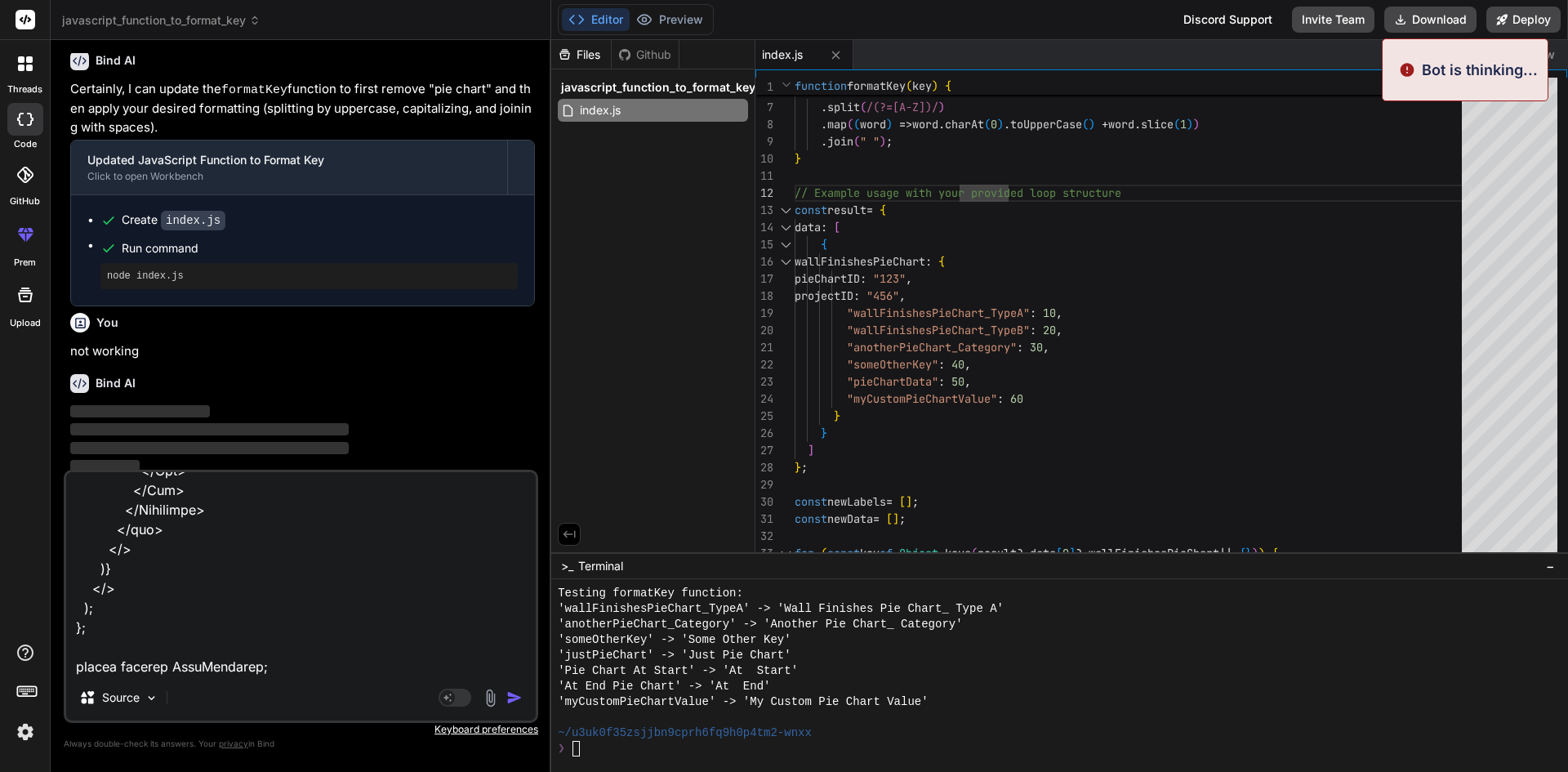
scroll to position [506, 0]
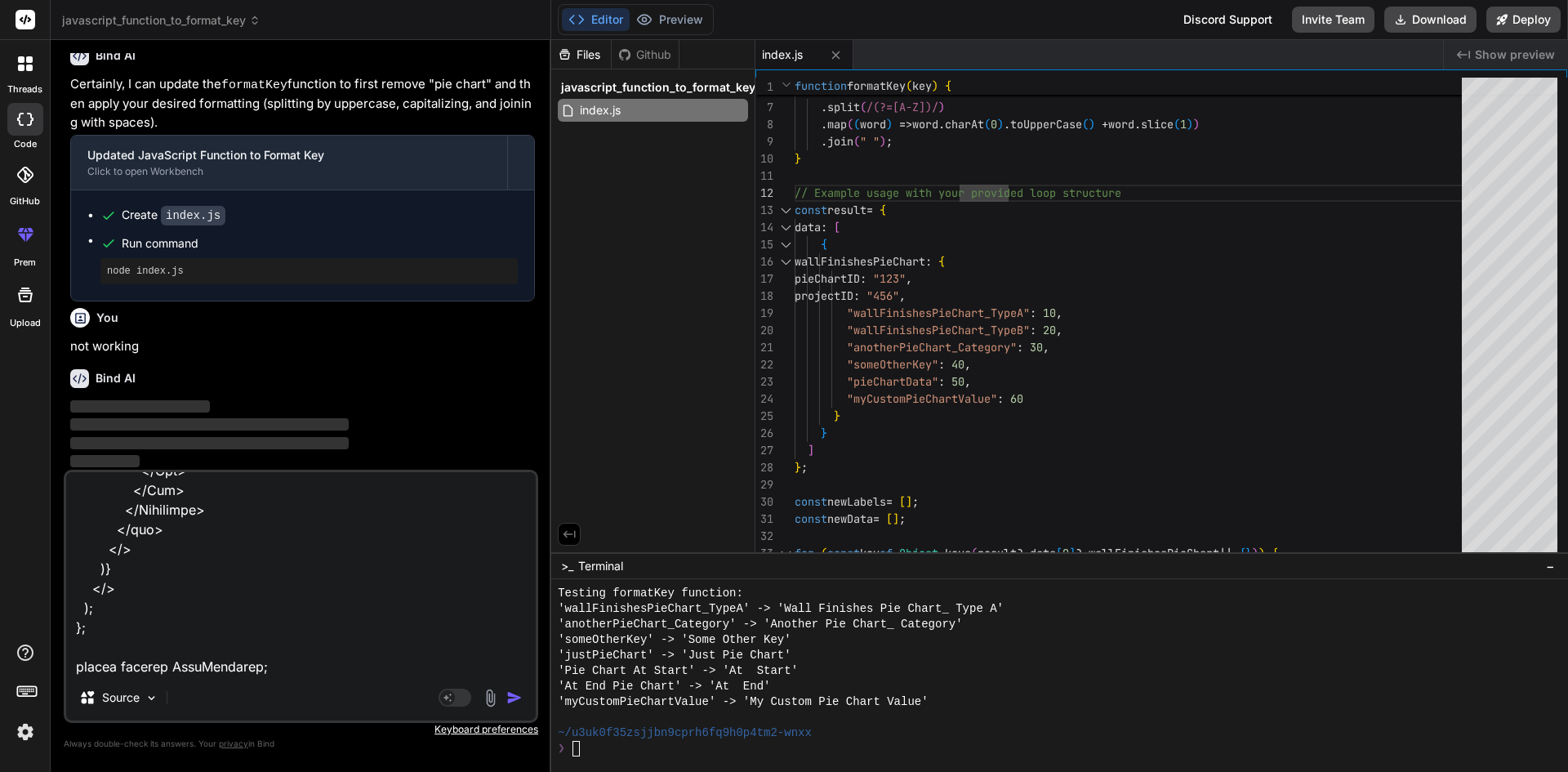
click at [515, 701] on img "button" at bounding box center [515, 698] width 16 height 16
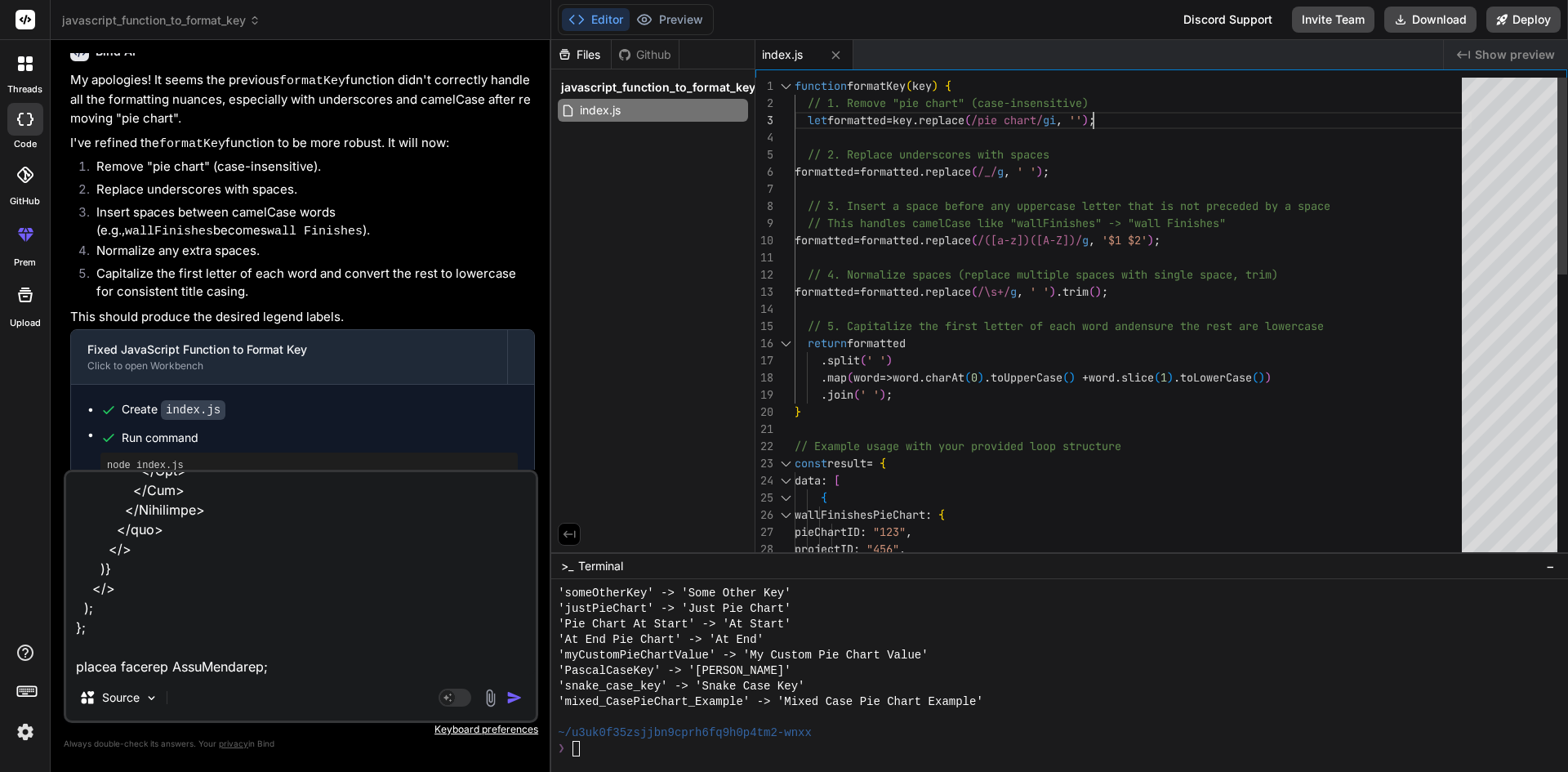
scroll to position [0, 0]
drag, startPoint x: 1133, startPoint y: 120, endPoint x: 807, endPoint y: 117, distance: 326.0
click at [807, 117] on div ". [GEOGRAPHIC_DATA] ( ' ' ) . map ( word => word . charAt ( 0 ) . toUpperCase (…" at bounding box center [1133, 669] width 677 height 1184
click at [1135, 113] on div ". [GEOGRAPHIC_DATA] ( ' ' ) . map ( word => word . charAt ( 0 ) . toUpperCase (…" at bounding box center [1133, 669] width 677 height 1184
drag, startPoint x: 1117, startPoint y: 116, endPoint x: 893, endPoint y: 120, distance: 224.0
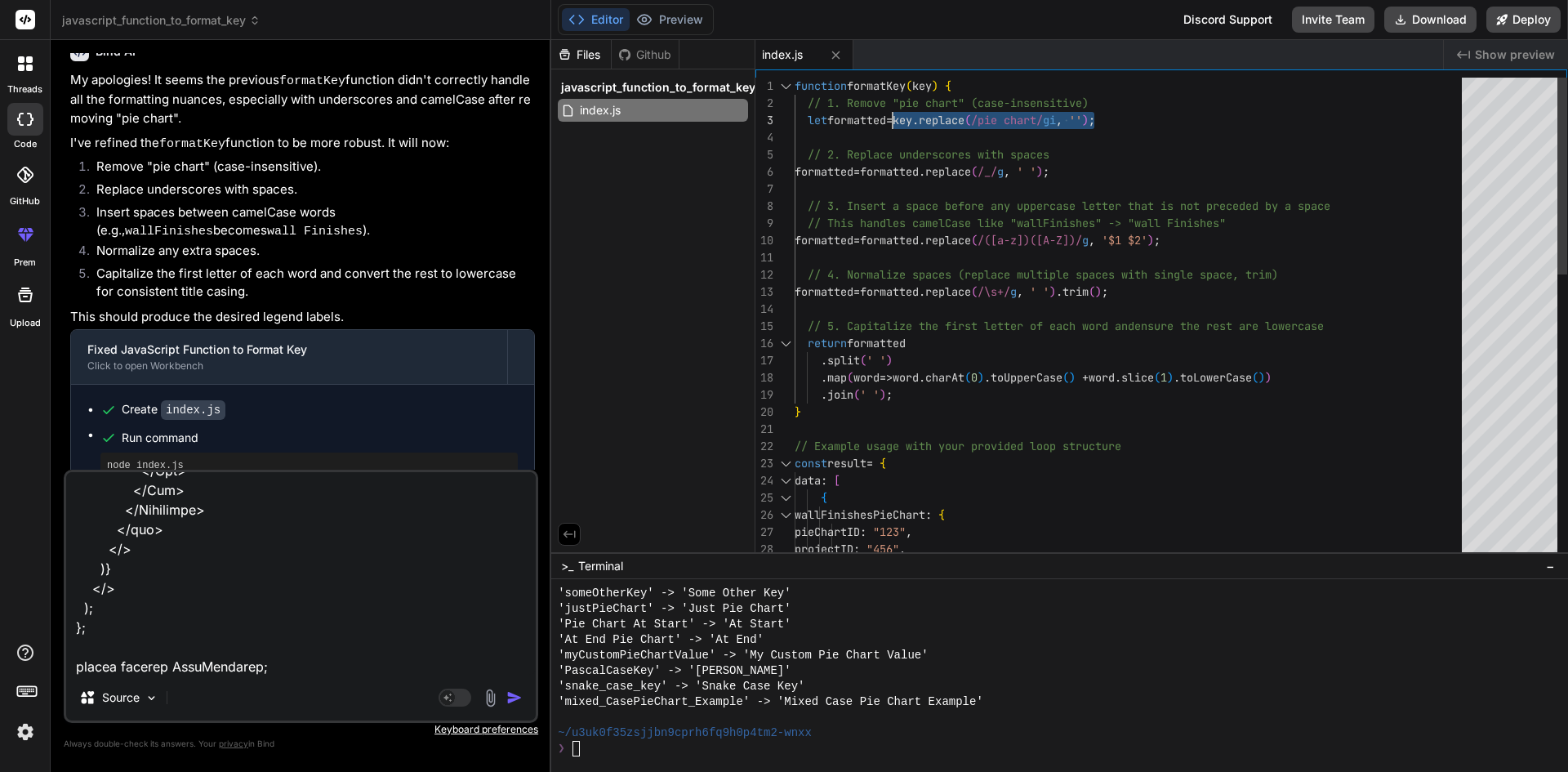
click at [893, 120] on div ". [GEOGRAPHIC_DATA] ( ' ' ) . map ( word => word . charAt ( 0 ) . toUpperCase (…" at bounding box center [1133, 669] width 677 height 1184
drag, startPoint x: 1134, startPoint y: 120, endPoint x: 807, endPoint y: 117, distance: 327.0
click at [807, 117] on div ". [GEOGRAPHIC_DATA] ( ' ' ) . map ( word => word . charAt ( 0 ) . toUpperCase (…" at bounding box center [1133, 669] width 677 height 1184
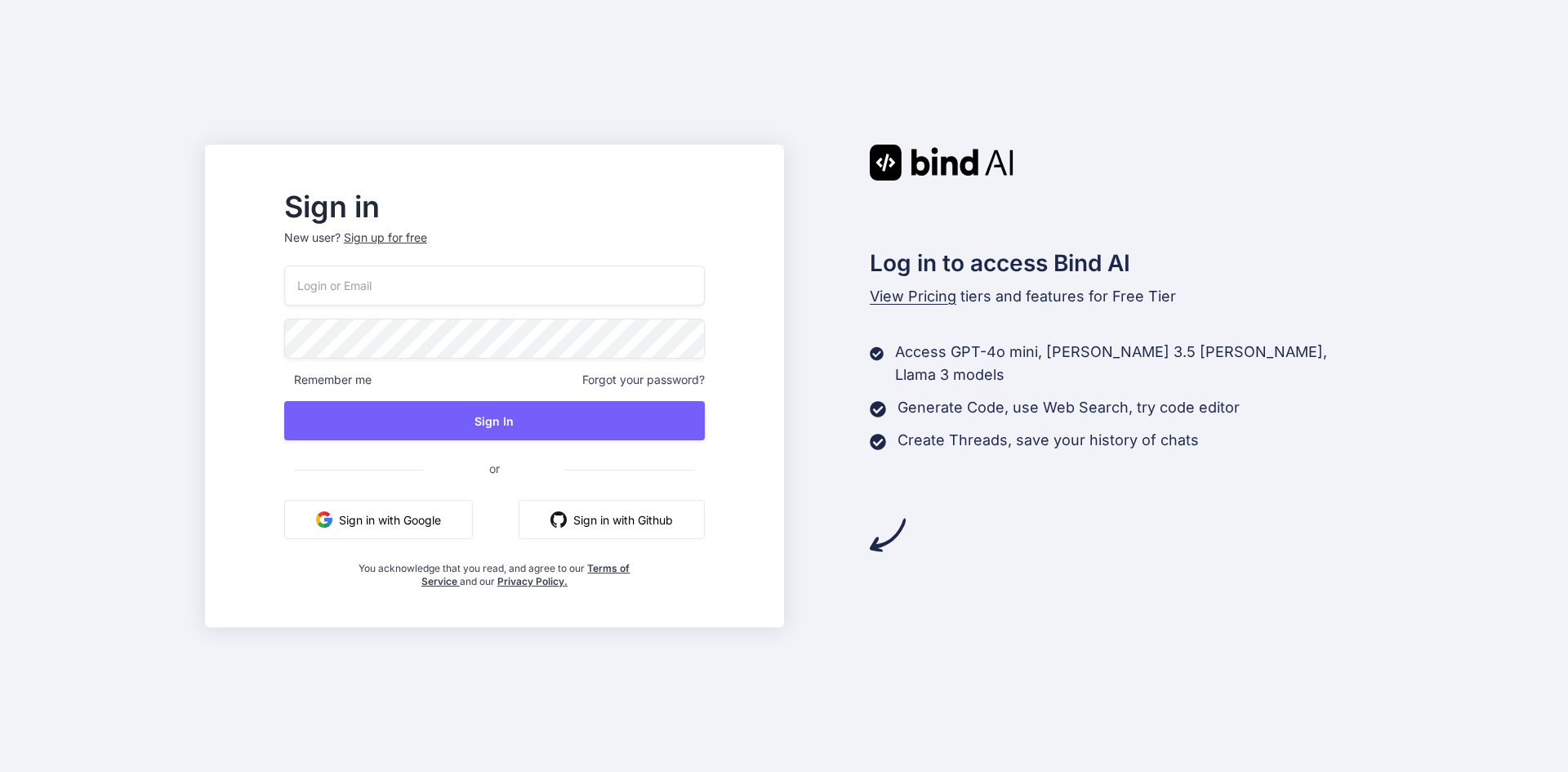
click at [437, 511] on button "Sign in with Google" at bounding box center [378, 519] width 188 height 39
